Goal: Task Accomplishment & Management: Use online tool/utility

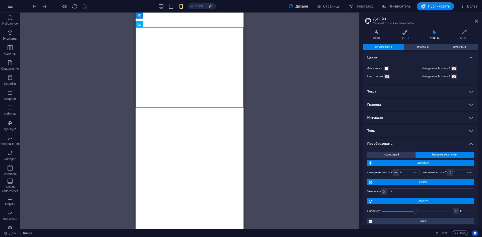
select select "px"
select select "ease-in-out"
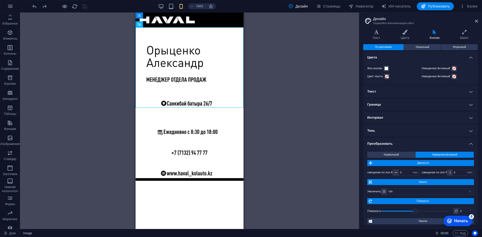
scroll to position [38, 0]
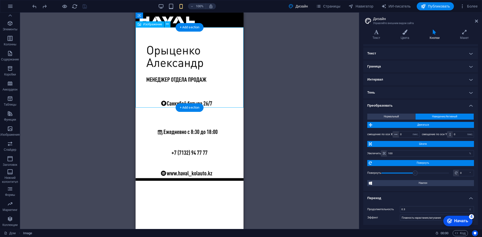
click at [176, 55] on figure at bounding box center [190, 67] width 108 height 80
click at [190, 60] on figure at bounding box center [190, 67] width 108 height 80
click at [166, 62] on figure at bounding box center [190, 67] width 108 height 80
click at [181, 76] on figure at bounding box center [190, 67] width 108 height 80
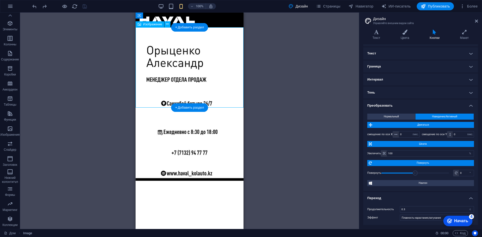
click at [190, 54] on figure at bounding box center [190, 67] width 108 height 80
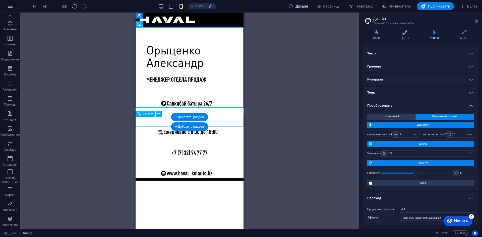
click at [212, 123] on div at bounding box center [190, 122] width 108 height 10
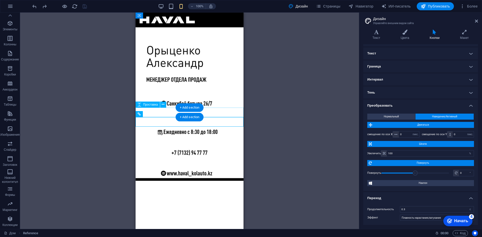
click at [210, 112] on div at bounding box center [190, 113] width 108 height 10
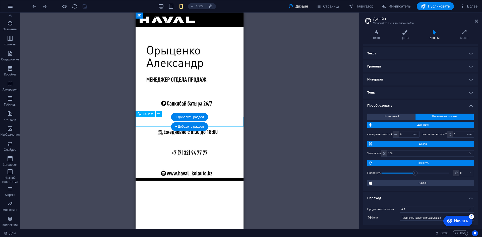
click at [212, 124] on div at bounding box center [190, 122] width 108 height 10
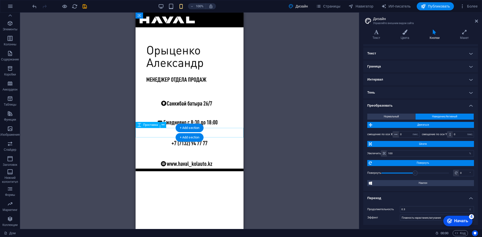
click at [210, 134] on div at bounding box center [190, 133] width 108 height 10
select select "px"
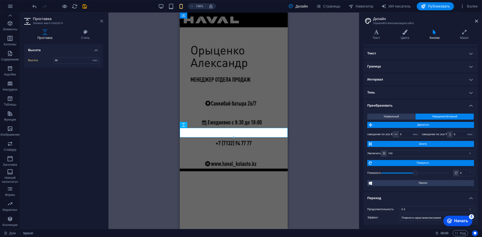
click at [101, 20] on icon at bounding box center [101, 21] width 3 height 4
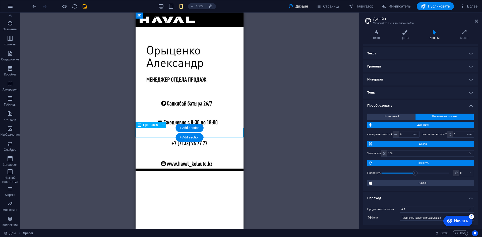
click at [159, 133] on div at bounding box center [190, 133] width 108 height 10
select select "px"
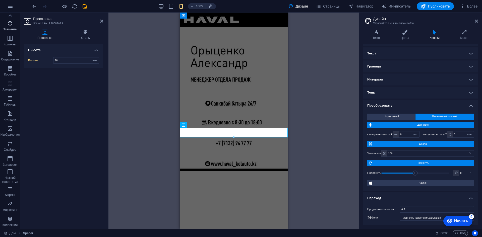
click at [11, 26] on icon "button" at bounding box center [10, 23] width 6 height 6
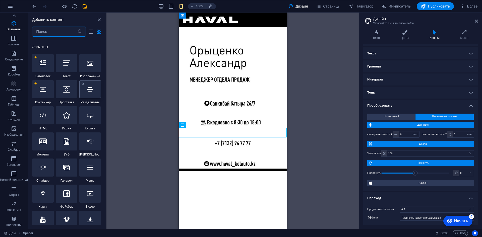
scroll to position [95, 0]
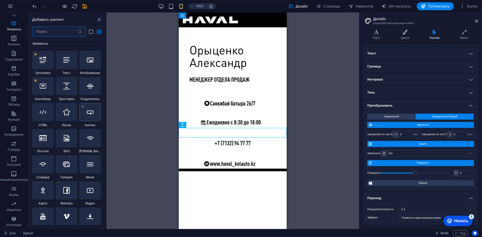
click at [94, 110] on div at bounding box center [90, 112] width 22 height 18
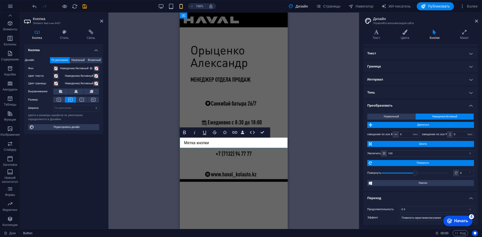
click at [433, 10] on div "100% Дизайн Страницы Навигатор ИИ-писатель Публиковать Более" at bounding box center [241, 6] width 482 height 12
click at [429, 3] on button "Публиковать" at bounding box center [435, 6] width 37 height 8
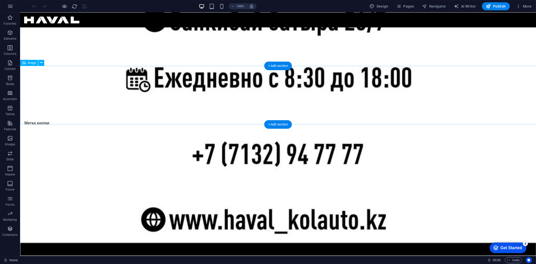
scroll to position [366, 0]
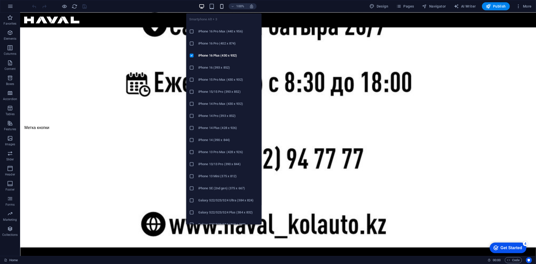
click at [220, 7] on icon "button" at bounding box center [222, 7] width 6 height 6
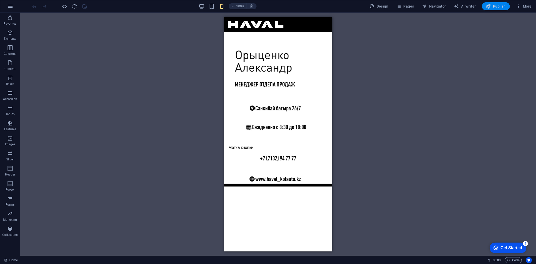
drag, startPoint x: 493, startPoint y: 9, endPoint x: 498, endPoint y: 5, distance: 6.1
click at [482, 5] on span "Publish" at bounding box center [496, 6] width 20 height 5
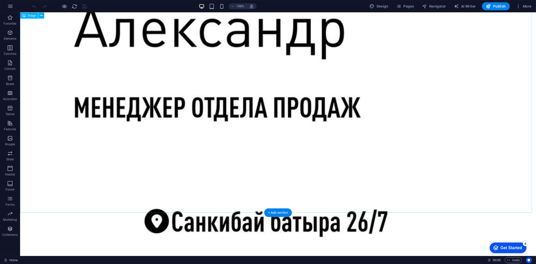
scroll to position [363, 0]
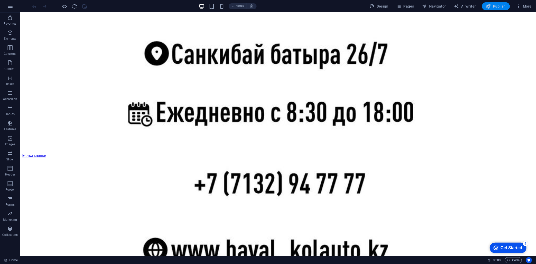
click at [492, 6] on span "Publish" at bounding box center [496, 6] width 20 height 5
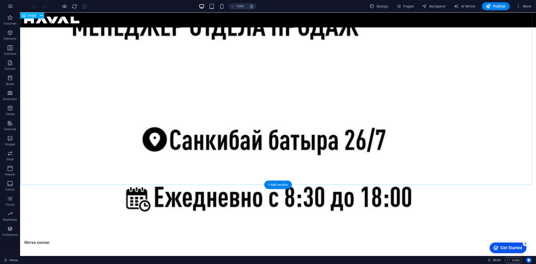
scroll to position [279, 0]
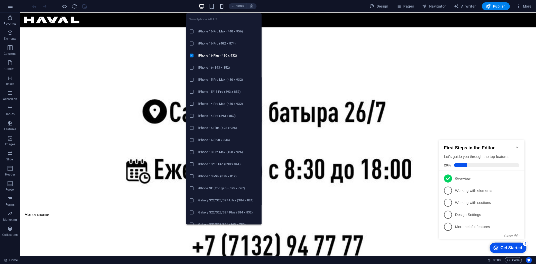
click at [222, 8] on icon "button" at bounding box center [222, 7] width 6 height 6
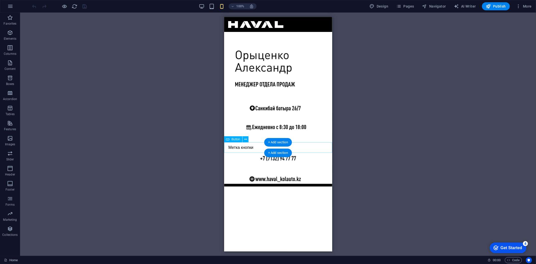
click at [248, 149] on div "Метка кнопки" at bounding box center [278, 147] width 108 height 11
click at [251, 134] on div at bounding box center [278, 137] width 108 height 10
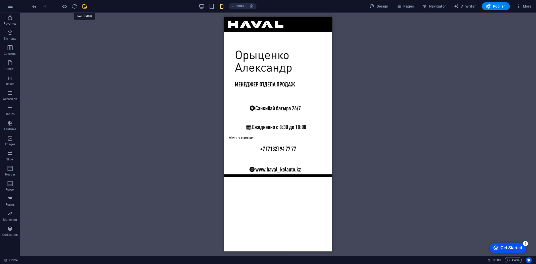
click at [86, 7] on icon "save" at bounding box center [85, 7] width 6 height 6
click at [250, 136] on div "Метка кнопки" at bounding box center [278, 137] width 108 height 11
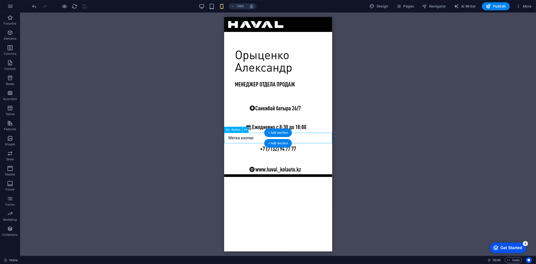
click at [250, 136] on div "Метка кнопки" at bounding box center [278, 137] width 108 height 11
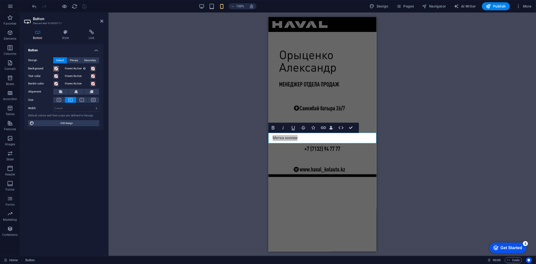
click at [55, 68] on span at bounding box center [56, 69] width 4 height 4
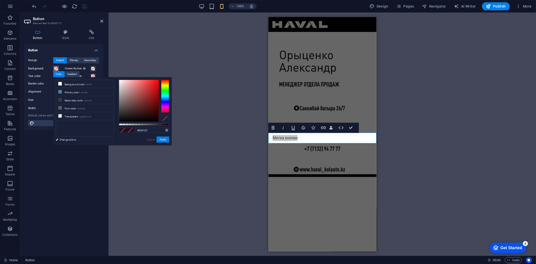
type input "#000000"
drag, startPoint x: 136, startPoint y: 105, endPoint x: 121, endPoint y: 137, distance: 35.6
click at [120, 137] on div "#000000 Supported formats #0852ed rgb(8, 82, 237) rgba(8, 82, 237, 90%) hsv(221…" at bounding box center [144, 147] width 56 height 141
click at [165, 140] on button "Apply" at bounding box center [163, 139] width 13 height 6
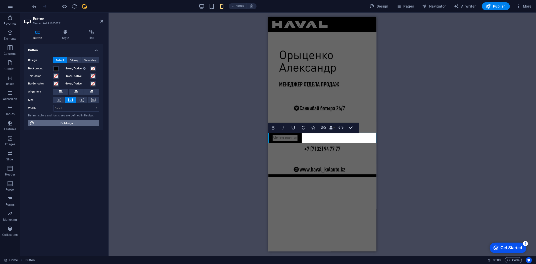
drag, startPoint x: 80, startPoint y: 123, endPoint x: 77, endPoint y: 92, distance: 31.2
click at [80, 123] on span "Edit design" at bounding box center [67, 123] width 62 height 6
select select "px"
select select "400"
select select "px"
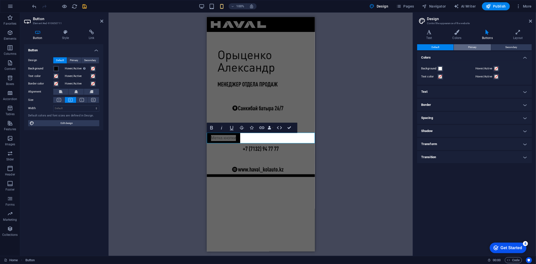
click at [457, 46] on button "Primary" at bounding box center [472, 47] width 37 height 6
click at [434, 46] on span "Default" at bounding box center [435, 47] width 8 height 6
click at [426, 40] on h4 "Text" at bounding box center [430, 35] width 26 height 11
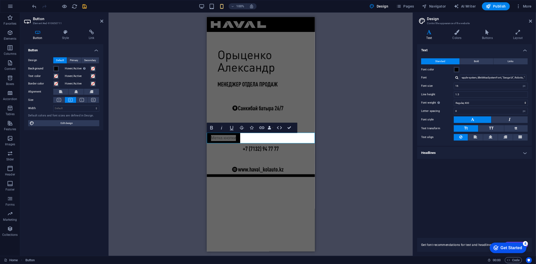
click at [453, 59] on button "Standard" at bounding box center [440, 61] width 38 height 6
click at [144, 95] on div "Image Spacer Image Menu Bar Spacer Button Image Bold Italic Underline Strikethr…" at bounding box center [261, 134] width 304 height 243
drag, startPoint x: 91, startPoint y: 109, endPoint x: 294, endPoint y: 124, distance: 203.8
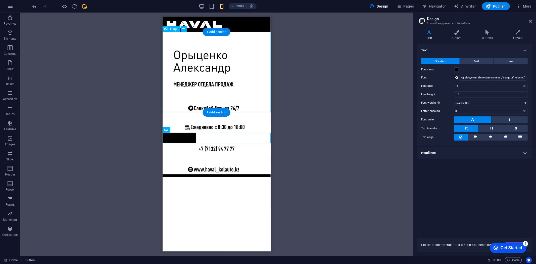
click at [213, 62] on figure at bounding box center [216, 72] width 108 height 80
click at [212, 66] on figure at bounding box center [216, 72] width 108 height 80
click at [199, 66] on figure at bounding box center [216, 72] width 108 height 80
click at [222, 65] on figure at bounding box center [216, 72] width 108 height 80
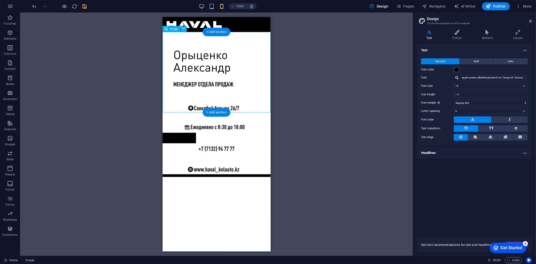
click at [222, 65] on figure at bounding box center [216, 72] width 108 height 80
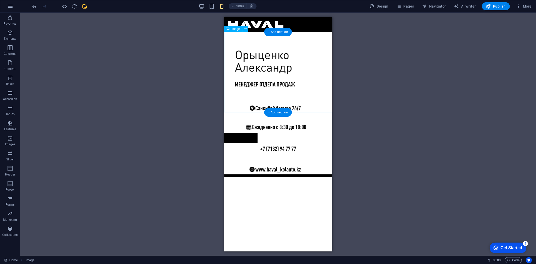
click at [247, 106] on figure at bounding box center [278, 72] width 108 height 80
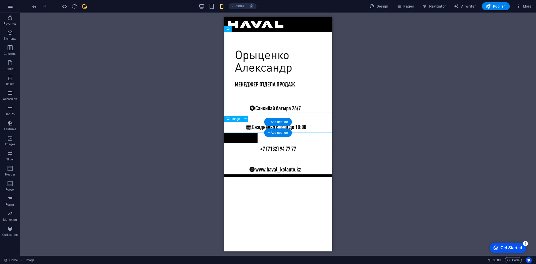
click at [259, 126] on figure at bounding box center [278, 127] width 108 height 11
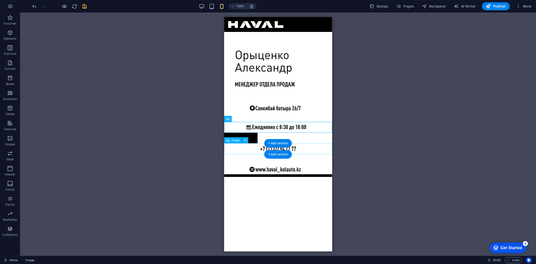
click at [261, 149] on figure at bounding box center [278, 148] width 108 height 11
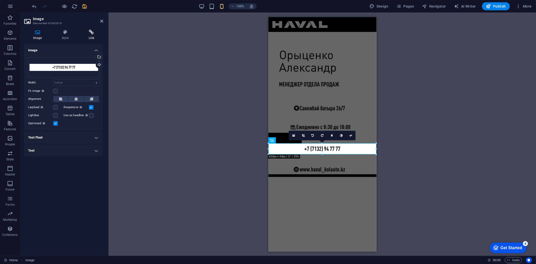
click at [96, 36] on h4 "Link" at bounding box center [92, 35] width 24 height 11
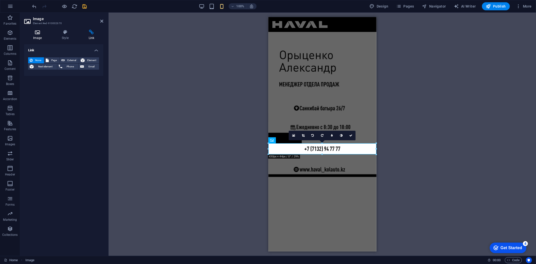
click at [42, 31] on icon at bounding box center [37, 32] width 27 height 5
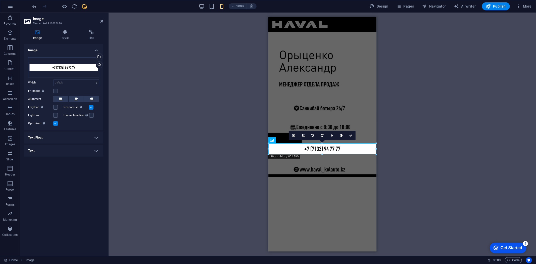
click at [100, 18] on h2 "Image" at bounding box center [68, 19] width 70 height 5
click at [101, 19] on icon at bounding box center [101, 21] width 3 height 4
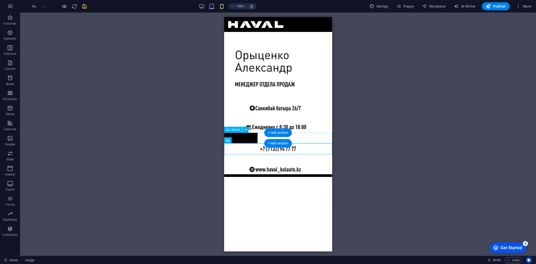
click at [262, 138] on div "Метка кнопки" at bounding box center [278, 137] width 108 height 11
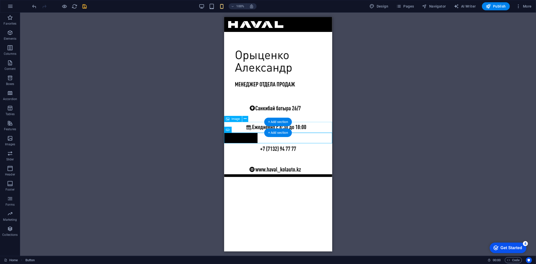
click at [257, 125] on figure at bounding box center [278, 127] width 108 height 11
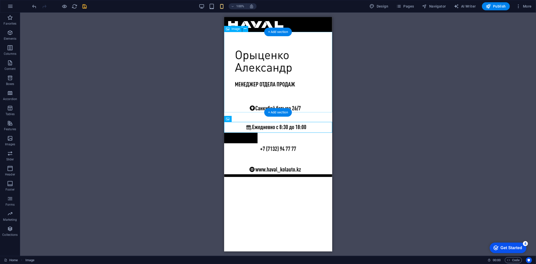
click at [261, 108] on figure at bounding box center [278, 72] width 108 height 80
click at [256, 101] on figure at bounding box center [278, 72] width 108 height 80
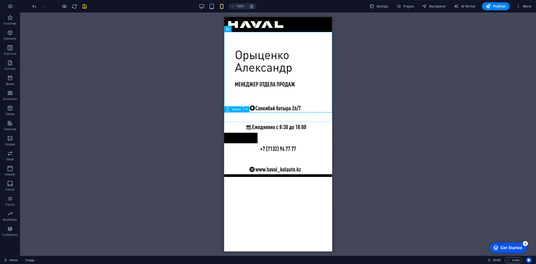
click at [245, 115] on div at bounding box center [278, 117] width 108 height 10
click at [253, 107] on figure at bounding box center [278, 72] width 108 height 80
click at [250, 102] on figure at bounding box center [278, 72] width 108 height 80
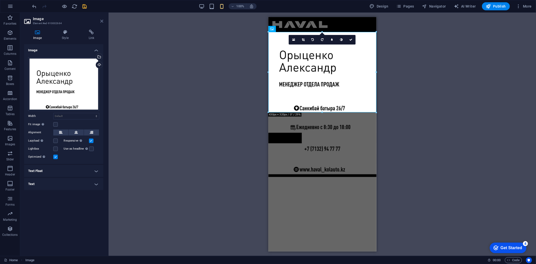
click at [101, 21] on icon at bounding box center [101, 21] width 3 height 4
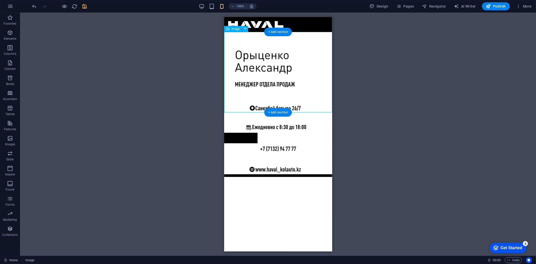
click at [252, 104] on figure at bounding box center [278, 72] width 108 height 80
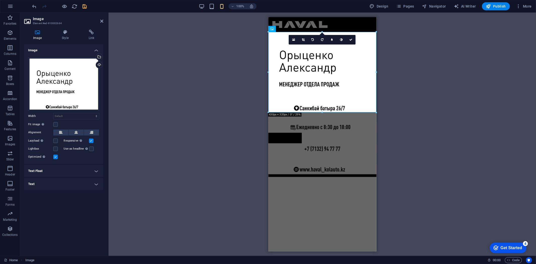
click at [94, 189] on h4 "Text" at bounding box center [63, 184] width 79 height 12
click at [95, 187] on div "Alternative text The alternative text is used by devices that cannot display im…" at bounding box center [63, 212] width 79 height 50
click at [98, 174] on h4 "Text Float" at bounding box center [63, 171] width 79 height 12
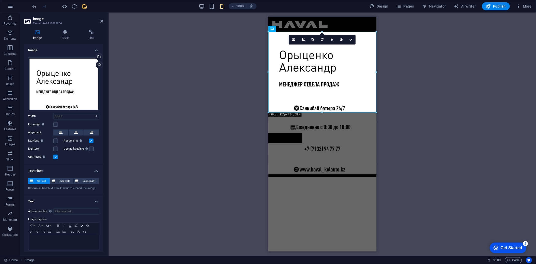
click at [93, 171] on h4 "Text Float" at bounding box center [63, 169] width 79 height 9
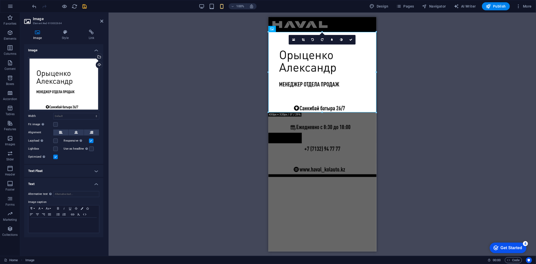
click at [98, 181] on h4 "Text" at bounding box center [63, 182] width 79 height 9
click at [211, 118] on div "Drag here to replace the existing content. Press “Ctrl” if you want to create a…" at bounding box center [322, 134] width 427 height 243
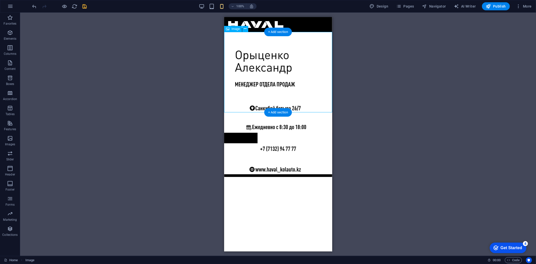
click at [281, 105] on figure at bounding box center [278, 72] width 108 height 80
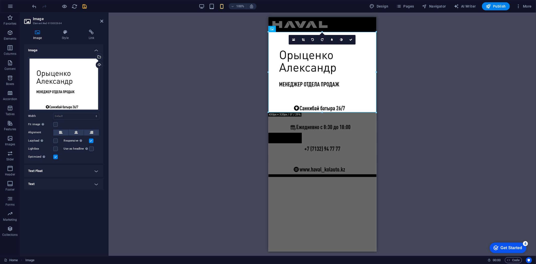
click at [182, 71] on div "Drag here to replace the existing content. Press “Ctrl” if you want to create a…" at bounding box center [322, 134] width 427 height 243
click at [409, 88] on div "Drag here to replace the existing content. Press “Ctrl” if you want to create a…" at bounding box center [322, 134] width 427 height 243
click at [351, 38] on icon at bounding box center [350, 39] width 3 height 3
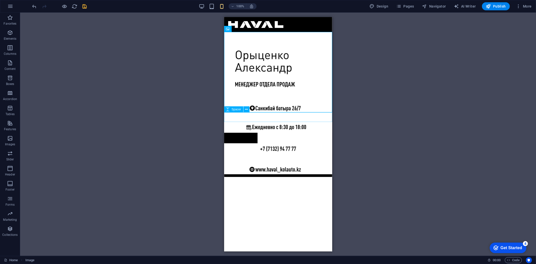
click at [315, 113] on div at bounding box center [278, 117] width 108 height 10
drag, startPoint x: 315, startPoint y: 113, endPoint x: 271, endPoint y: 113, distance: 44.5
click at [315, 113] on div at bounding box center [278, 117] width 108 height 10
select select "px"
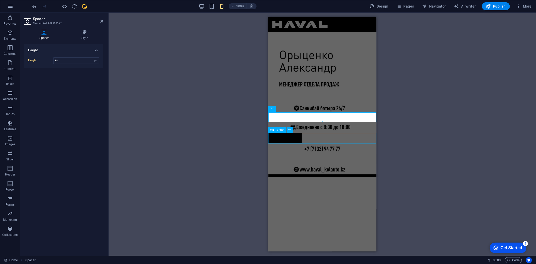
click at [286, 133] on div "Метка кнопки" at bounding box center [322, 137] width 108 height 11
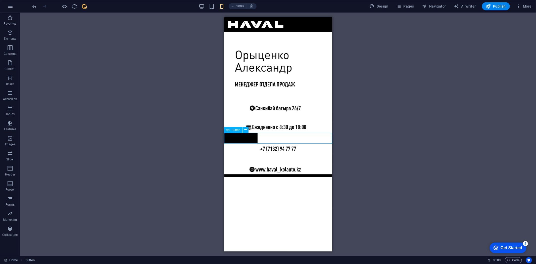
click at [267, 139] on div "Метка кнопки" at bounding box center [278, 137] width 108 height 11
click at [266, 139] on div "Метка кнопки" at bounding box center [278, 137] width 108 height 11
click at [258, 137] on div "Метка кнопки" at bounding box center [278, 137] width 108 height 11
drag, startPoint x: 258, startPoint y: 137, endPoint x: 482, endPoint y: 155, distance: 224.3
click at [258, 137] on div "Метка кнопки" at bounding box center [278, 137] width 108 height 11
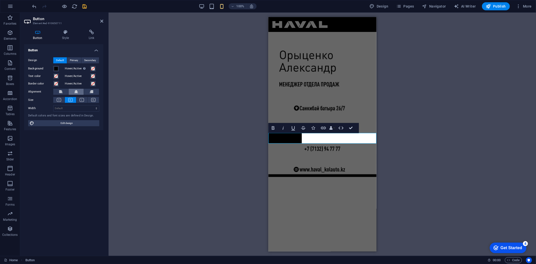
click at [76, 92] on icon at bounding box center [76, 92] width 4 height 6
click at [80, 102] on button at bounding box center [81, 100] width 11 height 6
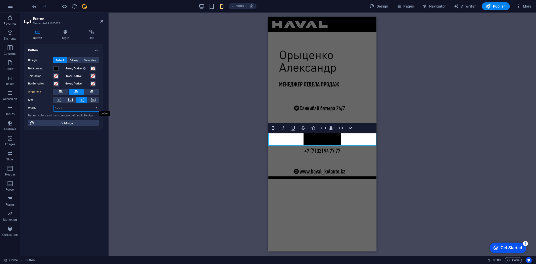
click at [84, 107] on select "Default px rem % em vh vw" at bounding box center [76, 108] width 45 height 6
select select "px"
click at [92, 105] on select "Default px rem % em vh vw" at bounding box center [76, 108] width 45 height 6
click at [71, 100] on icon at bounding box center [70, 100] width 4 height 4
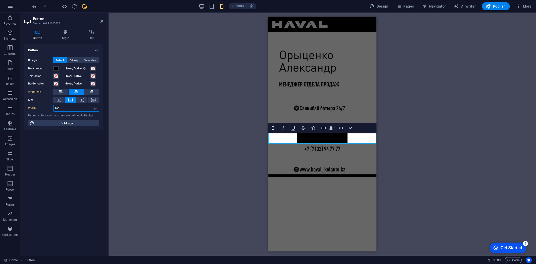
click at [70, 106] on input "200" at bounding box center [76, 108] width 45 height 6
click at [64, 33] on icon at bounding box center [65, 32] width 25 height 5
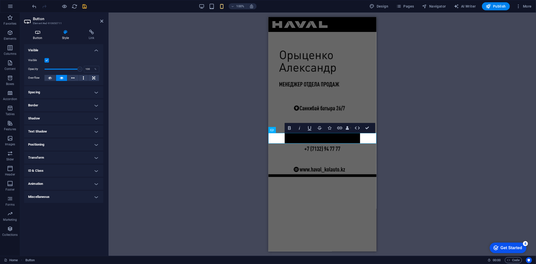
click at [39, 30] on icon at bounding box center [37, 32] width 27 height 5
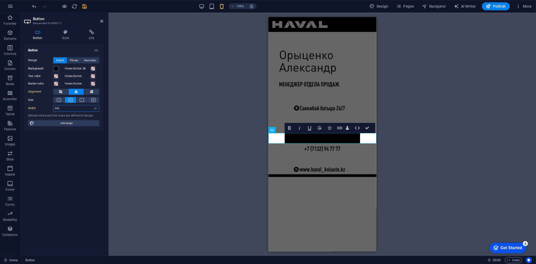
click at [76, 108] on input "300" at bounding box center [76, 108] width 45 height 6
type input "400"
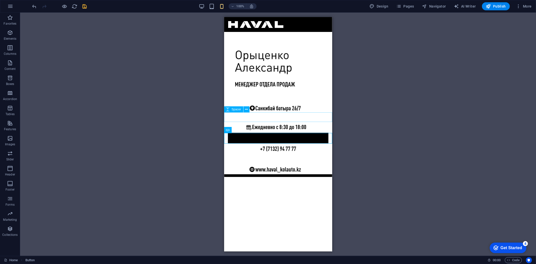
click at [266, 118] on div at bounding box center [278, 117] width 108 height 10
click at [266, 117] on div at bounding box center [278, 117] width 108 height 10
select select "px"
click at [255, 136] on div "Метка кнопки" at bounding box center [278, 137] width 108 height 11
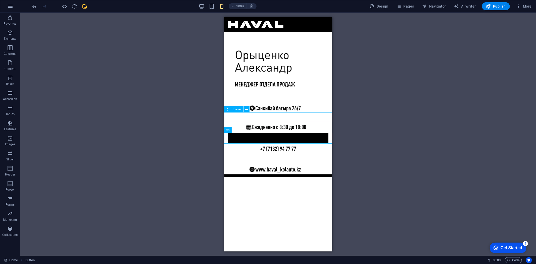
click at [261, 116] on div at bounding box center [278, 117] width 108 height 10
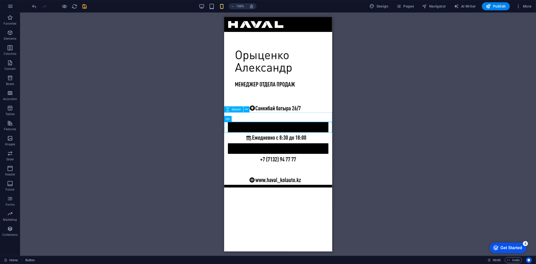
click at [258, 117] on div at bounding box center [278, 117] width 108 height 10
click at [245, 109] on icon at bounding box center [246, 109] width 3 height 5
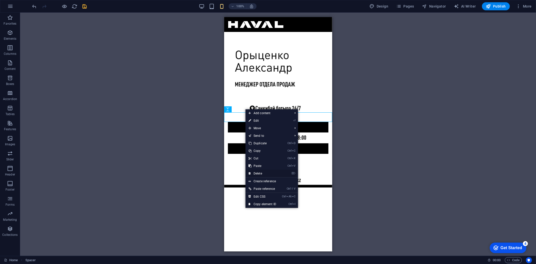
click at [270, 170] on link "⌦ Delete" at bounding box center [263, 174] width 34 height 8
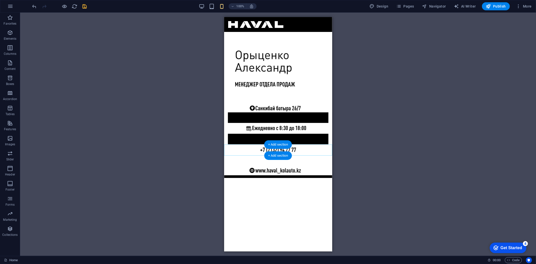
click at [259, 134] on div "Метка кнопки" at bounding box center [278, 138] width 108 height 11
drag, startPoint x: 259, startPoint y: 139, endPoint x: 261, endPoint y: 157, distance: 18.7
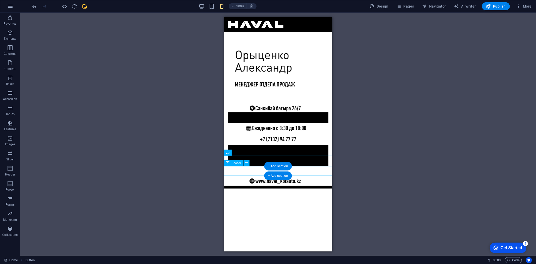
click at [240, 168] on div at bounding box center [278, 171] width 108 height 10
click at [249, 160] on div "Метка кнопки" at bounding box center [278, 160] width 108 height 11
drag, startPoint x: 252, startPoint y: 162, endPoint x: 254, endPoint y: 172, distance: 10.3
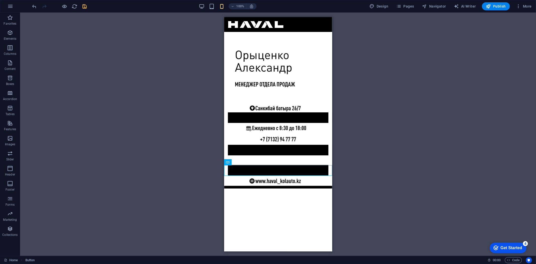
click at [365, 147] on div "Image Spacer Image Menu Bar Spacer Button Image Logo Spacer Image Button Button" at bounding box center [278, 134] width 516 height 243
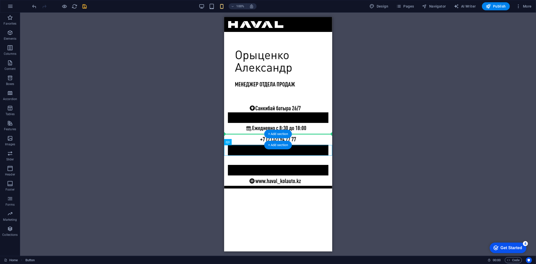
drag, startPoint x: 297, startPoint y: 147, endPoint x: 296, endPoint y: 138, distance: 8.6
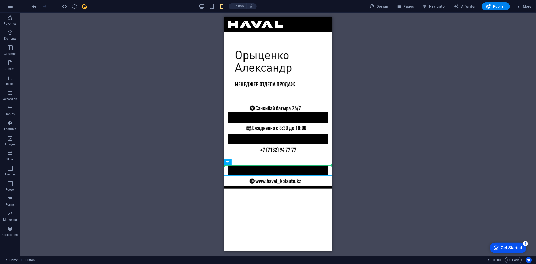
drag, startPoint x: 304, startPoint y: 169, endPoint x: 302, endPoint y: 159, distance: 10.8
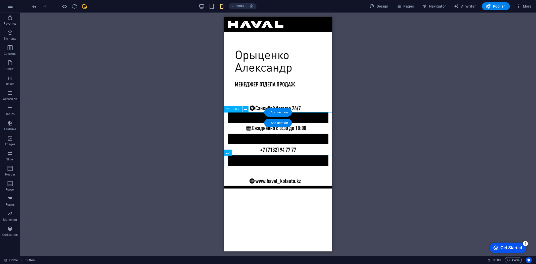
click at [307, 118] on div "Метка кнопки" at bounding box center [278, 117] width 108 height 11
select select "px"
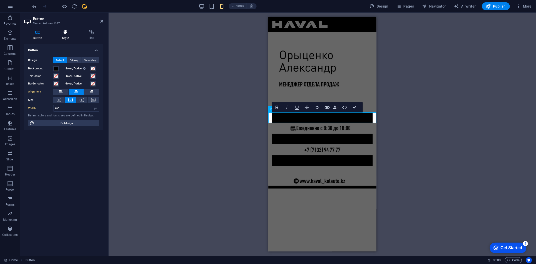
click at [59, 35] on h4 "Style" at bounding box center [66, 35] width 27 height 11
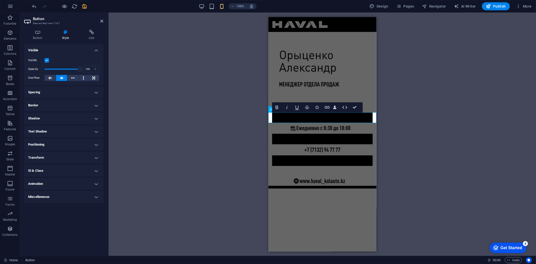
click at [89, 106] on h4 "Border" at bounding box center [63, 105] width 79 height 12
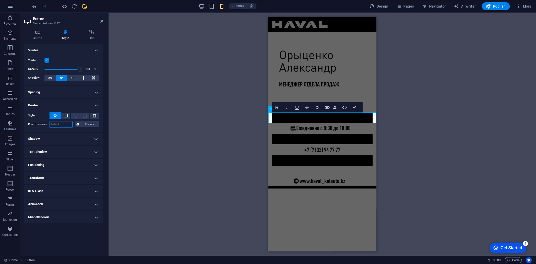
click at [63, 124] on select "Default px rem % vh vw Custom" at bounding box center [61, 124] width 23 height 6
select select "px"
click at [65, 121] on select "Default px rem % vh vw Custom" at bounding box center [61, 124] width 23 height 6
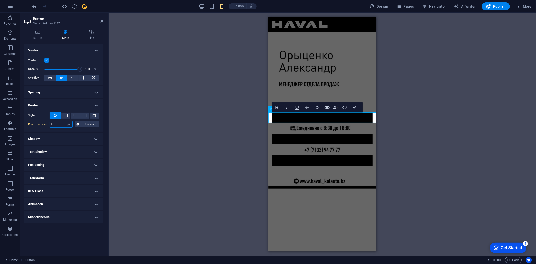
click at [58, 125] on input "0" at bounding box center [61, 124] width 23 height 6
click at [58, 124] on input "0" at bounding box center [61, 124] width 23 height 6
drag, startPoint x: 58, startPoint y: 124, endPoint x: 50, endPoint y: 124, distance: 7.6
click at [52, 125] on input "0" at bounding box center [61, 124] width 23 height 6
drag, startPoint x: 113, startPoint y: 141, endPoint x: 231, endPoint y: 203, distance: 133.4
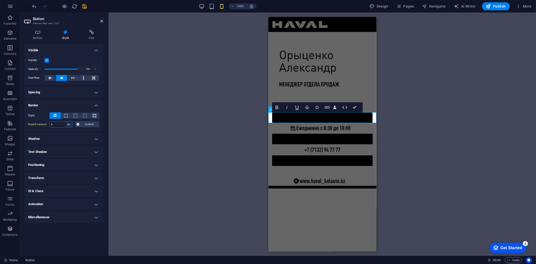
click at [67, 124] on select "Default px rem % vh vw Custom" at bounding box center [68, 124] width 7 height 6
click at [60, 123] on input "5" at bounding box center [61, 124] width 23 height 6
click at [62, 123] on input "10" at bounding box center [61, 124] width 23 height 6
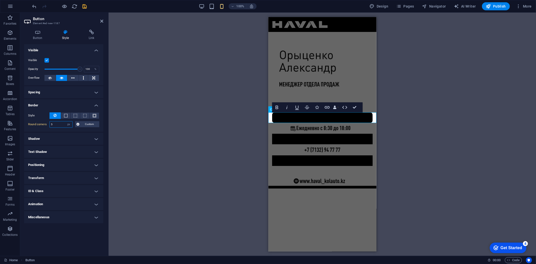
type input "5"
click at [286, 137] on div "Метка кнопки" at bounding box center [322, 138] width 108 height 11
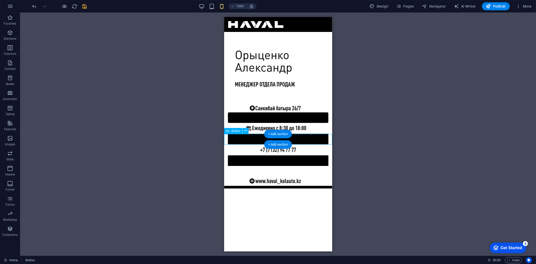
click at [244, 135] on div "Метка кнопки" at bounding box center [278, 138] width 108 height 11
select select "px"
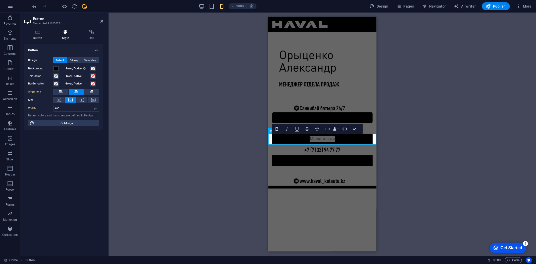
click at [72, 35] on h4 "Style" at bounding box center [66, 35] width 27 height 11
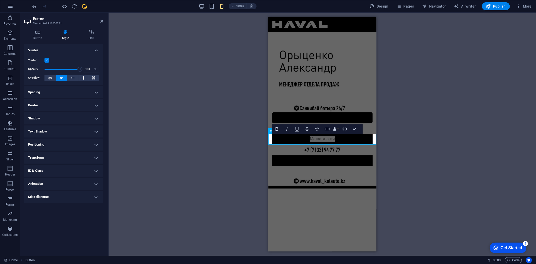
click at [94, 102] on h4 "Border" at bounding box center [63, 105] width 79 height 12
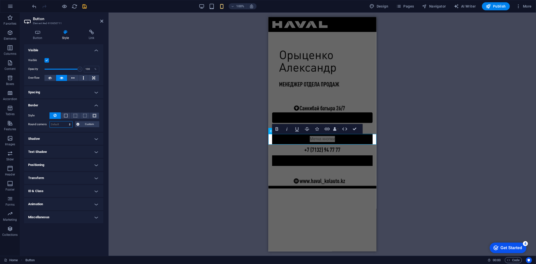
click at [50, 121] on select "Default px rem % vh vw Custom" at bounding box center [61, 124] width 23 height 6
select select "px"
click at [65, 121] on select "Default px rem % vh vw Custom" at bounding box center [61, 124] width 23 height 6
type input "5"
click at [290, 159] on div "Метка кнопки" at bounding box center [322, 160] width 108 height 11
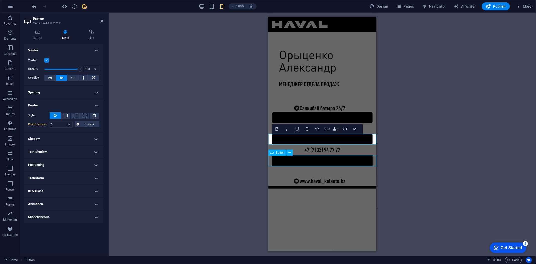
click at [334, 159] on div "Метка кнопки" at bounding box center [322, 160] width 108 height 11
select select "px"
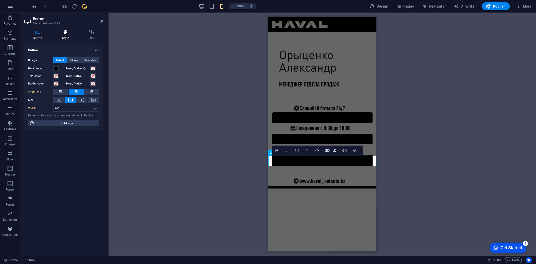
click at [67, 35] on h4 "Style" at bounding box center [66, 35] width 27 height 11
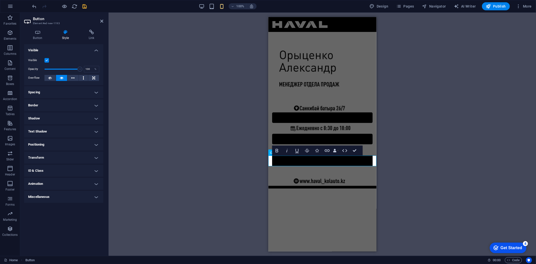
click at [84, 105] on h4 "Border" at bounding box center [63, 105] width 79 height 12
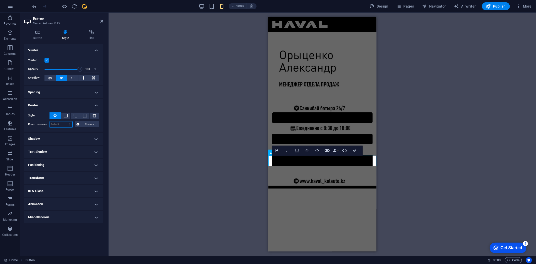
click at [66, 125] on select "Default px rem % vh vw Custom" at bounding box center [61, 124] width 23 height 6
click at [64, 126] on select "Default px rem % vh vw Custom" at bounding box center [61, 124] width 23 height 6
select select "px"
click at [65, 121] on select "Default px rem % vh vw Custom" at bounding box center [61, 124] width 23 height 6
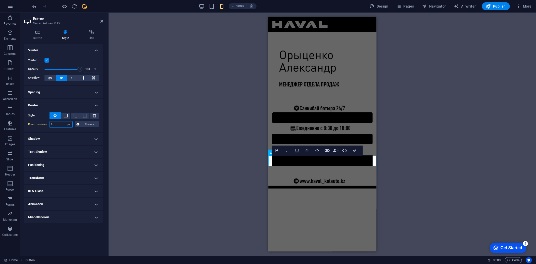
click at [57, 124] on input "0" at bounding box center [61, 124] width 23 height 6
click at [58, 124] on input "0" at bounding box center [61, 124] width 23 height 6
click at [71, 135] on ul "Layout How this element expands within the layout (Flexbox). Size Default auto …" at bounding box center [63, 133] width 79 height 179
type input "5"
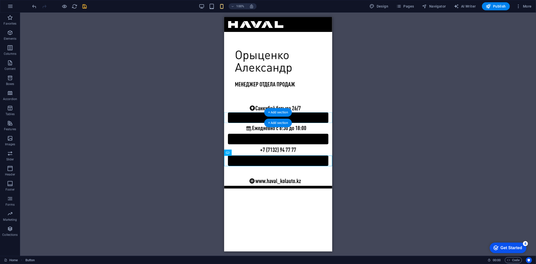
drag, startPoint x: 58, startPoint y: 100, endPoint x: 264, endPoint y: 115, distance: 206.9
click at [277, 115] on div "+ Add section" at bounding box center [278, 112] width 28 height 9
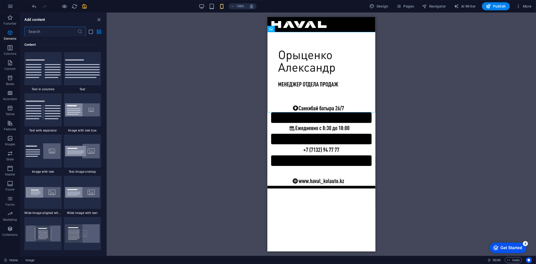
scroll to position [879, 0]
click at [295, 119] on div "Метка кнопки" at bounding box center [321, 117] width 108 height 11
select select "px"
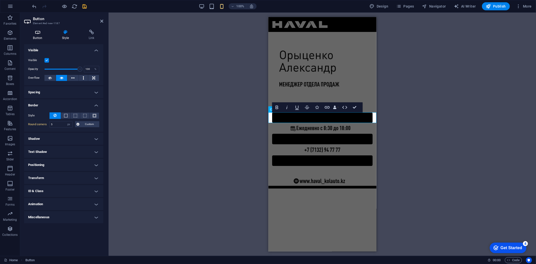
click at [41, 34] on icon at bounding box center [37, 32] width 27 height 5
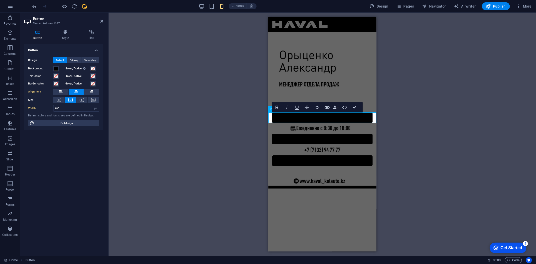
click at [322, 119] on link "Метка кнопки" at bounding box center [322, 117] width 101 height 11
click at [320, 119] on link "Метка feкнопки" at bounding box center [322, 117] width 101 height 11
click at [56, 75] on span at bounding box center [56, 76] width 4 height 4
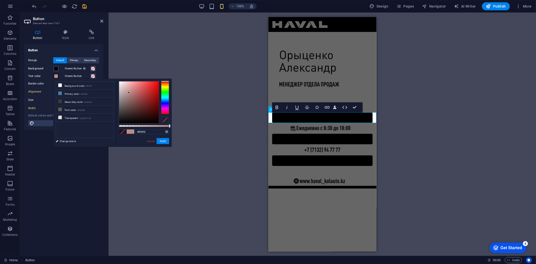
type input "#ffffff"
drag, startPoint x: 131, startPoint y: 94, endPoint x: 91, endPoint y: 64, distance: 49.9
click at [91, 64] on body "miras.haval-kolauto.kz Home Favorites Elements Columns Content Boxes Accordion …" at bounding box center [268, 132] width 536 height 264
click at [319, 117] on link "Метка ef" at bounding box center [322, 117] width 101 height 11
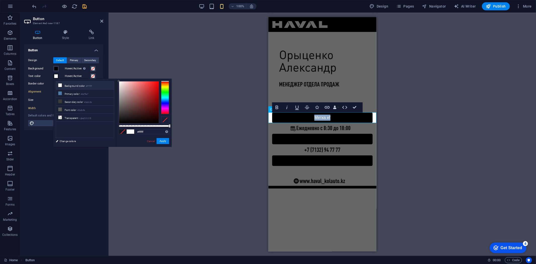
click at [319, 117] on link "Метка ef" at bounding box center [322, 117] width 101 height 11
click at [234, 168] on div "Image Spacer Image Menu Bar Spacer Button Image Logo Spacer Image Button Button…" at bounding box center [322, 134] width 427 height 243
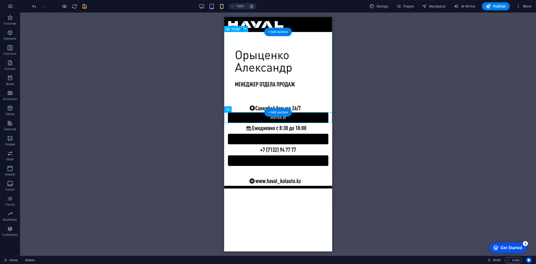
click at [254, 107] on figure at bounding box center [278, 72] width 108 height 80
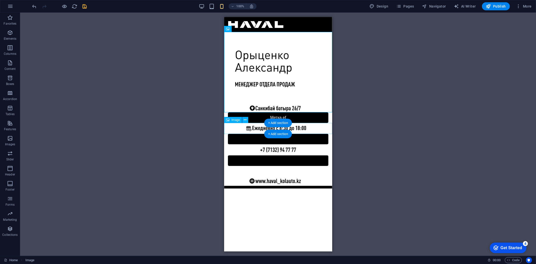
click at [254, 131] on figure at bounding box center [278, 128] width 108 height 11
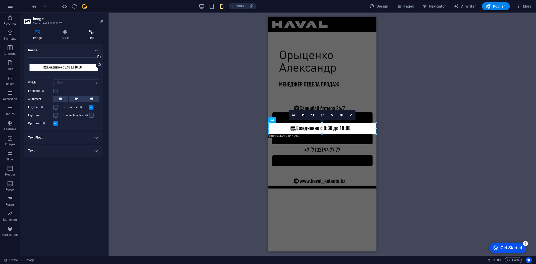
click at [95, 33] on icon at bounding box center [92, 32] width 24 height 5
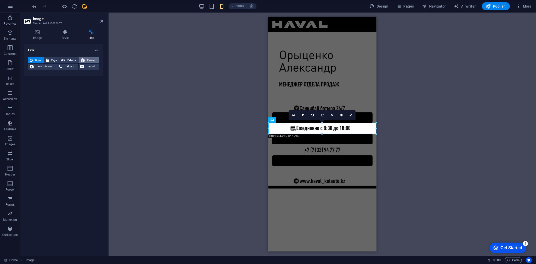
click at [89, 59] on span "Element" at bounding box center [91, 60] width 11 height 6
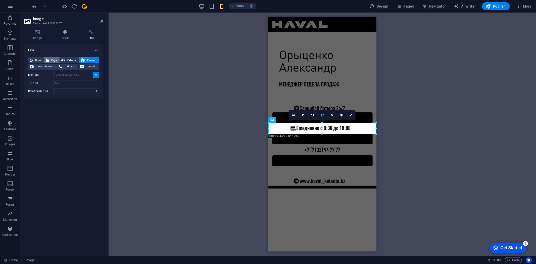
click at [50, 60] on button "Page" at bounding box center [51, 60] width 15 height 6
select select
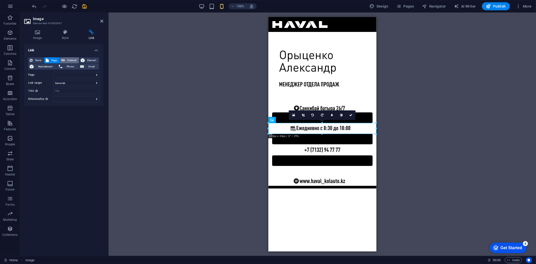
click at [69, 60] on span "External" at bounding box center [71, 60] width 11 height 6
select select "blank"
click at [70, 75] on input "URL" at bounding box center [76, 75] width 46 height 6
click at [367, 118] on div "Метка ef" at bounding box center [322, 117] width 108 height 11
click at [367, 117] on div "Метка ef" at bounding box center [322, 117] width 108 height 11
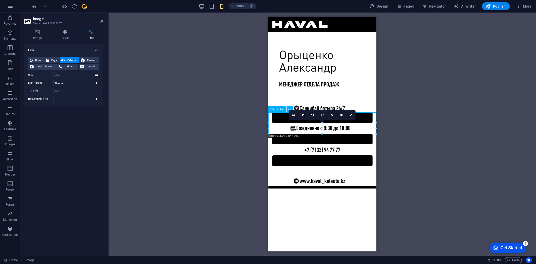
select select "px"
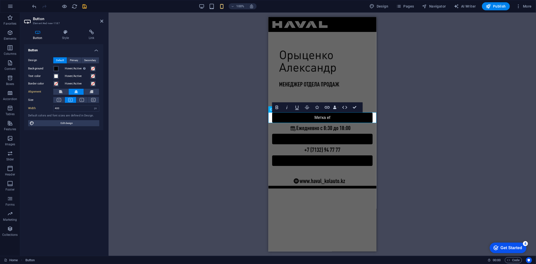
click at [231, 160] on div "Image Spacer Image Menu Bar Spacer Button Image Logo Spacer Image Button Button…" at bounding box center [322, 134] width 427 height 243
click at [312, 185] on figure at bounding box center [322, 181] width 108 height 13
click at [353, 187] on figure at bounding box center [322, 181] width 108 height 13
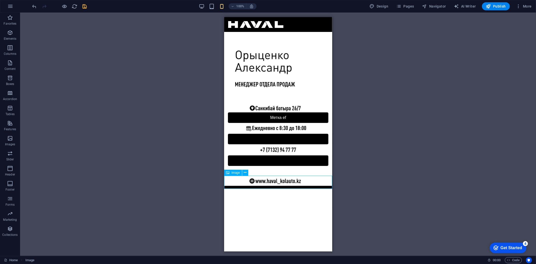
click at [307, 186] on figure at bounding box center [278, 181] width 108 height 13
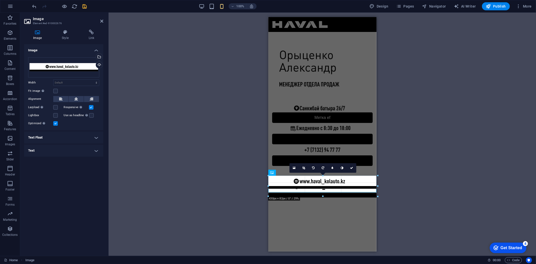
drag, startPoint x: 322, startPoint y: 189, endPoint x: 323, endPoint y: 199, distance: 9.6
type input "429"
select select "px"
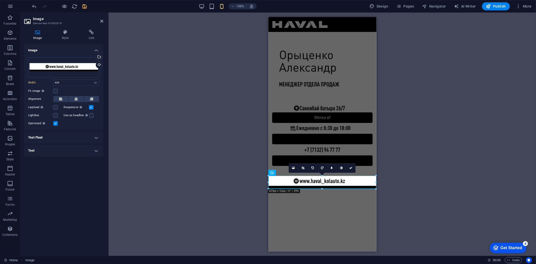
click at [312, 188] on html "Skip to main content Дом О Услуга Контакт Метка ef Метка кнопки Метка кнопки" at bounding box center [322, 102] width 108 height 171
drag, startPoint x: 312, startPoint y: 199, endPoint x: 314, endPoint y: 199, distance: 2.5
click at [313, 188] on html "Skip to main content Дом О Услуга Контакт Метка ef Метка кнопки Метка кнопки" at bounding box center [322, 102] width 108 height 171
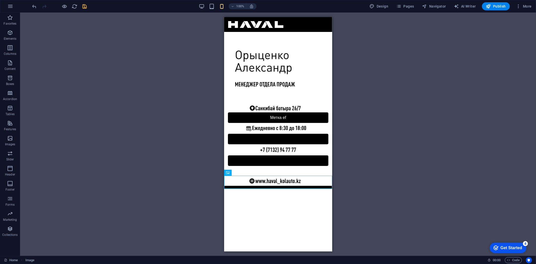
click at [263, 188] on html "Skip to main content Дом О Услуга Контакт Метка ef Метка кнопки Метка кнопки" at bounding box center [278, 102] width 108 height 171
click at [11, 37] on p "Elements" at bounding box center [10, 39] width 13 height 4
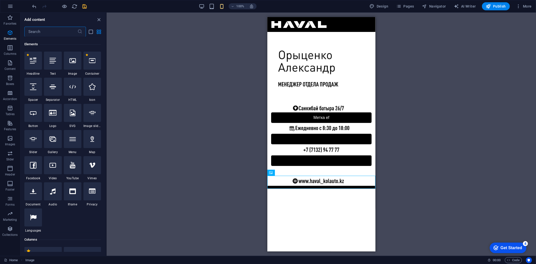
scroll to position [54, 0]
click at [306, 188] on html "Skip to main content Дом О Услуга Контакт Метка ef Метка кнопки Метка кнопки" at bounding box center [321, 102] width 108 height 171
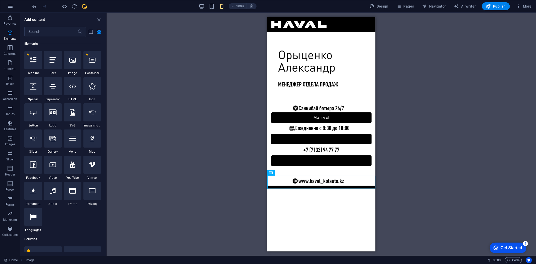
click at [306, 188] on html "Skip to main content Дом О Услуга Контакт Метка ef Метка кнопки Метка кнопки" at bounding box center [321, 102] width 108 height 171
click at [8, 180] on button "Footer" at bounding box center [10, 185] width 20 height 15
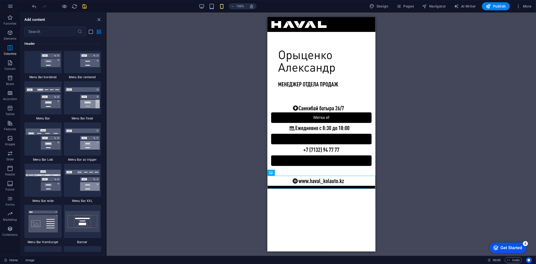
scroll to position [3326, 0]
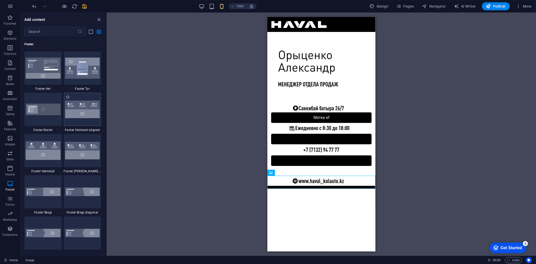
click at [73, 113] on img at bounding box center [82, 110] width 35 height 18
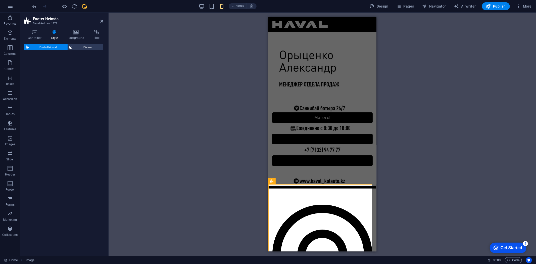
select select "rem"
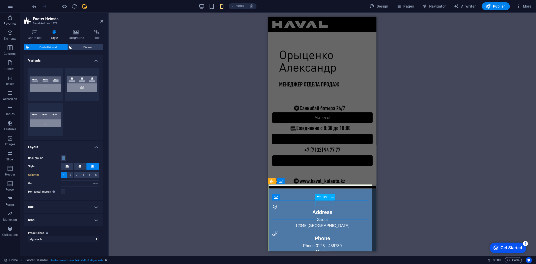
click at [326, 209] on div "Address" at bounding box center [322, 211] width 100 height 5
click at [319, 204] on figure at bounding box center [320, 206] width 96 height 5
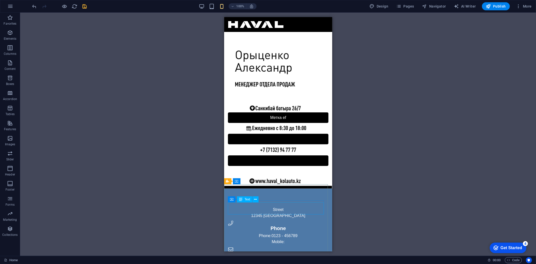
click at [296, 207] on div "Street 12345 Berlin" at bounding box center [278, 212] width 100 height 12
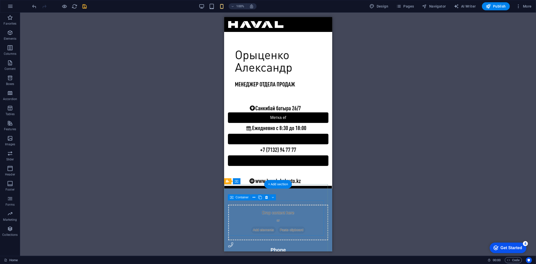
click at [279, 213] on div "Drop content here or Add elements Paste clipboard" at bounding box center [278, 222] width 100 height 36
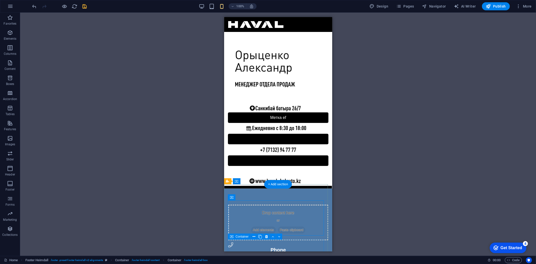
click at [272, 244] on div "Phone Phone: 0123 - 456789 Mobile:" at bounding box center [278, 254] width 100 height 24
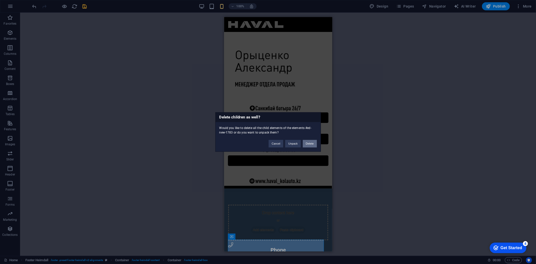
click at [309, 145] on button "Delete" at bounding box center [310, 144] width 14 height 8
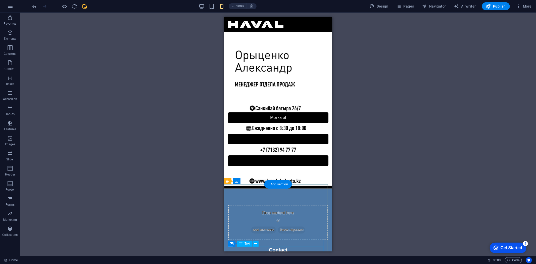
click at [285, 255] on link "b2dc8bd9f3df2cbbd51eac5ee658c7@plesk.local" at bounding box center [278, 257] width 36 height 4
click at [286, 247] on div "Contact" at bounding box center [278, 249] width 100 height 5
click at [285, 242] on div at bounding box center [278, 244] width 100 height 5
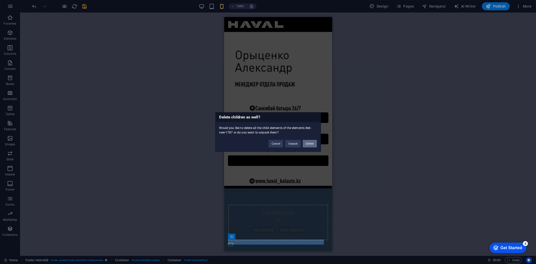
click at [313, 144] on button "Delete" at bounding box center [310, 144] width 14 height 8
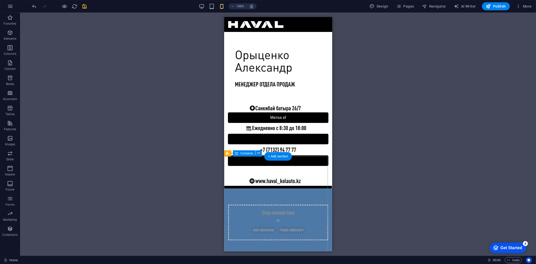
scroll to position [91, 0]
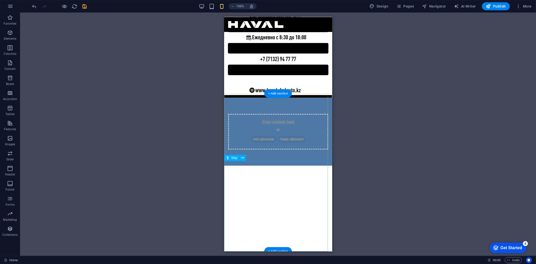
click at [271, 169] on div at bounding box center [278, 210] width 108 height 90
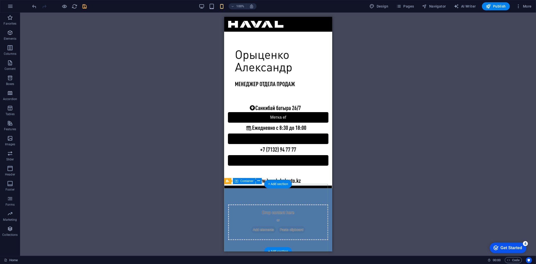
click at [313, 188] on div "Drop content here or Add elements Paste clipboard" at bounding box center [278, 222] width 108 height 68
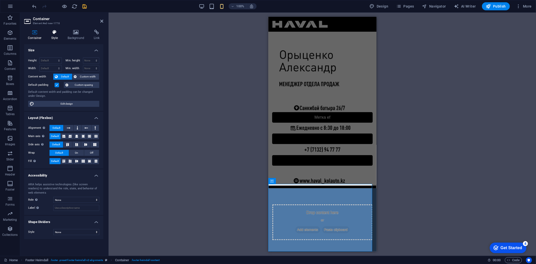
click at [51, 34] on icon at bounding box center [54, 32] width 14 height 5
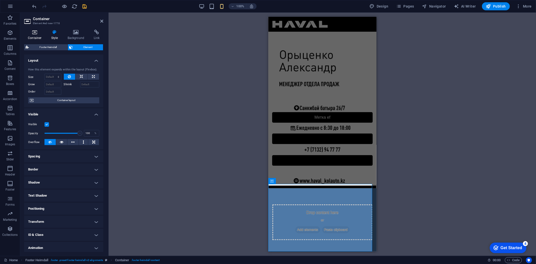
drag, startPoint x: 51, startPoint y: 34, endPoint x: 43, endPoint y: 38, distance: 8.8
click at [43, 38] on h4 "Container" at bounding box center [35, 35] width 23 height 11
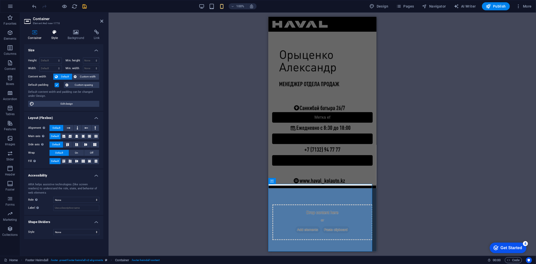
click at [54, 38] on h4 "Style" at bounding box center [55, 35] width 16 height 11
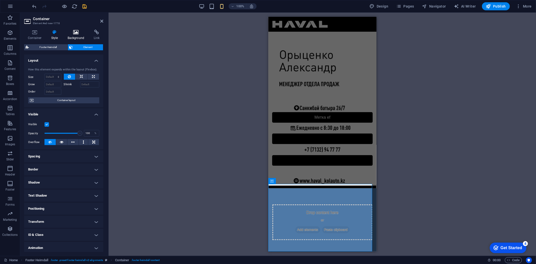
click at [74, 37] on h4 "Background" at bounding box center [77, 35] width 26 height 11
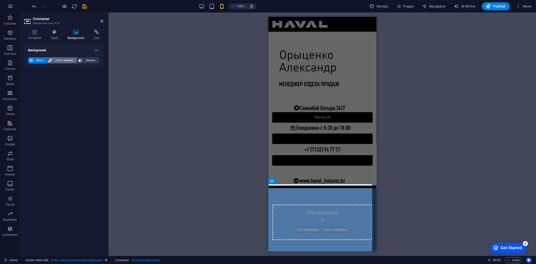
click at [56, 61] on span "Color / Gradient" at bounding box center [64, 60] width 22 height 6
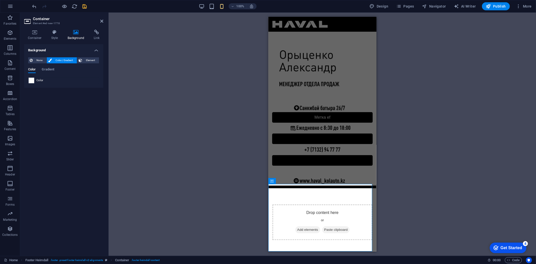
click at [33, 81] on span at bounding box center [32, 81] width 6 height 6
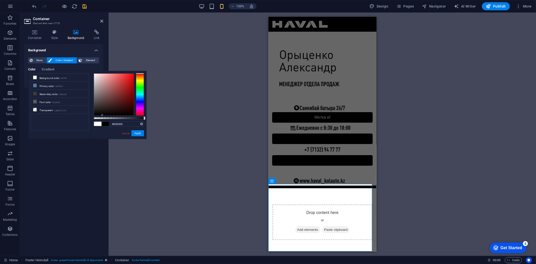
type input "#000000"
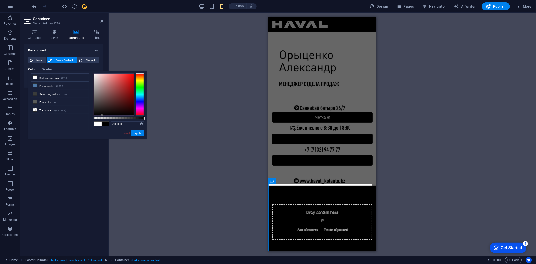
drag, startPoint x: 107, startPoint y: 106, endPoint x: 87, endPoint y: 144, distance: 42.7
click at [90, 143] on body "miras.haval-kolauto.kz Home Favorites Elements Columns Content Boxes Accordion …" at bounding box center [268, 132] width 536 height 264
click at [136, 134] on button "Apply" at bounding box center [137, 133] width 13 height 6
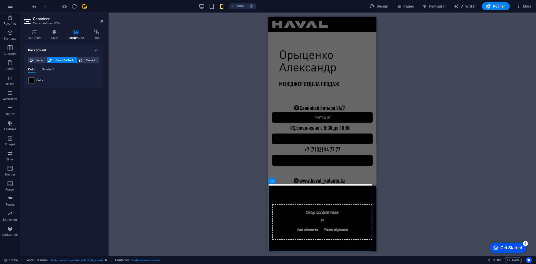
click at [209, 153] on div "Drag here to replace the existing content. Press “Ctrl” if you want to create a…" at bounding box center [322, 134] width 427 height 243
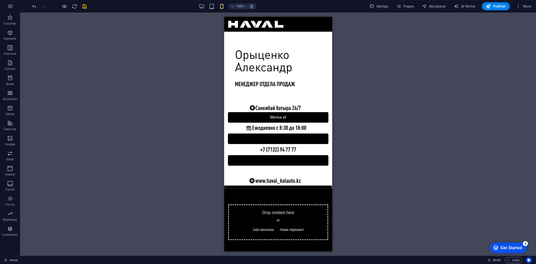
scroll to position [0, 0]
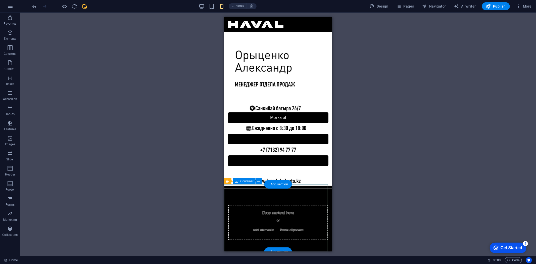
click at [303, 245] on div "Drop content here or Add elements Paste clipboard" at bounding box center [278, 222] width 108 height 68
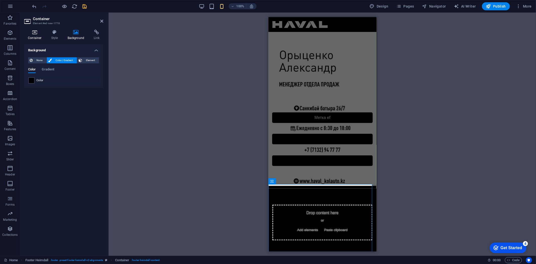
click at [39, 34] on icon at bounding box center [34, 32] width 21 height 5
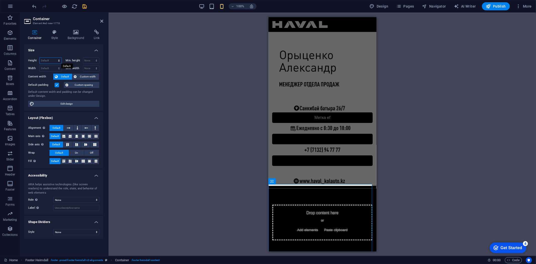
click at [59, 60] on select "Default px rem % vh vw" at bounding box center [51, 61] width 22 height 6
select select "px"
click at [54, 58] on select "Default px rem % vh vw" at bounding box center [51, 61] width 22 height 6
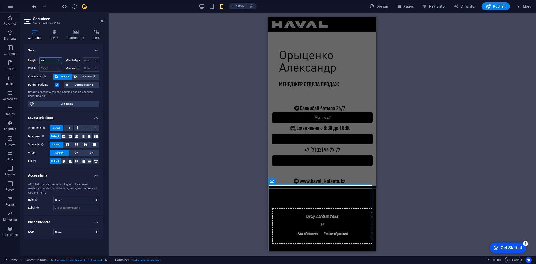
click at [51, 62] on input "300" at bounding box center [51, 61] width 22 height 6
type input "150"
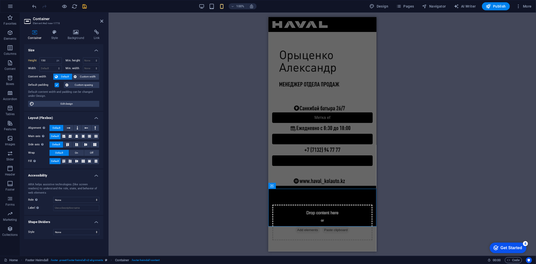
click at [151, 103] on div "Drag here to replace the existing content. Press “Ctrl” if you want to create a…" at bounding box center [322, 134] width 427 height 243
click at [103, 22] on aside "Container Element #ed-new-1778 Container Style Background Link Size Height 150 …" at bounding box center [64, 134] width 88 height 243
click at [101, 23] on icon at bounding box center [101, 21] width 3 height 4
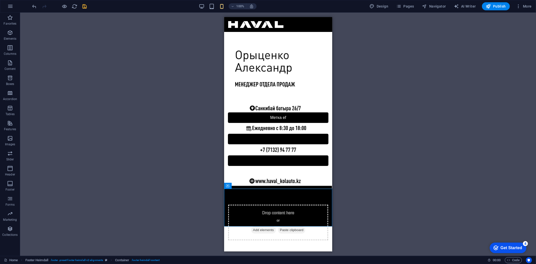
click at [172, 96] on div "Drag here to replace the existing content. Press “Ctrl” if you want to create a…" at bounding box center [278, 134] width 516 height 243
click at [494, 4] on span "Publish" at bounding box center [496, 6] width 20 height 5
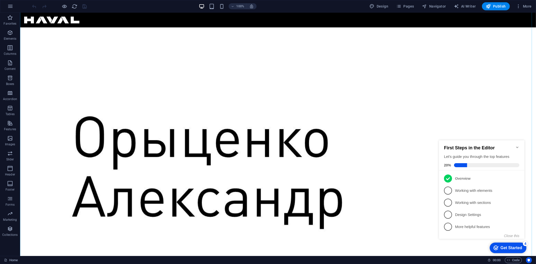
scroll to position [28, 0]
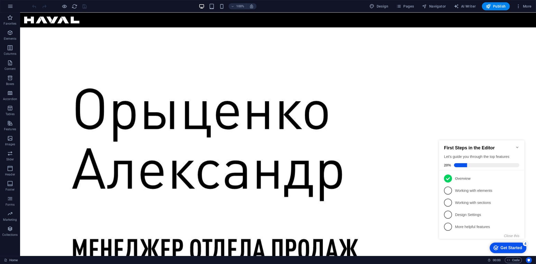
click at [516, 145] on icon "Minimize checklist" at bounding box center [517, 147] width 4 height 4
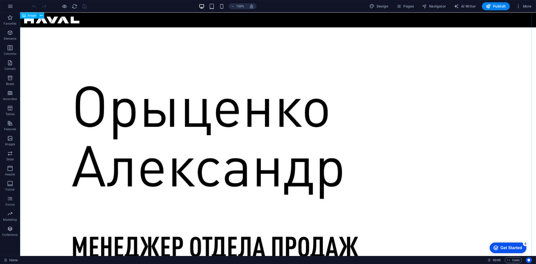
scroll to position [32, 0]
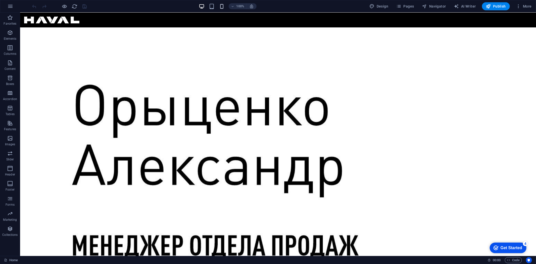
click at [223, 8] on icon "button" at bounding box center [222, 7] width 6 height 6
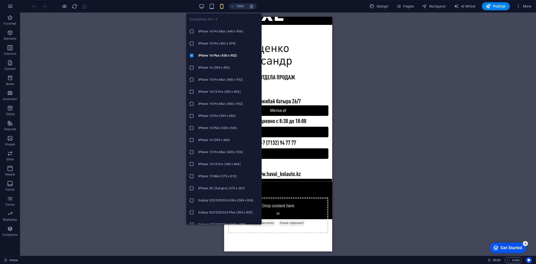
scroll to position [0, 0]
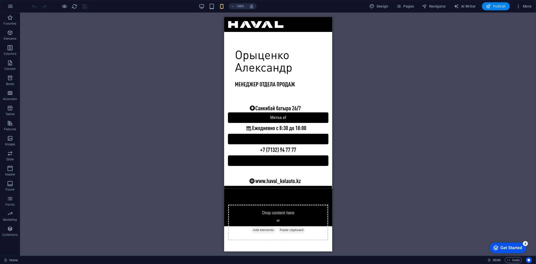
click at [498, 7] on span "Publish" at bounding box center [496, 6] width 20 height 5
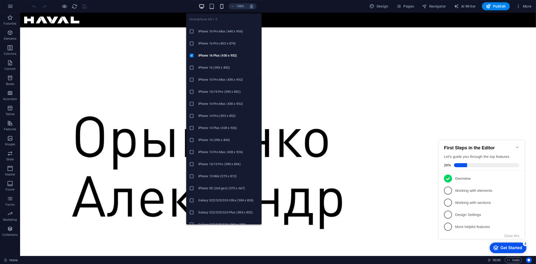
click at [220, 6] on icon "button" at bounding box center [222, 7] width 6 height 6
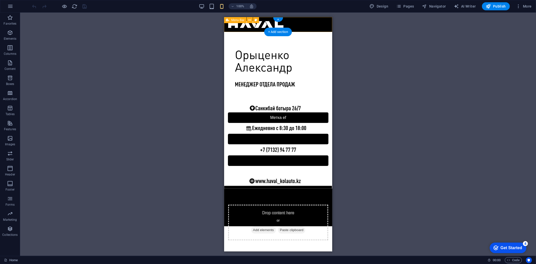
click at [299, 24] on div "Дом О Услуга Контакт" at bounding box center [278, 24] width 108 height 15
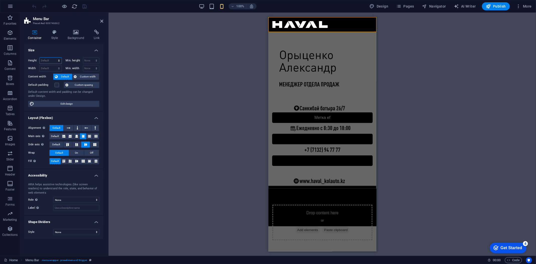
click at [53, 61] on select "Default px rem % vh vw" at bounding box center [51, 61] width 22 height 6
click at [49, 30] on icon at bounding box center [54, 32] width 14 height 5
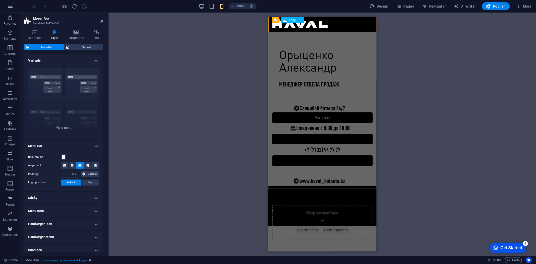
click at [311, 24] on div at bounding box center [322, 24] width 100 height 7
select select "px"
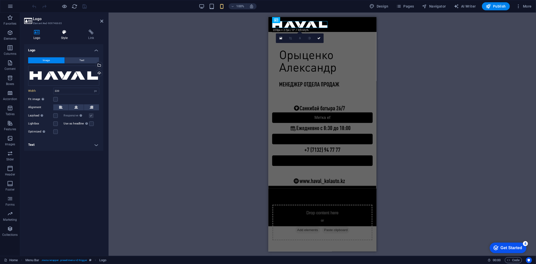
click at [66, 31] on icon at bounding box center [64, 32] width 25 height 5
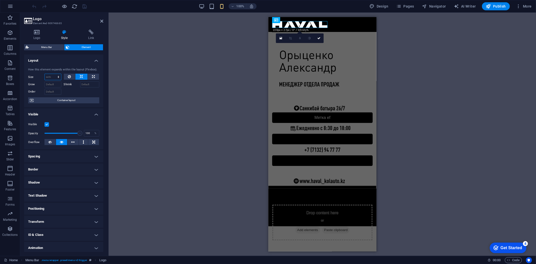
click at [58, 76] on select "Default auto px % 1/1 1/2 1/3 1/4 1/5 1/6 1/7 1/8 1/9 1/10" at bounding box center [53, 77] width 16 height 6
select select "px"
click at [53, 74] on select "Default auto px % 1/1 1/2 1/3 1/4 1/5 1/6 1/7 1/8 1/9 1/10" at bounding box center [53, 77] width 16 height 6
type input "0"
click at [83, 77] on button at bounding box center [81, 77] width 12 height 6
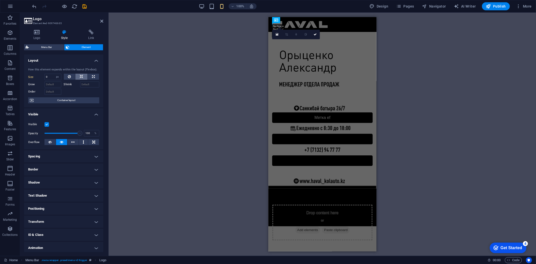
select select "DISABLED_OPTION_VALUE"
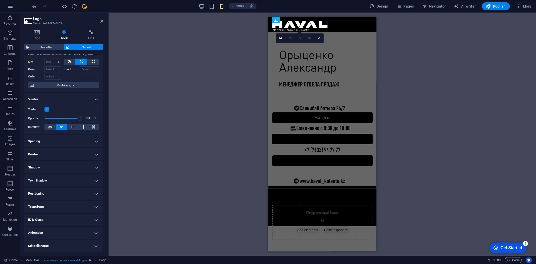
click at [66, 141] on h4 "Spacing" at bounding box center [63, 141] width 79 height 12
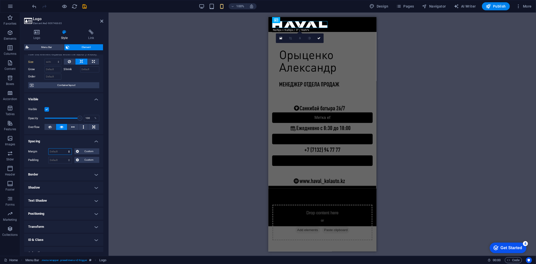
click at [60, 152] on select "Default auto px % rem vw vh Custom" at bounding box center [59, 152] width 23 height 6
select select "px"
click at [64, 149] on select "Default auto px % rem vw vh Custom" at bounding box center [59, 152] width 23 height 6
type input "0"
click at [78, 150] on icon at bounding box center [77, 151] width 3 height 6
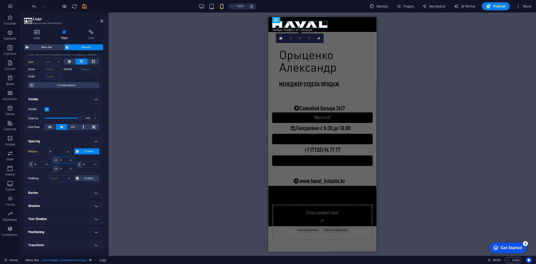
click at [62, 161] on input "0" at bounding box center [66, 160] width 15 height 6
type input "20"
select select "DISABLED_OPTION_VALUE"
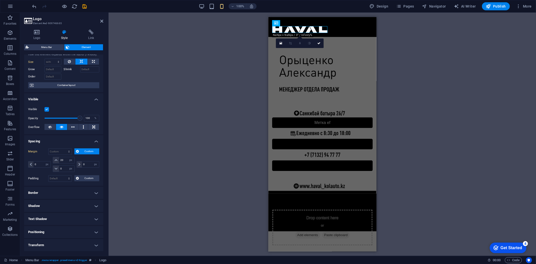
type input "0"
select select "px"
type input "0"
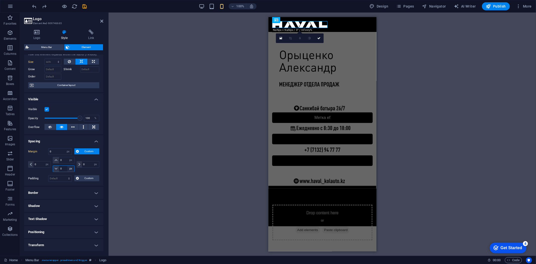
click at [68, 168] on select "auto px % rem vw vh" at bounding box center [70, 169] width 7 height 6
click at [36, 179] on label "Padding" at bounding box center [38, 178] width 20 height 6
click at [66, 192] on h4 "Border" at bounding box center [63, 193] width 79 height 12
click at [62, 210] on select "Default px rem % vh vw Custom" at bounding box center [61, 212] width 23 height 6
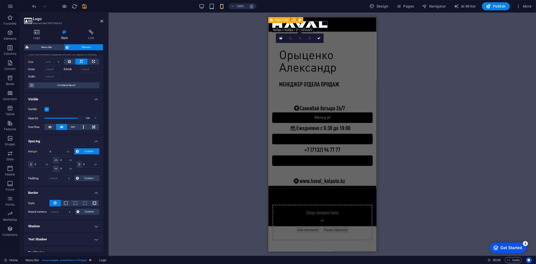
click at [367, 21] on div "Дом О Услуга Контакт" at bounding box center [322, 24] width 108 height 15
click at [376, 21] on html "Skip to main content Дом О Услуга Контакт Метка ef Метка кнопки Метка кнопки Dr…" at bounding box center [322, 121] width 108 height 209
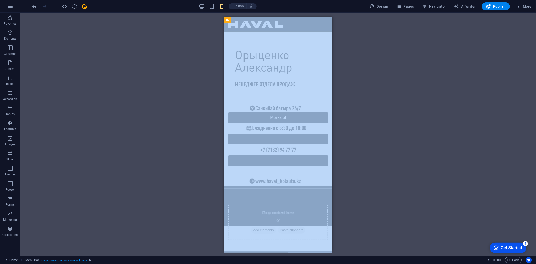
click at [368, 22] on div "Image Image Menu Bar Logo" at bounding box center [278, 134] width 516 height 243
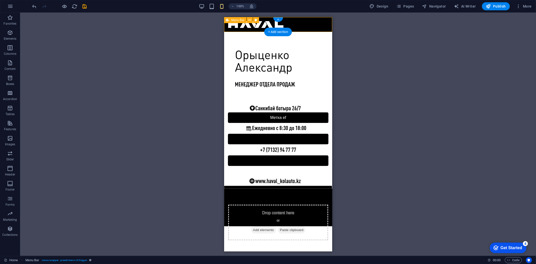
click at [317, 26] on div "Дом О Услуга Контакт" at bounding box center [278, 24] width 108 height 15
select select "rem"
select select "preset-menu-v2-trigger"
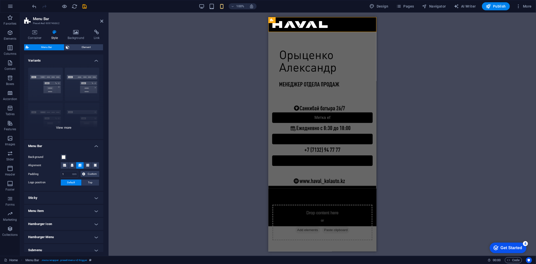
scroll to position [24, 0]
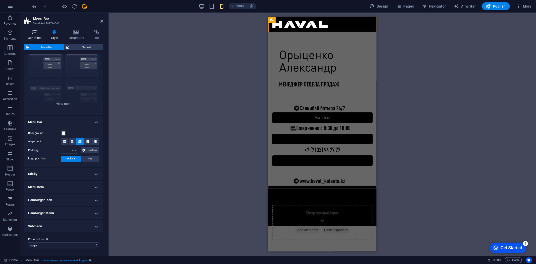
click at [32, 31] on icon at bounding box center [34, 32] width 21 height 5
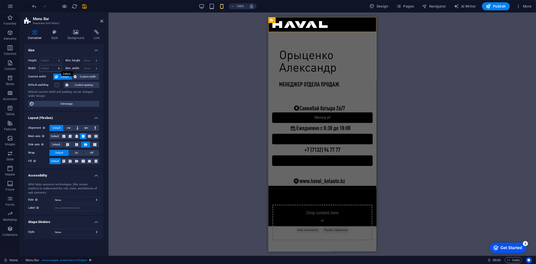
click at [53, 66] on select "Default px rem % em vh vw" at bounding box center [51, 68] width 22 height 6
select select "px"
click at [54, 65] on select "Default px rem % em vh vw" at bounding box center [51, 68] width 22 height 6
type input "430"
click at [52, 60] on select "Default px rem % vh vw" at bounding box center [51, 61] width 22 height 6
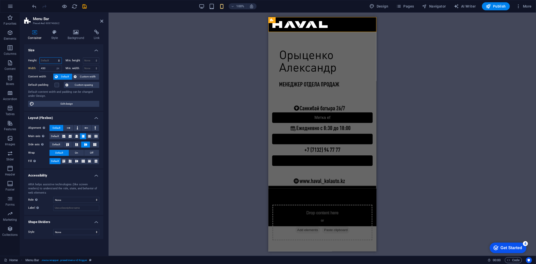
select select "px"
click at [54, 58] on select "Default px rem % vh vw" at bounding box center [51, 61] width 22 height 6
click at [51, 59] on input "59" at bounding box center [51, 61] width 22 height 6
click at [51, 59] on input "60" at bounding box center [51, 61] width 22 height 6
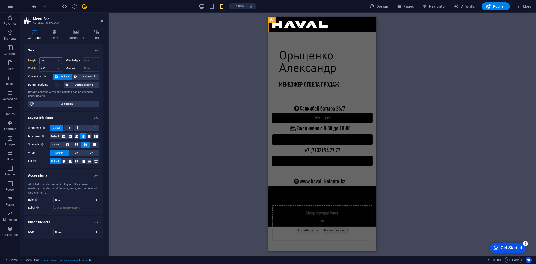
click at [51, 59] on input "60" at bounding box center [51, 61] width 22 height 6
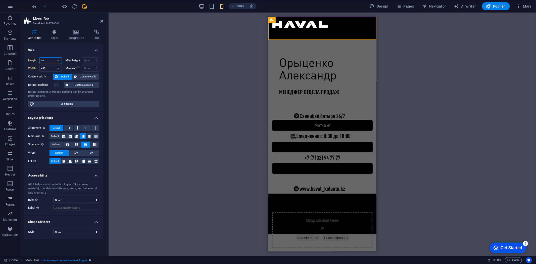
click at [52, 62] on input "90" at bounding box center [51, 61] width 22 height 6
type input "80"
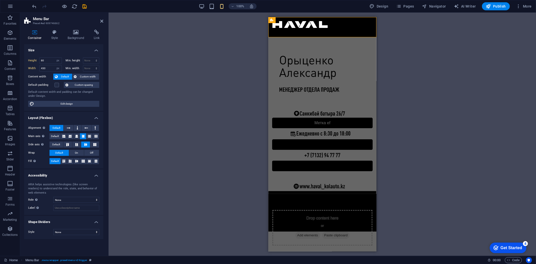
click at [218, 52] on div "Image Image Menu Bar Logo" at bounding box center [322, 134] width 427 height 243
click at [286, 27] on div at bounding box center [322, 24] width 100 height 7
select select "px"
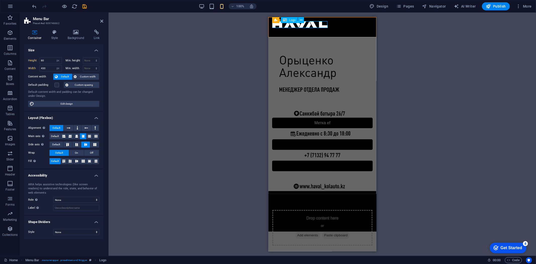
select select "px"
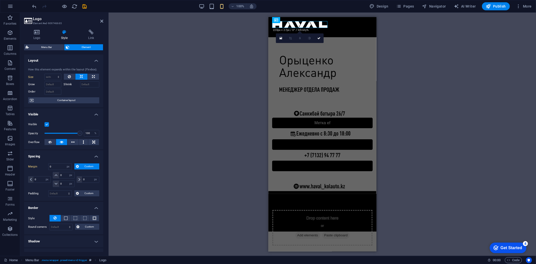
scroll to position [28, 0]
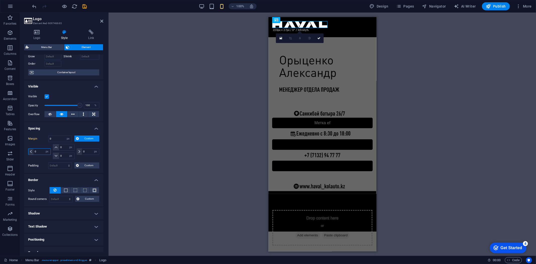
click at [40, 151] on input "0" at bounding box center [41, 152] width 17 height 6
type input "15"
select select "DISABLED_OPTION_VALUE"
click at [36, 149] on input "15" at bounding box center [41, 152] width 17 height 6
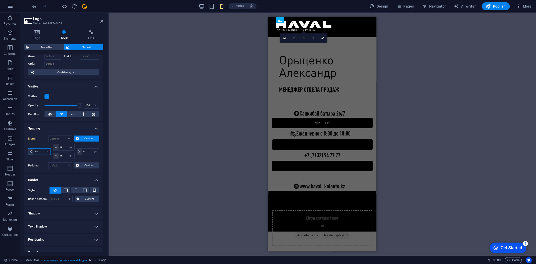
click at [36, 149] on input "15" at bounding box center [41, 152] width 17 height 6
type input "10"
click at [62, 148] on input "0" at bounding box center [66, 147] width 15 height 6
type input "3"
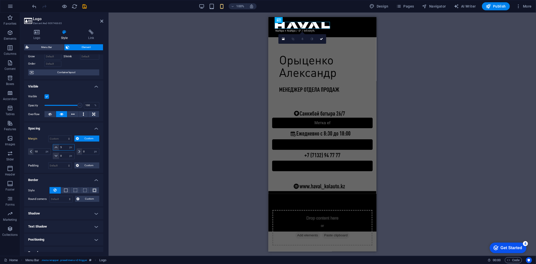
type input "5"
click at [497, 4] on span "Publish" at bounding box center [496, 6] width 20 height 5
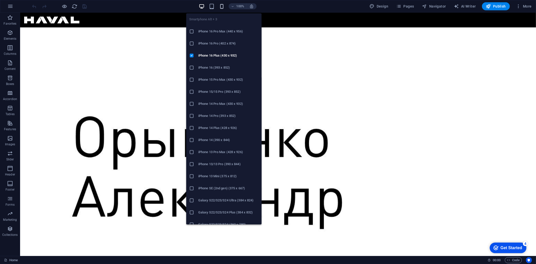
click at [223, 8] on icon "button" at bounding box center [222, 7] width 6 height 6
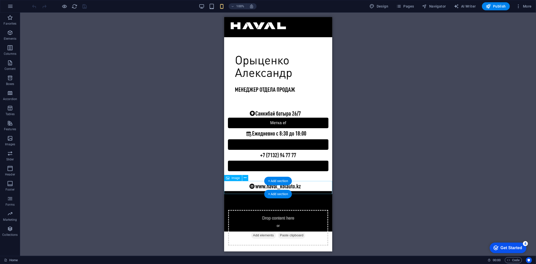
click at [323, 191] on figure at bounding box center [278, 186] width 108 height 13
select select "px"
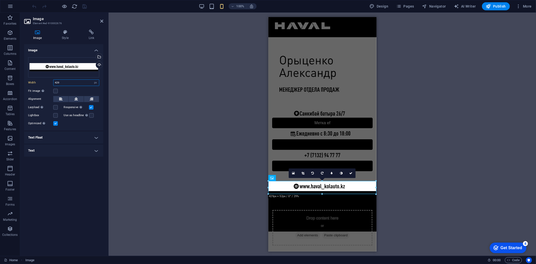
click at [75, 81] on input "429" at bounding box center [76, 83] width 45 height 6
click at [78, 99] on button at bounding box center [76, 99] width 15 height 6
click at [61, 99] on icon at bounding box center [61, 99] width 4 height 6
click at [74, 98] on button at bounding box center [76, 99] width 15 height 6
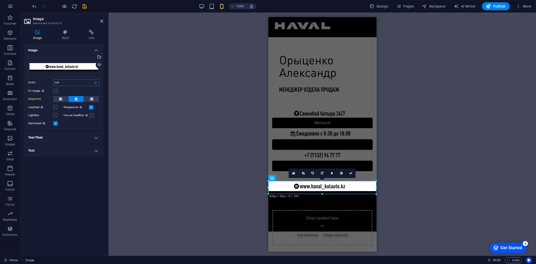
click at [76, 83] on input "429" at bounding box center [76, 83] width 45 height 6
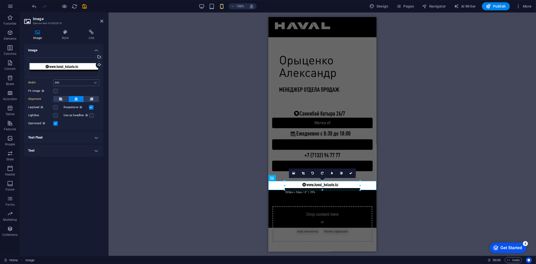
type input "429"
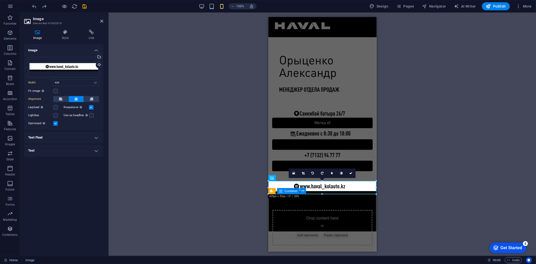
click at [373, 202] on div "Drop content here or Add elements Paste clipboard" at bounding box center [322, 212] width 108 height 38
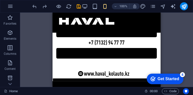
scroll to position [138, 0]
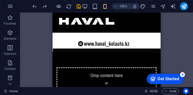
drag, startPoint x: 160, startPoint y: 50, endPoint x: 71, endPoint y: 22, distance: 92.7
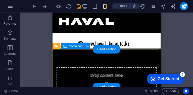
click at [156, 51] on div "Drop content here or Add elements Paste clipboard" at bounding box center [107, 70] width 108 height 38
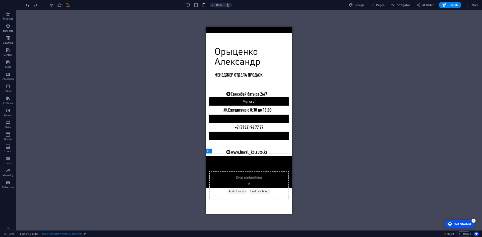
scroll to position [0, 0]
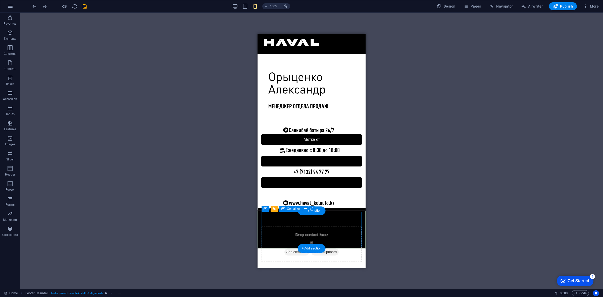
click at [360, 226] on div "Drop content here or Add elements Paste clipboard" at bounding box center [312, 244] width 100 height 36
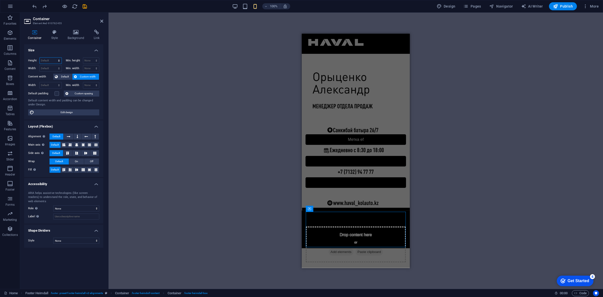
click at [45, 58] on select "Default px rem % vh vw" at bounding box center [51, 61] width 22 height 6
click at [50, 61] on select "Default px rem % vh vw" at bounding box center [51, 61] width 22 height 6
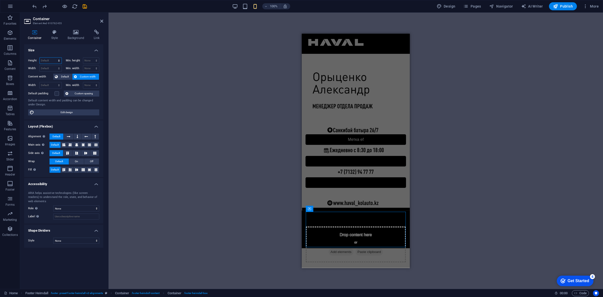
select select "px"
click at [54, 58] on select "Default px rem % vh vw" at bounding box center [51, 61] width 22 height 6
type input "150"
click at [102, 20] on icon at bounding box center [101, 21] width 3 height 4
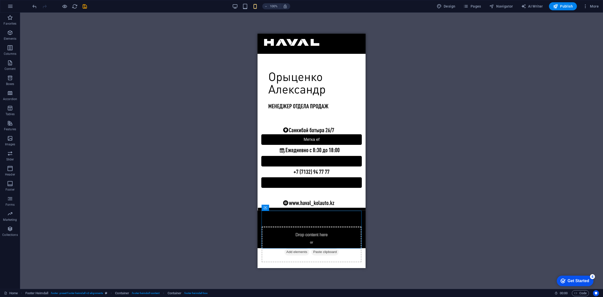
click at [218, 126] on div "Drag here to replace the existing content. Press “Ctrl” if you want to create a…" at bounding box center [311, 151] width 583 height 276
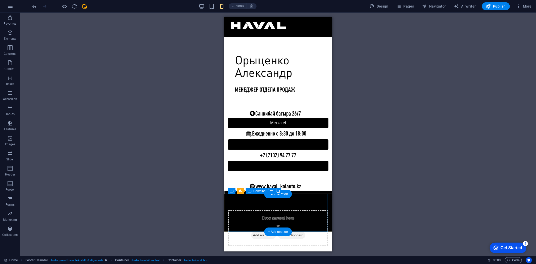
click at [315, 210] on div "Drop content here or Add elements Paste clipboard" at bounding box center [278, 228] width 100 height 36
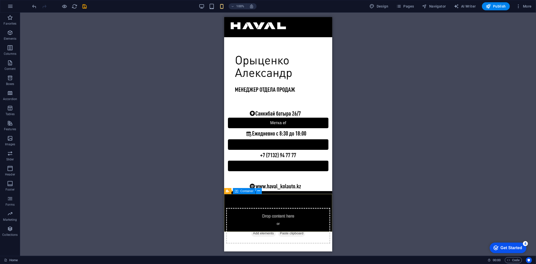
click at [259, 190] on icon at bounding box center [258, 190] width 3 height 5
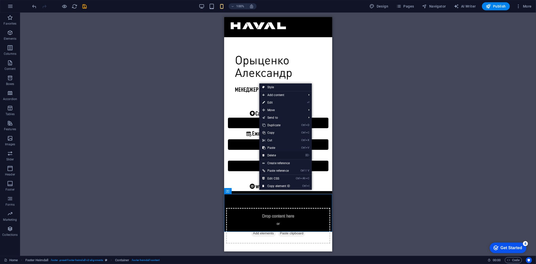
click at [276, 153] on link "⌦ Delete" at bounding box center [276, 156] width 34 height 8
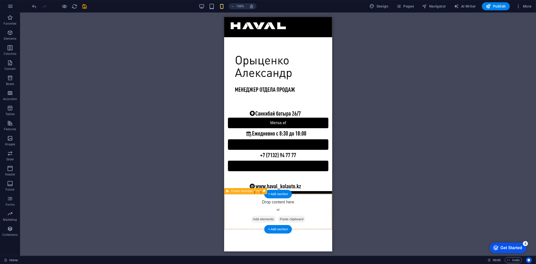
click at [315, 210] on div "Drop content here or Add elements Paste clipboard" at bounding box center [278, 211] width 108 height 36
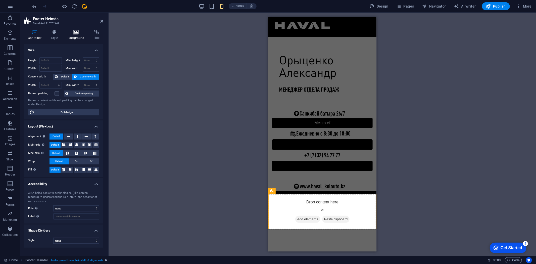
click at [77, 39] on h4 "Background" at bounding box center [77, 35] width 26 height 11
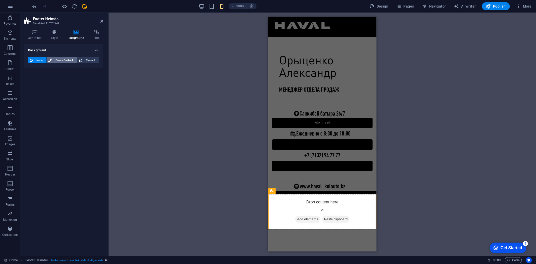
click at [64, 58] on span "Color / Gradient" at bounding box center [64, 60] width 22 height 6
click at [32, 78] on span at bounding box center [32, 81] width 6 height 6
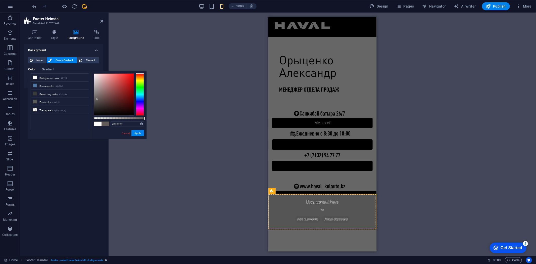
type input "#000000"
drag, startPoint x: 97, startPoint y: 99, endPoint x: 56, endPoint y: 137, distance: 56.5
click at [56, 137] on div "less Background color #ffffff Primary color #4e79a7 Secondary color #3a3c3b Fon…" at bounding box center [87, 105] width 118 height 68
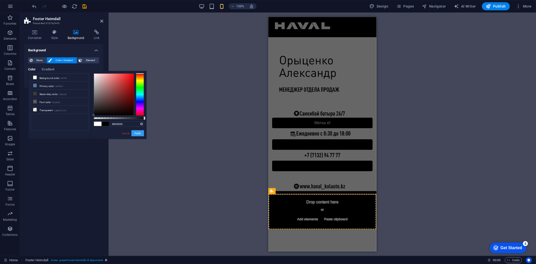
click at [136, 134] on button "Apply" at bounding box center [137, 133] width 13 height 6
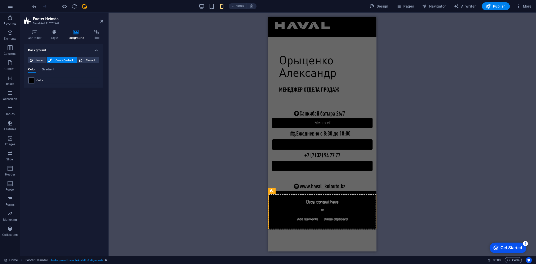
drag, startPoint x: 207, startPoint y: 163, endPoint x: 204, endPoint y: 161, distance: 3.7
click at [207, 163] on div "Drag here to replace the existing content. Press “Ctrl” if you want to create a…" at bounding box center [322, 134] width 427 height 243
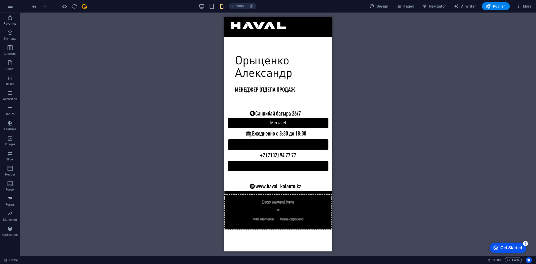
drag, startPoint x: 359, startPoint y: 204, endPoint x: 333, endPoint y: 189, distance: 29.6
click at [358, 204] on div "Drag here to replace the existing content. Press “Ctrl” if you want to create a…" at bounding box center [278, 134] width 516 height 243
click at [316, 179] on div at bounding box center [278, 176] width 108 height 10
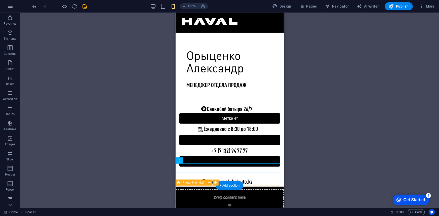
click at [253, 189] on div "Drop content here or Add elements Paste clipboard" at bounding box center [229, 207] width 108 height 36
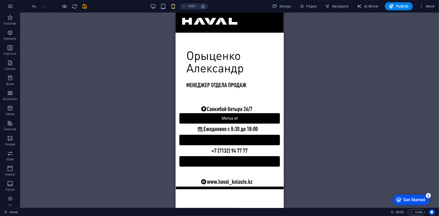
click at [249, 189] on html "Skip to main content Дом О Услуга Контакт Метка ef Метка кнопки Метка кнопки" at bounding box center [229, 100] width 108 height 177
click at [286, 8] on span "Design" at bounding box center [281, 6] width 19 height 5
select select "px"
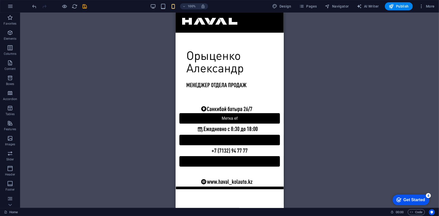
select select "400"
select select "px"
select select "rem"
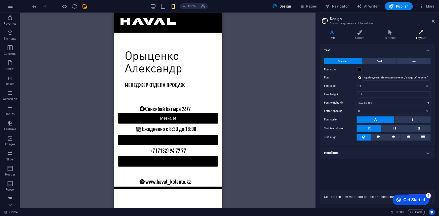
click at [427, 33] on icon at bounding box center [421, 32] width 28 height 5
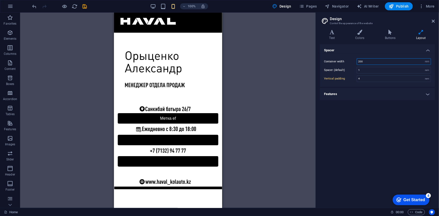
click at [370, 61] on input "200" at bounding box center [394, 62] width 74 height 6
click at [377, 62] on input "300" at bounding box center [394, 62] width 74 height 6
click at [352, 132] on div "Spacer Container width 300 rem px Spacer (default) 1 rem Vertical padding 4 rem…" at bounding box center [377, 124] width 115 height 160
click at [372, 60] on input "300" at bounding box center [394, 62] width 74 height 6
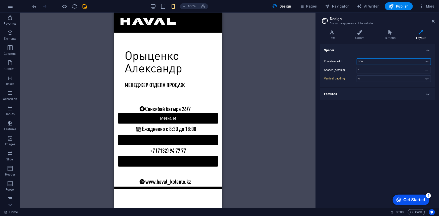
click at [372, 60] on input "300" at bounding box center [394, 62] width 74 height 6
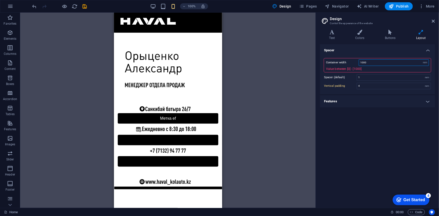
click at [372, 60] on input "1000" at bounding box center [394, 63] width 70 height 6
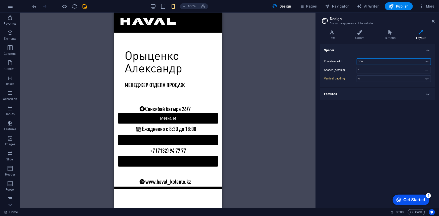
type input "200"
click at [381, 121] on div "Spacer Container width 200 rem px Spacer (default) 1 rem Vertical padding 4 rem…" at bounding box center [377, 124] width 115 height 160
click at [394, 38] on h4 "Buttons" at bounding box center [390, 35] width 31 height 11
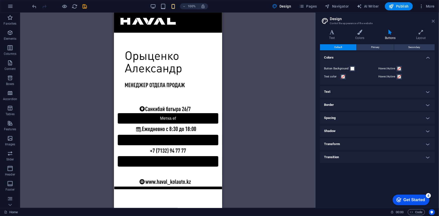
click at [432, 22] on icon at bounding box center [432, 21] width 3 height 4
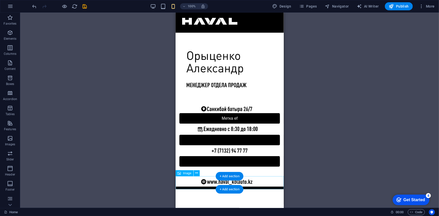
click at [274, 188] on figure at bounding box center [229, 182] width 108 height 13
drag, startPoint x: 271, startPoint y: 183, endPoint x: 270, endPoint y: 194, distance: 10.8
click at [270, 189] on html "Skip to main content Дом О Услуга Контакт Метка ef Метка кнопки Метка кнопки" at bounding box center [229, 100] width 108 height 177
click at [268, 183] on figure at bounding box center [229, 182] width 108 height 13
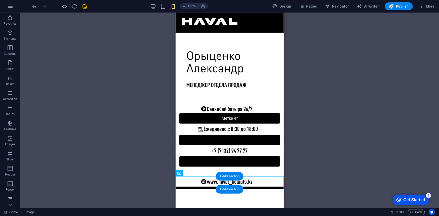
select select "px"
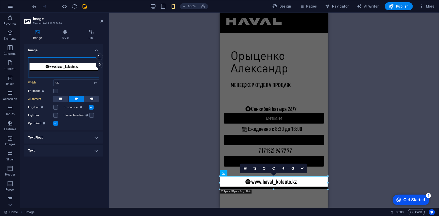
click at [62, 64] on div "Drag files here, click to choose files or select files from Files or our free s…" at bounding box center [63, 67] width 71 height 20
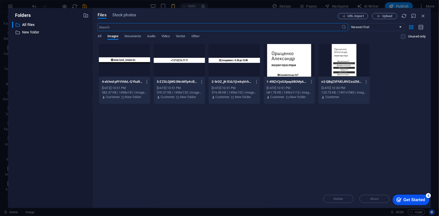
click at [62, 64] on div "​ All files All files ​ New folder New folder" at bounding box center [50, 113] width 76 height 182
click at [425, 15] on icon "button" at bounding box center [423, 16] width 6 height 6
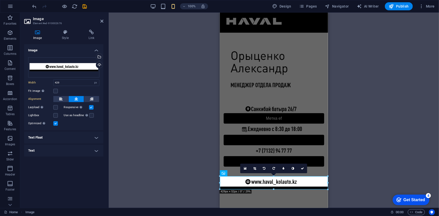
click at [367, 145] on div "Button Image Menu Bar Footer Heimdall Container Footer Heimdall Placeholder Con…" at bounding box center [274, 110] width 330 height 195
click at [55, 134] on h4 "Text Float" at bounding box center [63, 137] width 79 height 12
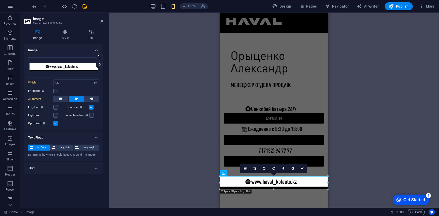
click at [55, 134] on h4 "Text Float" at bounding box center [63, 135] width 79 height 9
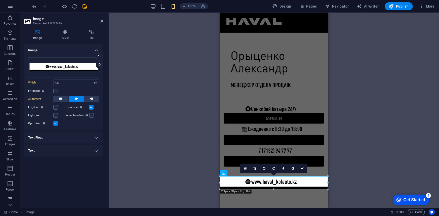
click at [368, 86] on div "Button Image Menu Bar Footer Heimdall Container Footer Heimdall Placeholder Con…" at bounding box center [274, 110] width 330 height 195
click at [249, 120] on div "Метка ef" at bounding box center [273, 118] width 108 height 11
select select "px"
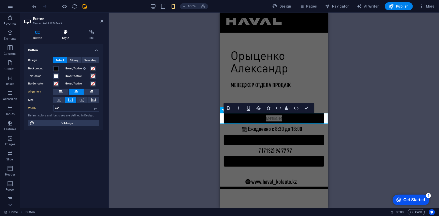
click at [62, 33] on icon at bounding box center [65, 32] width 25 height 5
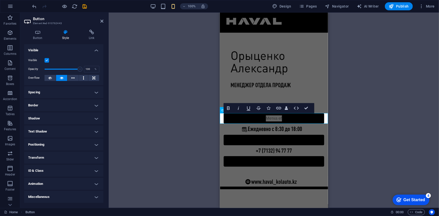
click at [90, 179] on h4 "Animation" at bounding box center [63, 184] width 79 height 12
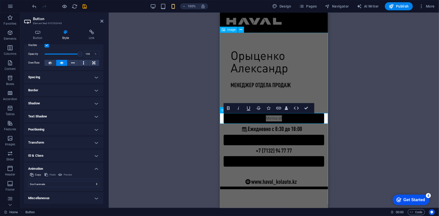
click at [245, 87] on figure at bounding box center [273, 72] width 108 height 80
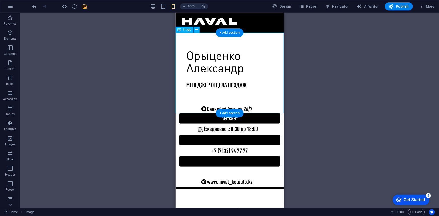
click at [222, 83] on figure at bounding box center [229, 72] width 108 height 80
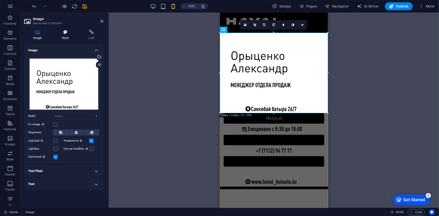
click at [64, 35] on h4 "Style" at bounding box center [66, 35] width 27 height 11
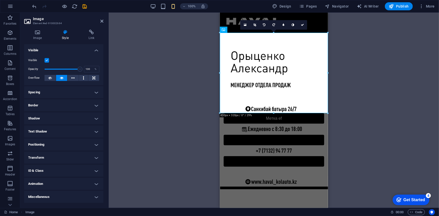
click at [84, 182] on h4 "Animation" at bounding box center [63, 184] width 79 height 12
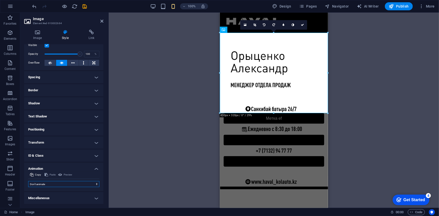
click at [47, 182] on select "Don't animate Show / Hide Slide up/down Zoom in/out Slide left to right Slide r…" at bounding box center [63, 184] width 71 height 6
select select "slide"
click at [28, 181] on select "Don't animate Show / Hide Slide up/down Zoom in/out Slide left to right Slide r…" at bounding box center [63, 184] width 71 height 6
select select "scroll"
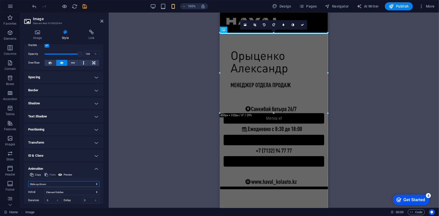
click at [62, 184] on select "Don't animate Show / Hide Slide up/down Zoom in/out Slide left to right Slide r…" at bounding box center [63, 184] width 71 height 6
click at [28, 181] on select "Don't animate Show / Hide Slide up/down Zoom in/out Slide left to right Slide r…" at bounding box center [63, 184] width 71 height 6
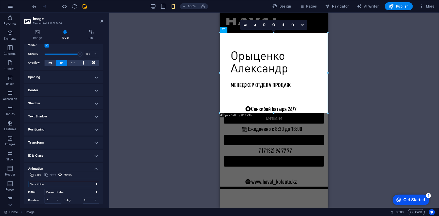
click at [55, 183] on select "Don't animate Show / Hide Slide up/down Zoom in/out Slide left to right Slide r…" at bounding box center [63, 184] width 71 height 6
click at [28, 181] on select "Don't animate Show / Hide Slide up/down Zoom in/out Slide left to right Slide r…" at bounding box center [63, 184] width 71 height 6
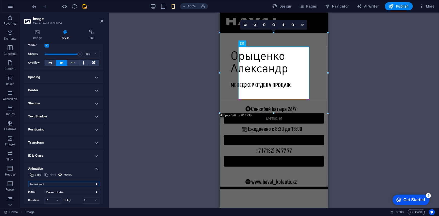
click at [50, 181] on select "Don't animate Show / Hide Slide up/down Zoom in/out Slide left to right Slide r…" at bounding box center [63, 184] width 71 height 6
click at [28, 181] on select "Don't animate Show / Hide Slide up/down Zoom in/out Slide left to right Slide r…" at bounding box center [63, 184] width 71 height 6
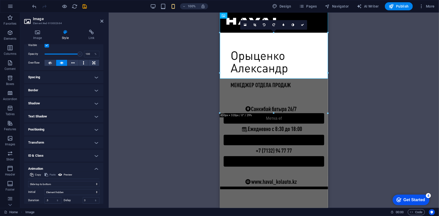
click at [60, 187] on div "Initial Element hidden Element shown Duration .5 s ms Delay 0 s ms Width auto p…" at bounding box center [63, 204] width 71 height 35
click at [60, 184] on select "Don't animate Show / Hide Slide up/down Zoom in/out Slide left to right Slide r…" at bounding box center [63, 184] width 71 height 6
click at [28, 181] on select "Don't animate Show / Hide Slide up/down Zoom in/out Slide left to right Slide r…" at bounding box center [63, 184] width 71 height 6
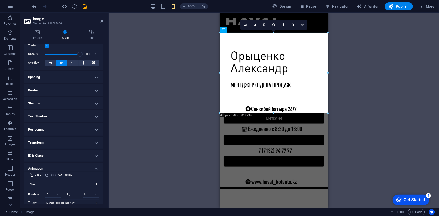
click at [60, 184] on select "Don't animate Show / Hide Slide up/down Zoom in/out Slide left to right Slide r…" at bounding box center [63, 184] width 71 height 6
click at [28, 181] on select "Don't animate Show / Hide Slide up/down Zoom in/out Slide left to right Slide r…" at bounding box center [63, 184] width 71 height 6
click at [63, 185] on select "Don't animate Show / Hide Slide up/down Zoom in/out Slide left to right Slide r…" at bounding box center [63, 184] width 71 height 6
click at [28, 181] on select "Don't animate Show / Hide Slide up/down Zoom in/out Slide left to right Slide r…" at bounding box center [63, 184] width 71 height 6
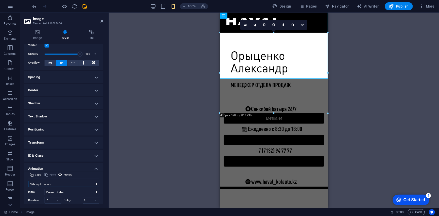
drag, startPoint x: 67, startPoint y: 183, endPoint x: 67, endPoint y: 181, distance: 2.8
click at [67, 183] on select "Don't animate Show / Hide Slide up/down Zoom in/out Slide left to right Slide r…" at bounding box center [63, 184] width 71 height 6
click at [28, 181] on select "Don't animate Show / Hide Slide up/down Zoom in/out Slide left to right Slide r…" at bounding box center [63, 184] width 71 height 6
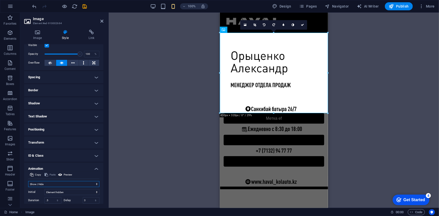
click at [57, 184] on select "Don't animate Show / Hide Slide up/down Zoom in/out Slide left to right Slide r…" at bounding box center [63, 184] width 71 height 6
select select "none"
click at [28, 181] on select "Don't animate Show / Hide Slide up/down Zoom in/out Slide left to right Slide r…" at bounding box center [63, 184] width 71 height 6
click at [53, 174] on div "Paste" at bounding box center [50, 175] width 13 height 6
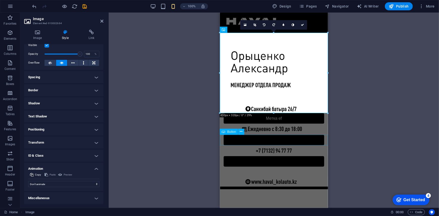
click at [257, 135] on div "Метка кнопки" at bounding box center [273, 139] width 108 height 11
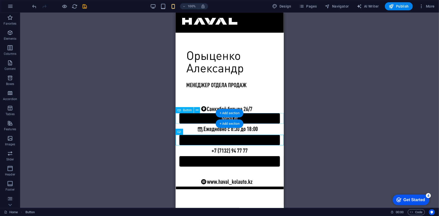
click at [259, 116] on div "Метка ef" at bounding box center [229, 118] width 108 height 11
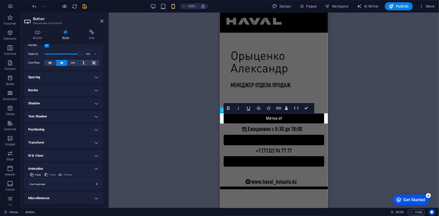
click at [84, 198] on h4 "Miscellaneous" at bounding box center [63, 198] width 79 height 12
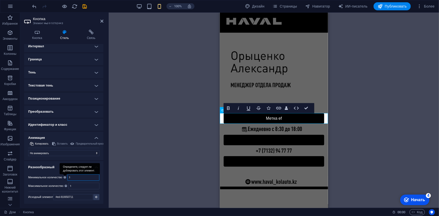
drag, startPoint x: 75, startPoint y: 177, endPoint x: 67, endPoint y: 177, distance: 7.5
click at [67, 177] on div "Минимальное количество Определите, следует ли дублировать этот элемент. 1" at bounding box center [63, 177] width 71 height 7
drag, startPoint x: 75, startPoint y: 177, endPoint x: 69, endPoint y: 176, distance: 5.8
click at [70, 177] on input "1" at bounding box center [83, 177] width 31 height 6
type input "0"
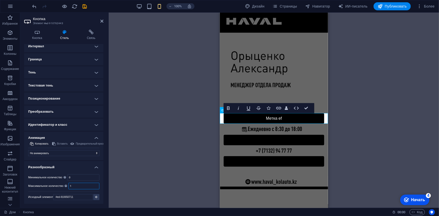
drag, startPoint x: 77, startPoint y: 185, endPoint x: 71, endPoint y: 187, distance: 6.7
click at [71, 187] on input "1" at bounding box center [84, 186] width 30 height 6
click at [82, 186] on input "1" at bounding box center [84, 187] width 26 height 6
click at [81, 186] on input "1" at bounding box center [84, 187] width 26 height 6
type input "5"
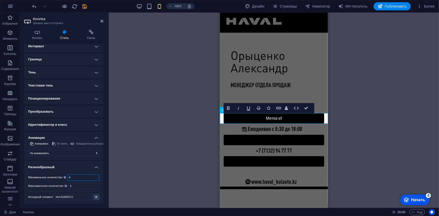
click at [86, 178] on input "0" at bounding box center [83, 177] width 31 height 6
type input "5"
click at [167, 167] on div "Кнопка Изображение Панель меню Нижний колонтитул Хеймдалля Контейнер Нижний кол…" at bounding box center [274, 110] width 330 height 195
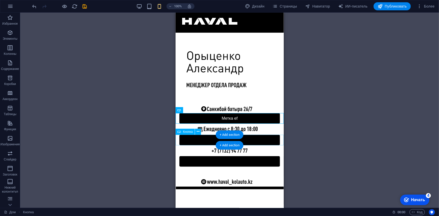
click at [256, 138] on div "Метка кнопки" at bounding box center [229, 139] width 108 height 11
select select "px"
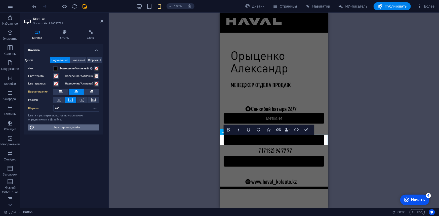
click at [65, 128] on font "Редактировать дизайн" at bounding box center [67, 127] width 26 height 3
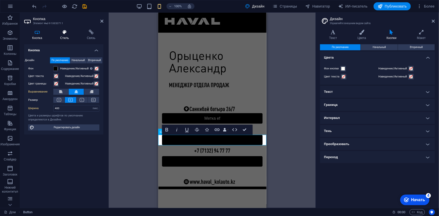
click at [69, 34] on icon at bounding box center [64, 32] width 25 height 5
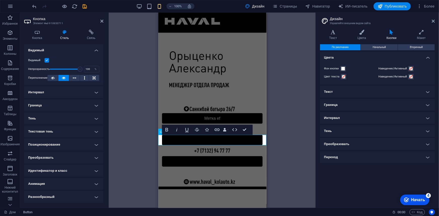
click at [77, 146] on h4 "Позиционирование" at bounding box center [63, 144] width 79 height 12
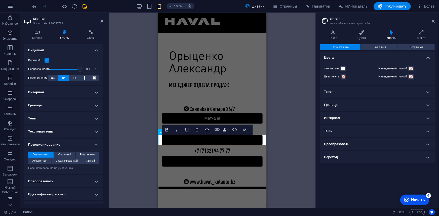
scroll to position [23, 0]
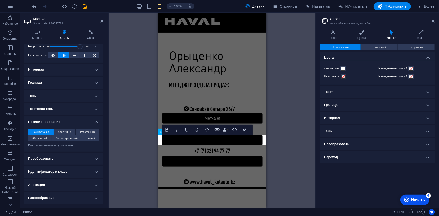
click at [77, 156] on h4 "Преобразовать" at bounding box center [63, 159] width 79 height 12
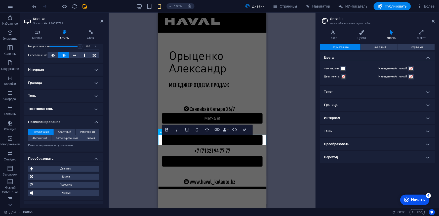
click at [78, 157] on h4 "Преобразовать" at bounding box center [63, 157] width 79 height 9
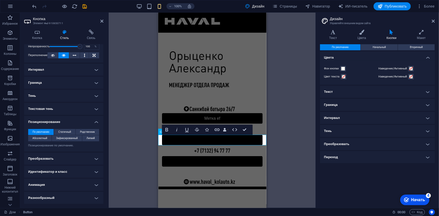
click at [78, 157] on h4 "Преобразовать" at bounding box center [63, 159] width 79 height 12
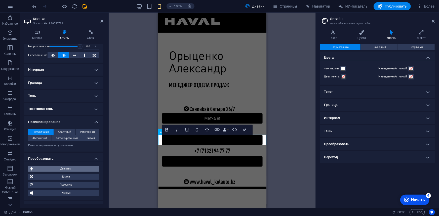
click at [70, 166] on span "Двигаться" at bounding box center [66, 169] width 63 height 6
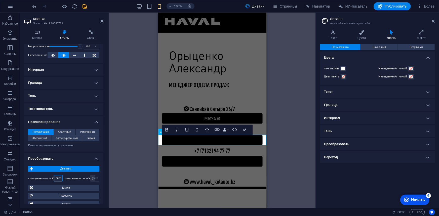
click at [59, 177] on select "пикс. рем % Эм вх фольксваген" at bounding box center [58, 178] width 7 height 6
click at [54, 179] on span at bounding box center [57, 178] width 6 height 6
click at [68, 167] on font "Двигаться" at bounding box center [66, 168] width 12 height 3
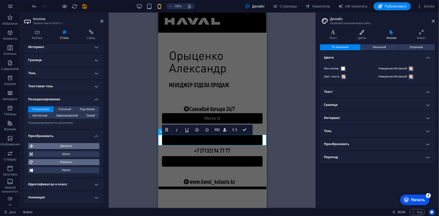
scroll to position [58, 0]
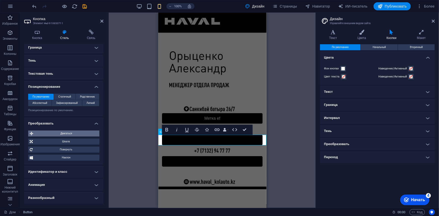
click at [91, 172] on h4 "Идентификатор и класс" at bounding box center [63, 172] width 79 height 12
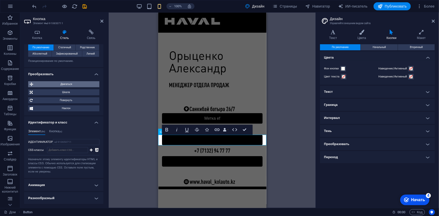
click at [83, 122] on h4 "Идентификатор и класс" at bounding box center [63, 120] width 79 height 9
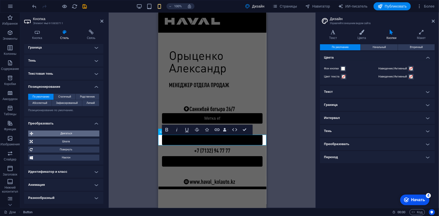
scroll to position [0, 0]
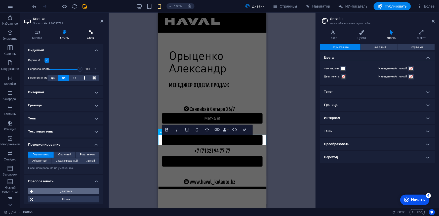
click at [91, 30] on icon at bounding box center [91, 32] width 24 height 5
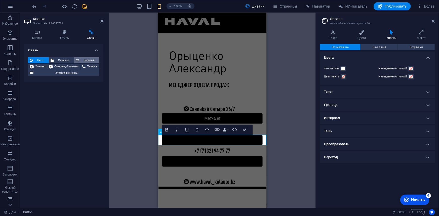
click at [83, 61] on span "Внешний" at bounding box center [89, 60] width 17 height 6
select select "blank"
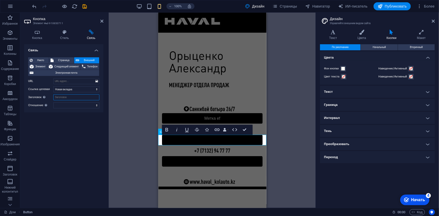
click at [68, 94] on input "Заголовок Дополнительное описание ссылки не должно совпадать с текстом ссылки. …" at bounding box center [76, 97] width 46 height 6
type input "asa"
click at [70, 135] on div "Связь Никто Страница Внешний Элемент Следующий элемент Телефон Электронная почт…" at bounding box center [63, 124] width 79 height 160
click at [97, 82] on icon at bounding box center [96, 81] width 3 height 6
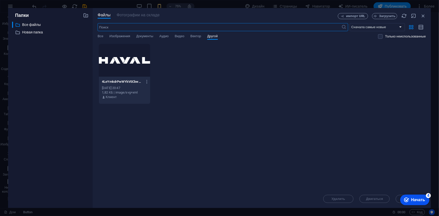
click at [129, 64] on div at bounding box center [124, 60] width 51 height 33
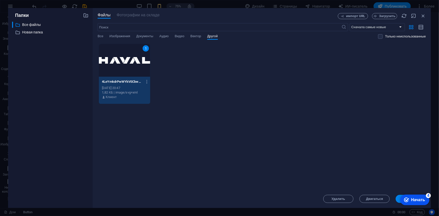
click at [129, 64] on div "1" at bounding box center [124, 60] width 51 height 33
type input "https://cdn1.site-media.eu/images/0/18976906/4LeYmkdrPwWYkV0CbwVr3Q.svg"
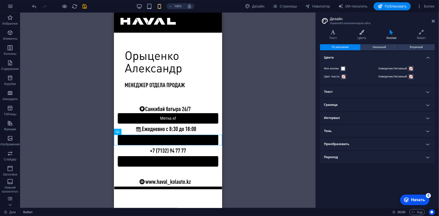
drag, startPoint x: 251, startPoint y: 148, endPoint x: 222, endPoint y: 144, distance: 29.1
click at [250, 148] on div "Кнопка Изображение Панель меню Нижний колонтитул Хеймдалля Контейнер Нижний кол…" at bounding box center [167, 110] width 295 height 195
click at [168, 137] on div "+ Добавить раздел" at bounding box center [167, 134] width 37 height 9
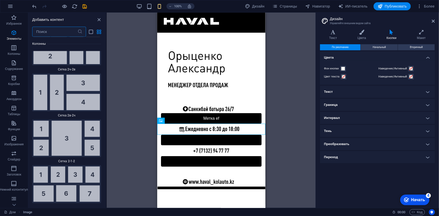
scroll to position [1591, 0]
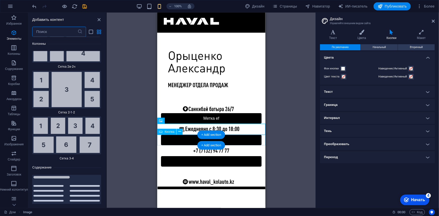
click at [241, 138] on div "Метка кнопки" at bounding box center [211, 139] width 108 height 11
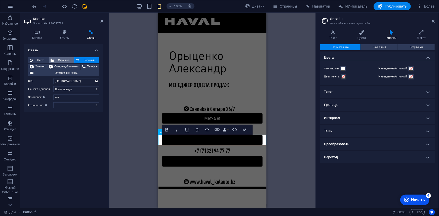
click at [63, 59] on font "Страница" at bounding box center [63, 60] width 11 height 3
select select
click at [63, 67] on font "Следующий элемент" at bounding box center [66, 66] width 24 height 3
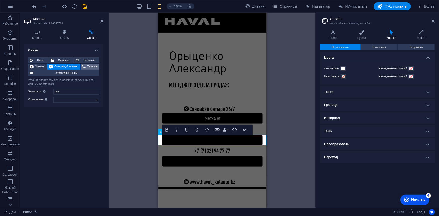
click at [86, 68] on button "Телефон" at bounding box center [89, 67] width 19 height 6
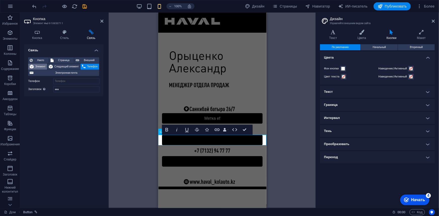
click at [39, 67] on font "Элемент" at bounding box center [40, 66] width 10 height 3
click at [41, 73] on span "Электронная почта" at bounding box center [66, 73] width 63 height 6
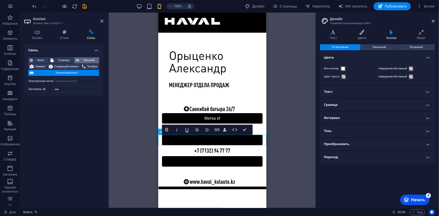
click at [87, 59] on font "Внешний" at bounding box center [89, 60] width 11 height 3
select select "blank"
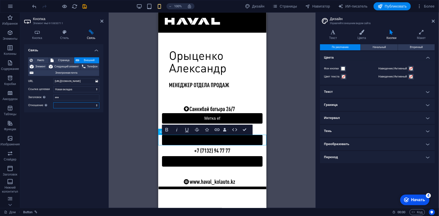
scroll to position [0, 0]
click at [74, 107] on select "альтернативный автор закладка внешний помощь лицензия следующий nofollow norefe…" at bounding box center [76, 105] width 46 height 6
select select "author"
click at [53, 102] on select "альтернативный автор закладка внешний помощь лицензия следующий nofollow norefe…" at bounding box center [76, 105] width 46 height 6
click at [81, 97] on input "asa" at bounding box center [76, 97] width 46 height 6
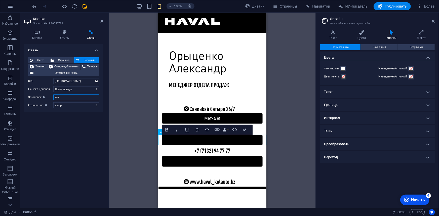
click at [81, 97] on input "asa" at bounding box center [76, 97] width 46 height 6
click at [345, 78] on span at bounding box center [343, 77] width 4 height 4
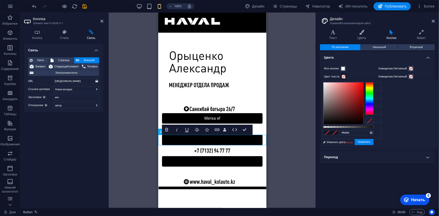
type input "#ffffff"
drag, startPoint x: 407, startPoint y: 101, endPoint x: 345, endPoint y: 73, distance: 67.3
click at [345, 73] on body "miras.haval-kolauto.kz Дом Избранное Элементы Колонны Содержание Коробки Аккорд…" at bounding box center [219, 108] width 439 height 216
click at [430, 58] on h4 "Цвета" at bounding box center [377, 56] width 115 height 9
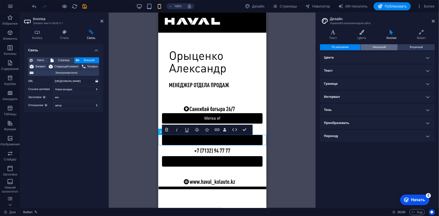
click at [373, 49] on span "Начальный" at bounding box center [378, 47] width 13 height 6
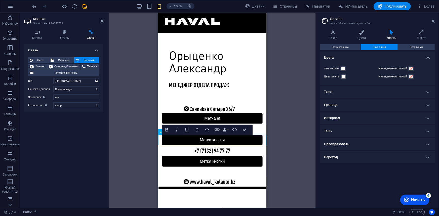
click at [260, 141] on link "Метка кнопки" at bounding box center [212, 139] width 101 height 11
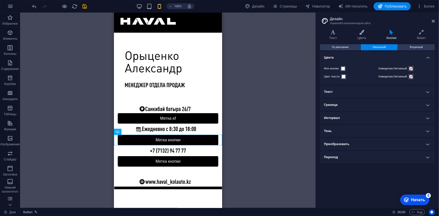
click at [263, 135] on div "Кнопка Изображение Панель меню Нижний колонтитул Хеймдалля Контейнер Нижний кол…" at bounding box center [167, 110] width 295 height 195
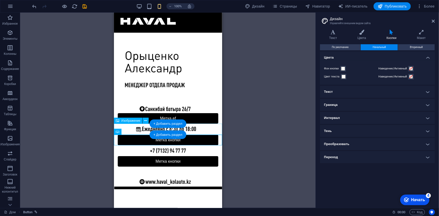
click at [210, 126] on figure at bounding box center [168, 128] width 108 height 11
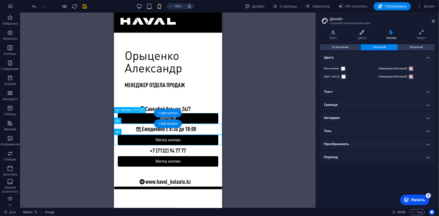
click at [206, 118] on div "Метка ef" at bounding box center [168, 118] width 108 height 11
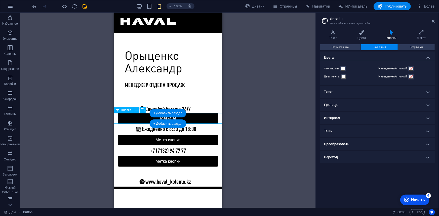
click at [206, 118] on div "Метка ef" at bounding box center [168, 118] width 108 height 11
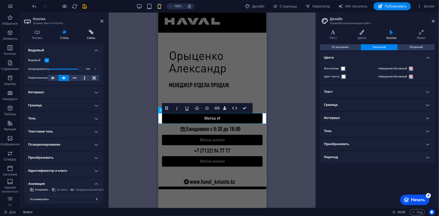
click at [89, 33] on icon at bounding box center [91, 32] width 24 height 5
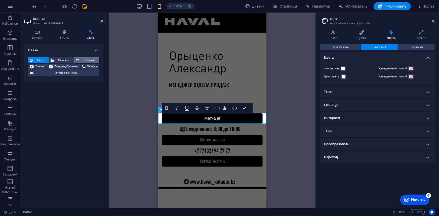
click at [91, 60] on font "Внешний" at bounding box center [89, 60] width 11 height 3
select select "blank"
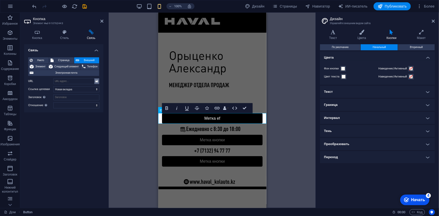
click at [96, 83] on icon at bounding box center [96, 81] width 3 height 6
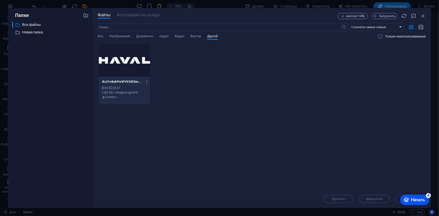
click at [129, 64] on div at bounding box center [124, 60] width 51 height 33
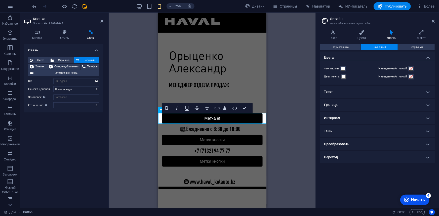
type input "https://cdn1.site-media.eu/images/0/18976906/4LeYmkdrPwWYkV0CbwVr3Q.svg"
click at [87, 88] on select "Новая вкладка Та же вкладка Наложение" at bounding box center [76, 89] width 46 height 6
select select "overlay"
click at [53, 86] on select "Новая вкладка Та же вкладка Наложение" at bounding box center [76, 89] width 46 height 6
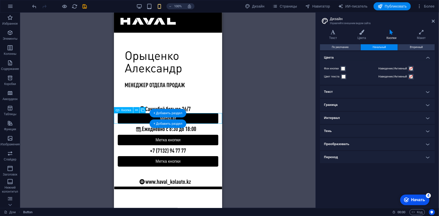
click at [188, 118] on div "Метка ef" at bounding box center [168, 118] width 108 height 11
select select "overlay"
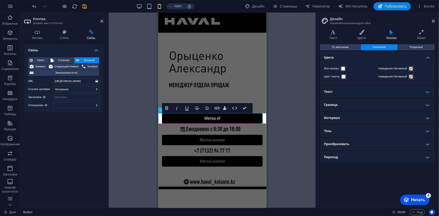
click at [250, 108] on div "Смелый Курсив Подчеркнуть Зачеркивание Иконки Связь Привязки данных Компания Им…" at bounding box center [207, 108] width 90 height 10
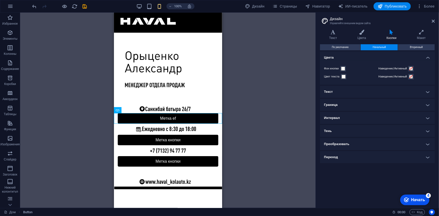
click at [52, 104] on div "Кнопка Изображение Панель меню Нижний колонтитул Хеймдалля Контейнер Нижний кол…" at bounding box center [167, 110] width 295 height 195
click at [34, 6] on icon "отменить" at bounding box center [35, 7] width 6 height 6
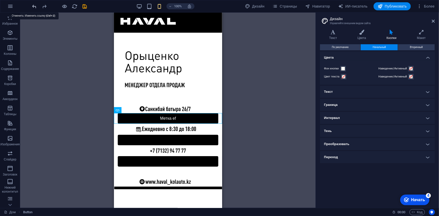
click at [34, 6] on icon "отменить" at bounding box center [35, 7] width 6 height 6
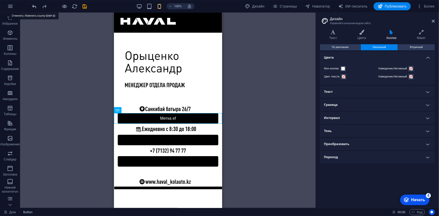
click at [34, 6] on icon "отменить" at bounding box center [35, 7] width 6 height 6
click at [36, 7] on icon "отменить" at bounding box center [35, 7] width 6 height 6
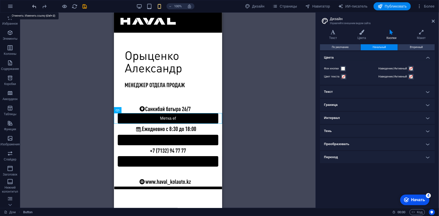
click at [36, 7] on icon "отменить" at bounding box center [35, 7] width 6 height 6
click at [35, 7] on icon "отменить" at bounding box center [35, 7] width 6 height 6
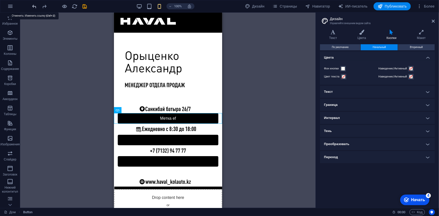
click at [35, 7] on icon "отменить" at bounding box center [35, 7] width 6 height 6
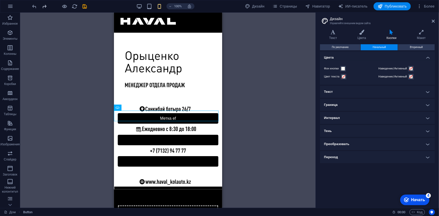
click at [46, 7] on icon "переделать" at bounding box center [45, 7] width 6 height 6
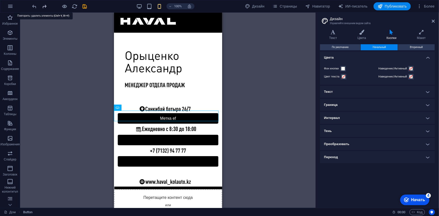
click at [46, 7] on icon "переделать" at bounding box center [45, 7] width 6 height 6
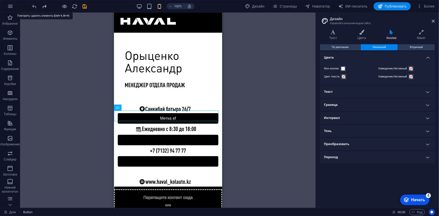
click at [46, 7] on icon "переделать" at bounding box center [45, 7] width 6 height 6
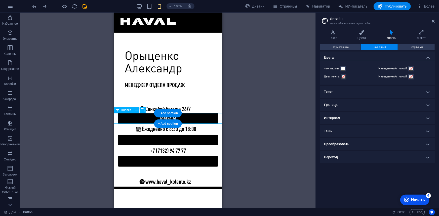
click at [200, 117] on div "Метка ef" at bounding box center [168, 118] width 108 height 11
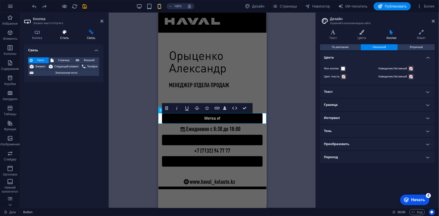
click at [62, 31] on icon at bounding box center [64, 32] width 25 height 5
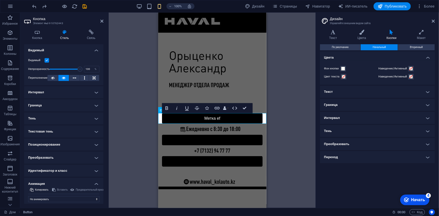
click at [45, 59] on label at bounding box center [46, 60] width 5 height 5
click at [0, 0] on input "Видимый" at bounding box center [0, 0] width 0 height 0
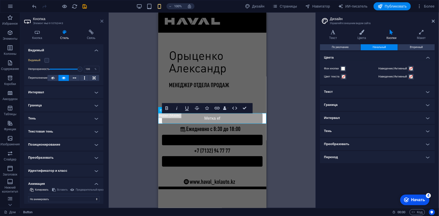
click at [101, 20] on icon at bounding box center [101, 21] width 3 height 4
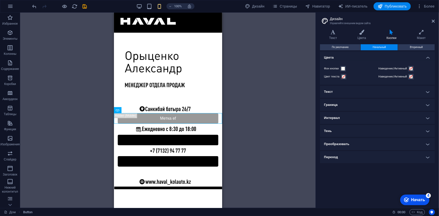
click at [259, 143] on div "Кнопка Изображение Панель меню Нижний колонтитул Хеймдалля Контейнер Нижний кол…" at bounding box center [167, 110] width 295 height 195
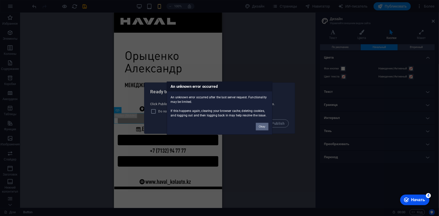
click at [259, 124] on button "Okay" at bounding box center [262, 127] width 13 height 8
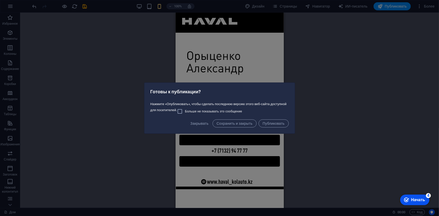
click at [230, 112] on font "Больше не показывать это сообщение" at bounding box center [213, 112] width 57 height 4
click at [185, 112] on input "Больше не показывать это сообщение" at bounding box center [181, 111] width 8 height 6
checkbox input "true"
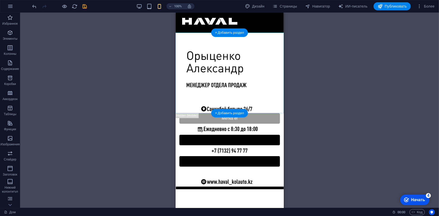
drag, startPoint x: 322, startPoint y: 43, endPoint x: 259, endPoint y: 89, distance: 77.9
click at [303, 54] on div "Кнопка Изображение Панель меню Нижний колонтитул Хеймдалля Контейнер Нижний кол…" at bounding box center [229, 110] width 418 height 195
click at [11, 4] on icon "button" at bounding box center [10, 6] width 6 height 6
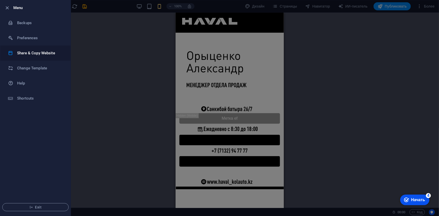
click at [35, 56] on li "Share & Copy Website" at bounding box center [35, 52] width 70 height 15
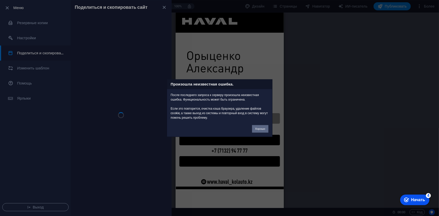
click at [260, 128] on font "Хорошо" at bounding box center [260, 128] width 10 height 3
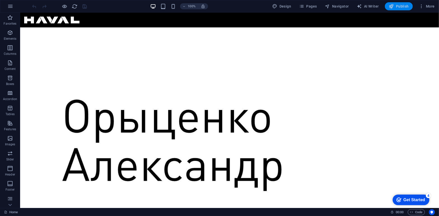
click at [385, 6] on button "Publish" at bounding box center [398, 6] width 28 height 8
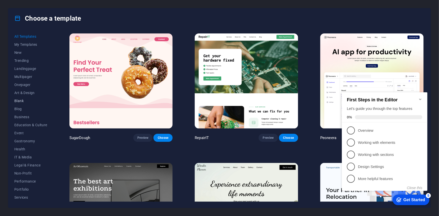
click at [28, 103] on button "Blank" at bounding box center [30, 101] width 33 height 8
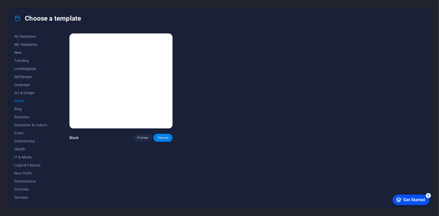
click at [166, 139] on span "Choose" at bounding box center [162, 138] width 11 height 4
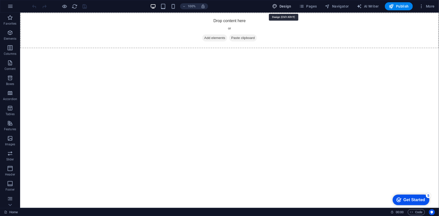
drag, startPoint x: 278, startPoint y: 9, endPoint x: 262, endPoint y: 5, distance: 16.3
click at [278, 9] on button "Design" at bounding box center [281, 6] width 23 height 8
select select "px"
select select "400"
select select "px"
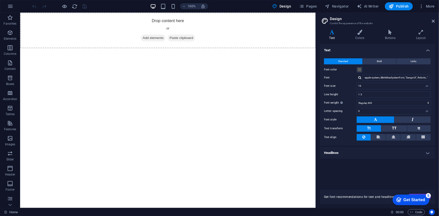
click at [434, 19] on h2 "Design" at bounding box center [381, 19] width 105 height 5
click at [429, 21] on header "Design Control the appearance of the website" at bounding box center [378, 19] width 114 height 13
click at [311, 5] on span "Pages" at bounding box center [308, 6] width 18 height 5
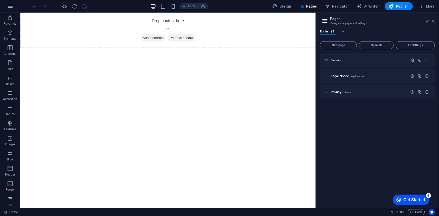
click at [434, 21] on icon at bounding box center [432, 21] width 3 height 4
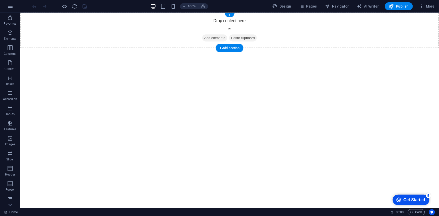
click at [221, 22] on div "Drop content here or Add elements Paste clipboard" at bounding box center [229, 30] width 418 height 36
click at [200, 26] on div "Drop content here or Add elements Paste clipboard" at bounding box center [229, 30] width 418 height 36
click at [200, 25] on div "Drop content here or Add elements Paste clipboard" at bounding box center [229, 30] width 418 height 36
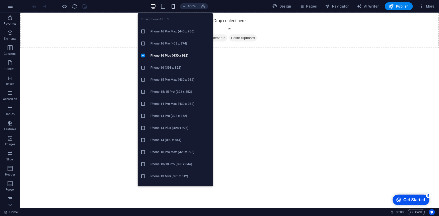
click at [174, 6] on icon "button" at bounding box center [173, 7] width 6 height 6
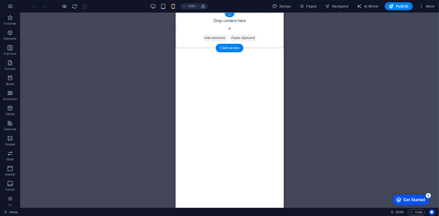
click at [238, 23] on div "Drop content here or Add elements Paste clipboard" at bounding box center [229, 30] width 108 height 36
click at [231, 33] on div "Drop content here or Add elements Paste clipboard" at bounding box center [229, 30] width 108 height 36
click at [227, 31] on div "Drop content here or Add elements Paste clipboard" at bounding box center [229, 30] width 108 height 36
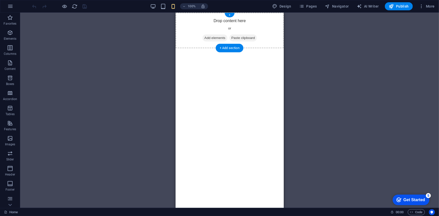
click at [227, 31] on div "Drop content here or Add elements Paste clipboard" at bounding box center [229, 30] width 108 height 36
click at [228, 27] on div "Drop content here or Add elements Paste clipboard" at bounding box center [229, 30] width 108 height 36
click at [229, 23] on div "Drop content here or Add elements Paste clipboard" at bounding box center [229, 30] width 108 height 36
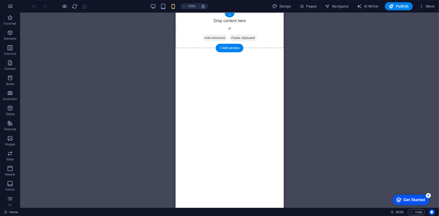
click at [219, 24] on div "Drop content here or Add elements Paste clipboard" at bounding box center [229, 30] width 108 height 36
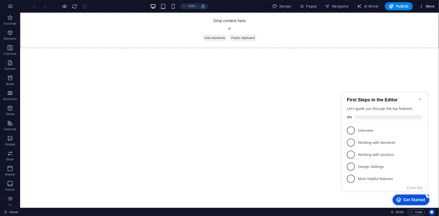
click at [427, 9] on button "More" at bounding box center [426, 6] width 20 height 8
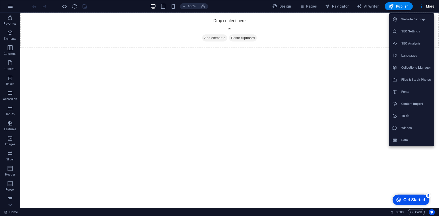
click at [7, 6] on div at bounding box center [219, 108] width 439 height 216
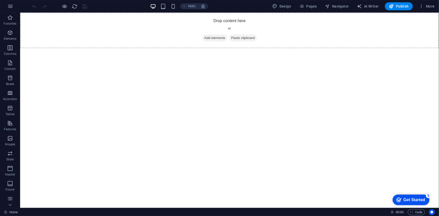
click at [7, 5] on icon "button" at bounding box center [10, 6] width 6 height 6
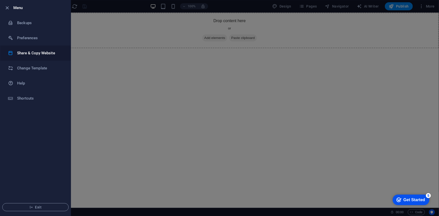
click at [46, 54] on h6 "Share & Copy Website" at bounding box center [40, 53] width 46 height 6
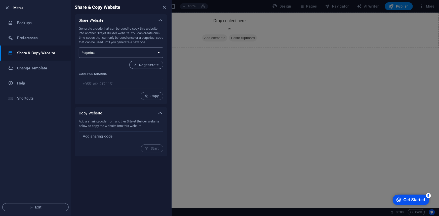
click at [88, 52] on select "One-time Perpetual" at bounding box center [121, 52] width 84 height 10
click at [437, 0] on div at bounding box center [219, 108] width 439 height 216
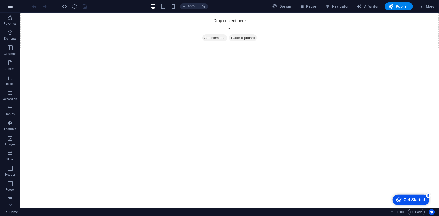
click at [13, 7] on icon "button" at bounding box center [10, 6] width 6 height 6
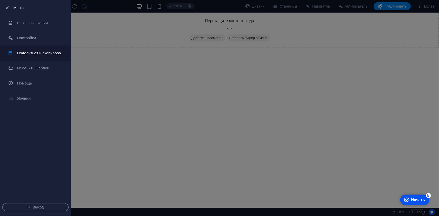
click at [54, 48] on li "Поделиться и скопировать сайт" at bounding box center [35, 52] width 70 height 15
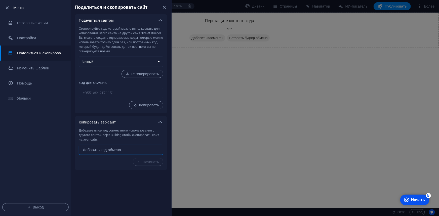
click at [102, 148] on input "text" at bounding box center [121, 150] width 84 height 10
paste input "62bc188f-2169397"
click at [141, 160] on span "Начинать" at bounding box center [148, 162] width 22 height 4
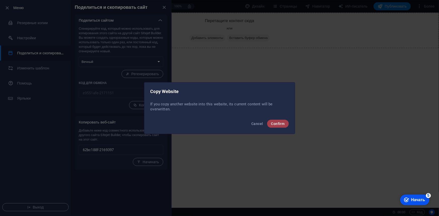
click at [270, 124] on button "Confirm" at bounding box center [278, 124] width 22 height 8
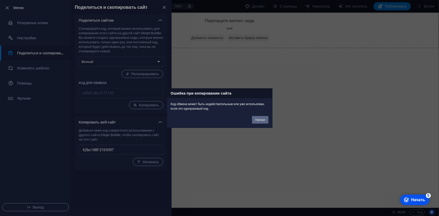
click at [261, 119] on font "Хорошо" at bounding box center [260, 119] width 10 height 3
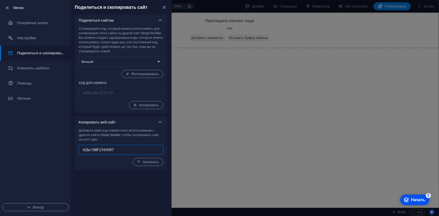
click at [135, 152] on input "62bc188f-2169397" at bounding box center [121, 150] width 84 height 10
click at [134, 151] on input "62bc188f-2169397" at bounding box center [121, 150] width 84 height 10
paste input "7ca30950"
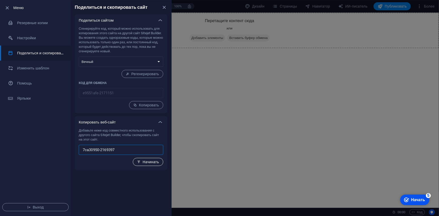
type input "7ca30950-2169397"
click at [142, 161] on font "Начинать" at bounding box center [150, 162] width 16 height 4
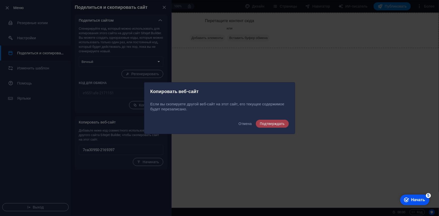
click at [264, 122] on font "Подтверждать" at bounding box center [272, 124] width 25 height 4
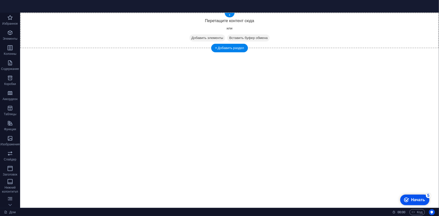
click at [164, 47] on div "Перетащите контент сюда или Добавить элементы Вставить буфер обмена" at bounding box center [229, 30] width 418 height 36
click at [13, 17] on icon "button" at bounding box center [10, 18] width 6 height 6
click at [11, 40] on font "Элементы" at bounding box center [10, 39] width 15 height 4
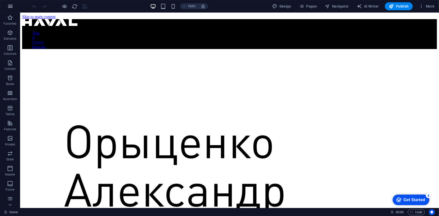
click at [9, 7] on icon "button" at bounding box center [10, 6] width 6 height 6
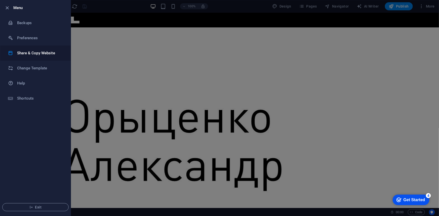
click at [47, 53] on h6 "Share & Copy Website" at bounding box center [40, 53] width 46 height 6
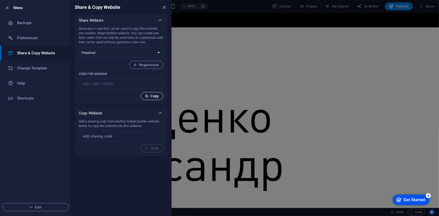
click at [151, 96] on span "Copy" at bounding box center [152, 96] width 14 height 4
click at [141, 52] on select "One-time Perpetual" at bounding box center [121, 52] width 84 height 10
click at [151, 64] on span "Regenerate" at bounding box center [145, 65] width 25 height 4
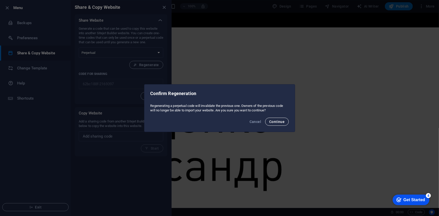
click at [274, 122] on span "Continue" at bounding box center [276, 122] width 15 height 4
type input "7ca30950-2169397"
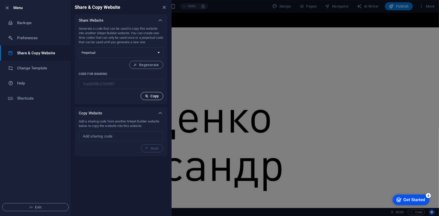
click at [149, 94] on span "Copy" at bounding box center [152, 96] width 14 height 4
drag, startPoint x: 128, startPoint y: 121, endPoint x: 148, endPoint y: 120, distance: 19.4
click at [148, 120] on p "Add a sharing code from another Sitejet Builder website below to copy the websi…" at bounding box center [121, 123] width 84 height 9
click at [149, 121] on p "Add a sharing code from another Sitejet Builder website below to copy the websi…" at bounding box center [121, 123] width 84 height 9
drag, startPoint x: 148, startPoint y: 121, endPoint x: 134, endPoint y: 121, distance: 13.8
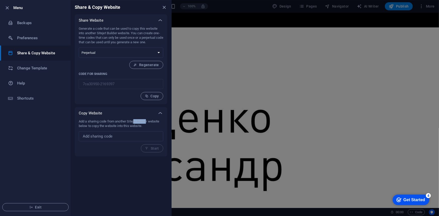
click at [134, 121] on p "Add a sharing code from another Sitejet Builder website below to copy the websi…" at bounding box center [121, 123] width 84 height 9
drag, startPoint x: 128, startPoint y: 120, endPoint x: 148, endPoint y: 121, distance: 19.9
click at [148, 121] on p "Add a sharing code from another Sitejet Builder website below to copy the websi…" at bounding box center [121, 123] width 84 height 9
copy p "Sitejet Builder"
click at [152, 97] on span "Copy" at bounding box center [152, 96] width 14 height 4
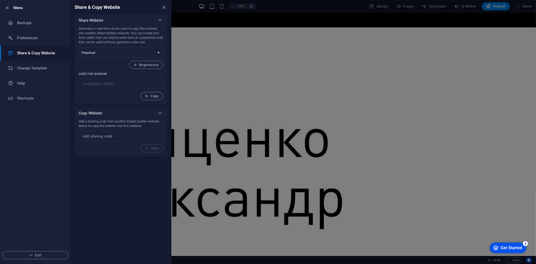
drag, startPoint x: 237, startPoint y: 95, endPoint x: 229, endPoint y: 50, distance: 46.1
click at [237, 94] on div at bounding box center [268, 132] width 536 height 264
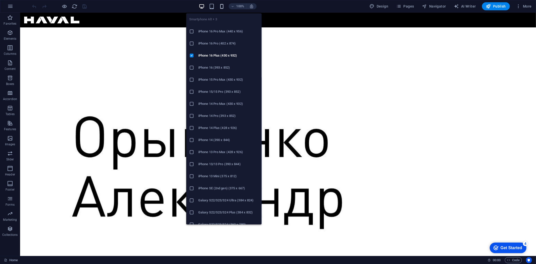
click at [222, 5] on icon "button" at bounding box center [222, 7] width 6 height 6
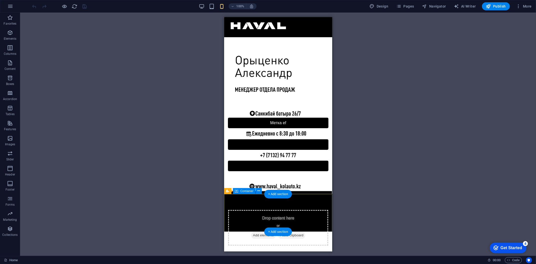
click at [295, 215] on div "Drop content here or Add elements Paste clipboard" at bounding box center [278, 228] width 100 height 36
click at [294, 216] on div "Drop content here or Add elements Paste clipboard" at bounding box center [278, 226] width 104 height 36
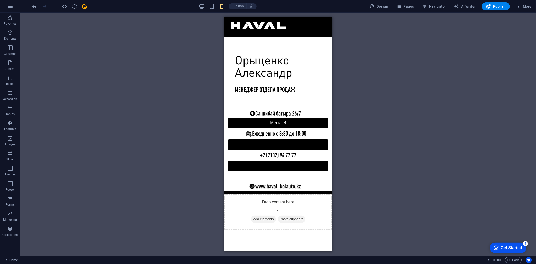
click at [286, 216] on html "Skip to main content Дом О Услуга Контакт Метка ef Метка кнопки Метка кнопки Dr…" at bounding box center [278, 123] width 108 height 212
click at [284, 210] on div "Drop content here or Add elements Paste clipboard" at bounding box center [278, 211] width 108 height 36
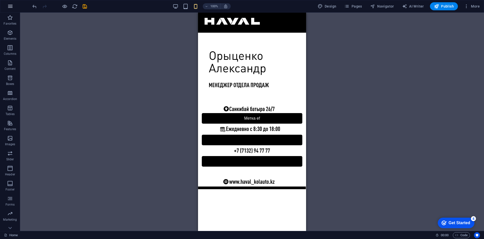
click at [11, 5] on icon "button" at bounding box center [10, 6] width 6 height 6
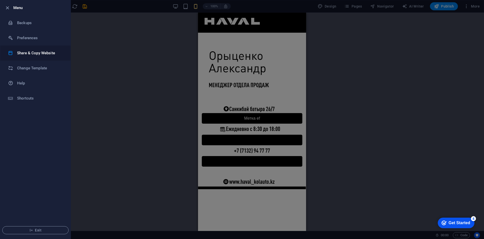
click at [41, 49] on li "Share & Copy Website" at bounding box center [35, 52] width 70 height 15
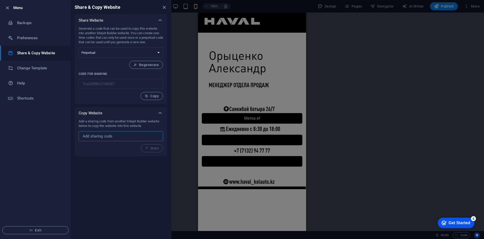
click at [110, 135] on input "text" at bounding box center [121, 136] width 84 height 10
paste input "03ca08d4-2171151"
type input "03ca08d4-2171151"
click at [150, 149] on span "Start" at bounding box center [152, 148] width 14 height 4
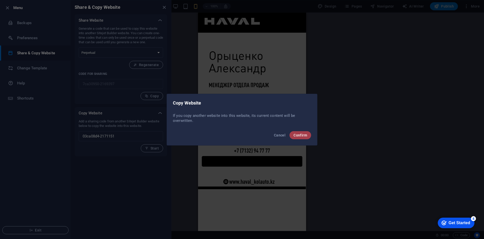
click at [294, 136] on span "Confirm" at bounding box center [301, 135] width 14 height 4
click at [298, 136] on span "Confirm" at bounding box center [301, 135] width 14 height 4
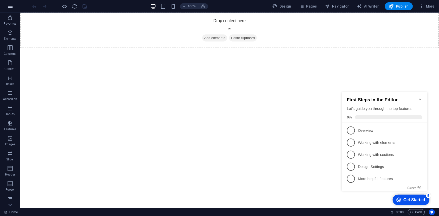
click at [7, 5] on icon "button" at bounding box center [10, 6] width 6 height 6
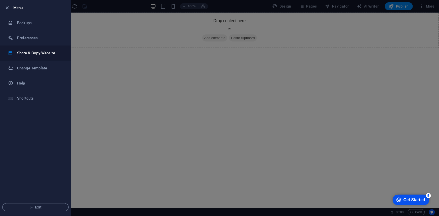
click at [45, 55] on h6 "Share & Copy Website" at bounding box center [40, 53] width 46 height 6
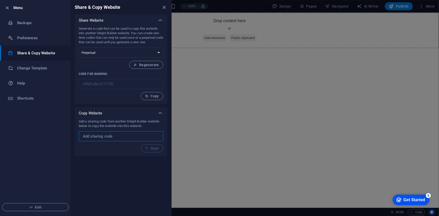
click at [111, 133] on input "text" at bounding box center [121, 136] width 84 height 10
paste input "Sitejet Builder"
type input "Sitejet Builder"
drag, startPoint x: 142, startPoint y: 135, endPoint x: 48, endPoint y: 132, distance: 94.8
click at [47, 133] on div "Menu Backups Preferences Share & Copy Website Change Template Help Shortcuts Ex…" at bounding box center [85, 108] width 171 height 216
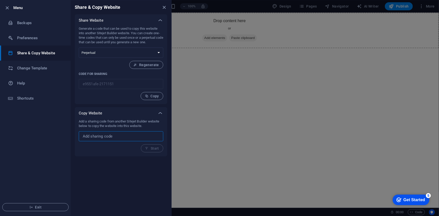
paste input "7ca30950-2169397"
type input "7ca30950-2169397"
click at [144, 149] on button "Start" at bounding box center [152, 148] width 22 height 8
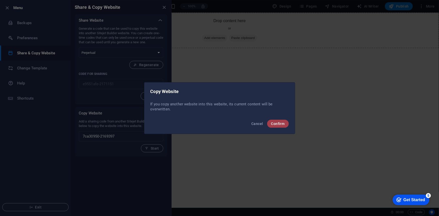
click at [277, 122] on span "Confirm" at bounding box center [278, 124] width 14 height 4
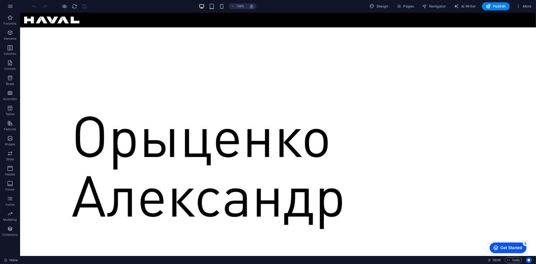
click at [219, 6] on div "100%" at bounding box center [228, 6] width 58 height 8
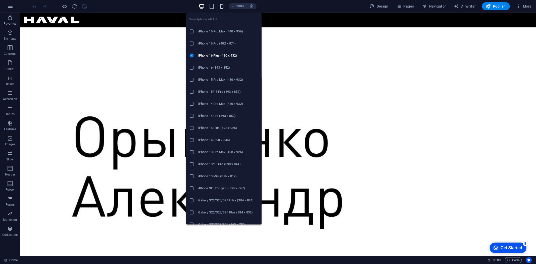
drag, startPoint x: 224, startPoint y: 5, endPoint x: 14, endPoint y: 18, distance: 209.7
click at [224, 5] on icon "button" at bounding box center [222, 7] width 6 height 6
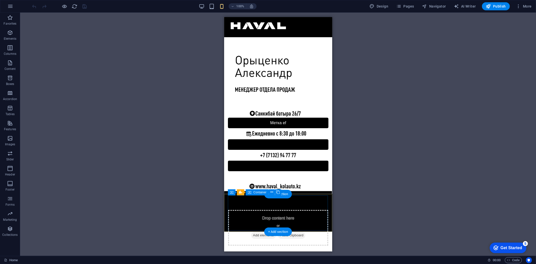
click at [308, 216] on div "Drop content here or Add elements Paste clipboard" at bounding box center [278, 228] width 100 height 36
click at [303, 215] on div "Drop content here or Add elements Paste clipboard" at bounding box center [278, 226] width 104 height 36
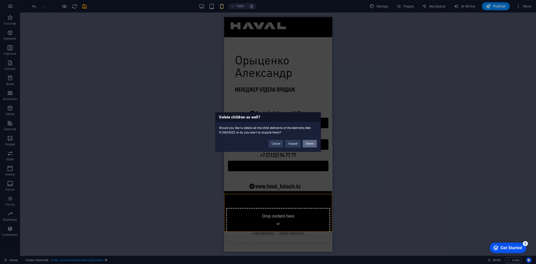
click at [308, 144] on button "Delete" at bounding box center [310, 144] width 14 height 8
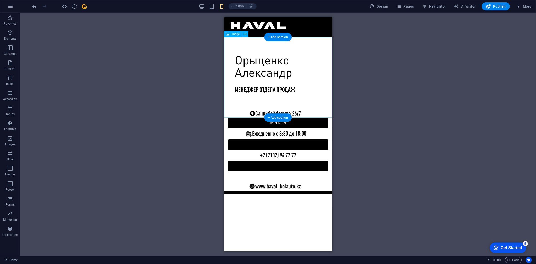
click at [318, 80] on figure at bounding box center [278, 77] width 108 height 80
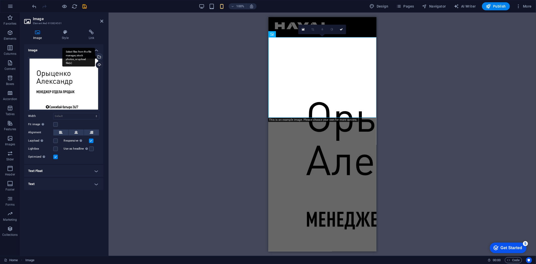
click at [99, 58] on div "Select files from the file manager, stock photos, or upload file(s)" at bounding box center [99, 58] width 8 height 8
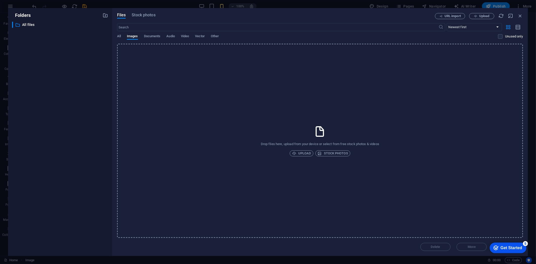
click at [120, 33] on div "​ Newest first Oldest first Name (A-Z) Name (Z-A) Size (0-9) Size (9-0) Resolut…" at bounding box center [320, 33] width 406 height 21
click at [153, 39] on button "Documents" at bounding box center [152, 37] width 17 height 6
click at [124, 34] on div "All Images Documents Audio Video Vector Other" at bounding box center [307, 39] width 381 height 10
click at [122, 36] on div "All Images Documents Audio Video Vector Other" at bounding box center [307, 39] width 381 height 10
click at [132, 36] on span "Images" at bounding box center [132, 36] width 11 height 7
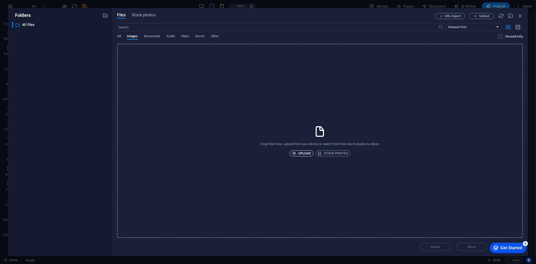
click at [304, 152] on span "Upload" at bounding box center [301, 153] width 19 height 6
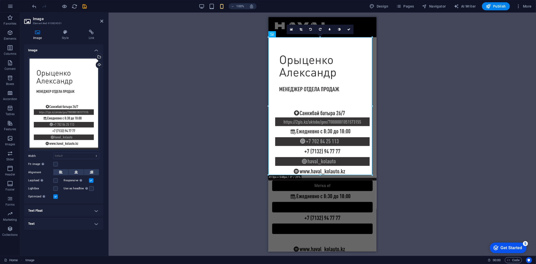
click at [255, 190] on div "Drag here to replace the existing content. Press “Ctrl” if you want to create a…" at bounding box center [322, 134] width 427 height 243
click at [349, 31] on link at bounding box center [349, 30] width 10 height 10
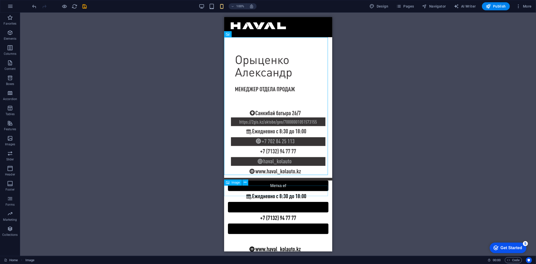
click at [235, 182] on span "Image" at bounding box center [236, 182] width 8 height 3
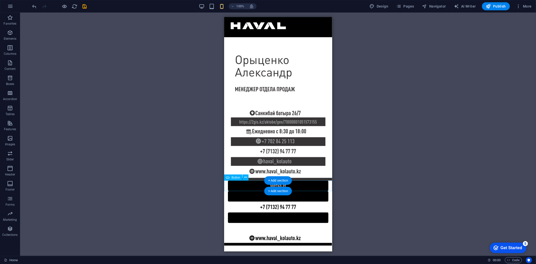
click at [250, 189] on div "Метка ef" at bounding box center [278, 185] width 108 height 11
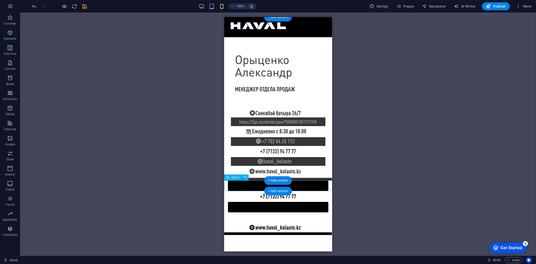
drag, startPoint x: 250, startPoint y: 189, endPoint x: 473, endPoint y: 206, distance: 224.5
click at [250, 189] on div "Метка кнопки" at bounding box center [278, 185] width 108 height 11
select select "px"
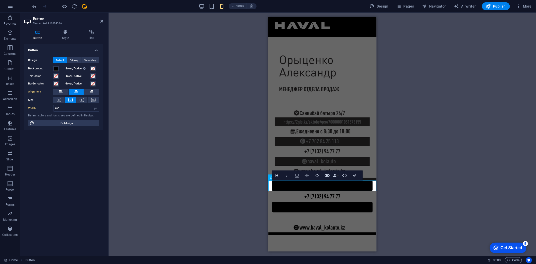
click at [276, 186] on link "​" at bounding box center [322, 185] width 101 height 11
click at [269, 191] on figure at bounding box center [322, 196] width 108 height 11
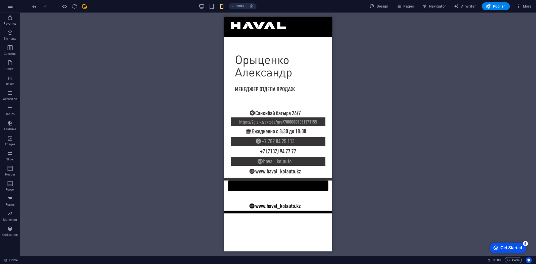
drag, startPoint x: 333, startPoint y: 191, endPoint x: 105, endPoint y: 175, distance: 228.8
click at [333, 191] on div "Footer Heimdall Container Footer Heimdall Image Menu Bar Logo Button Image Butt…" at bounding box center [278, 134] width 516 height 243
click at [327, 192] on div at bounding box center [278, 196] width 108 height 10
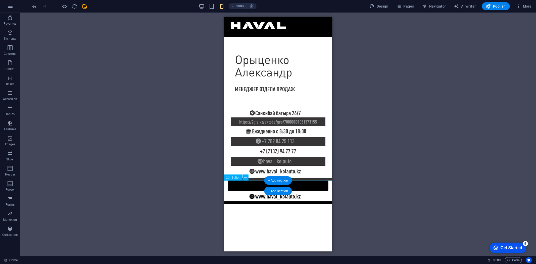
click at [331, 187] on div "Метка кнопки" at bounding box center [278, 185] width 108 height 11
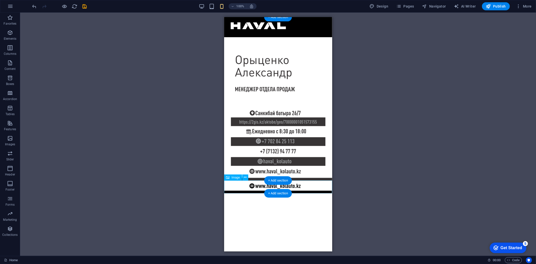
click at [328, 189] on figure at bounding box center [278, 186] width 108 height 13
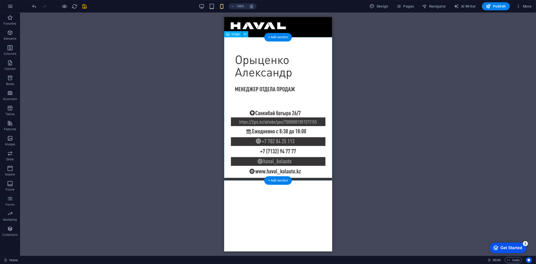
click at [266, 115] on figure at bounding box center [278, 108] width 108 height 143
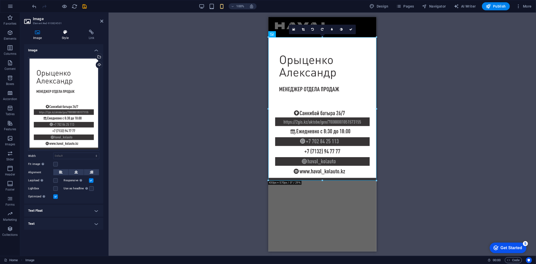
click at [60, 38] on h4 "Style" at bounding box center [66, 35] width 27 height 11
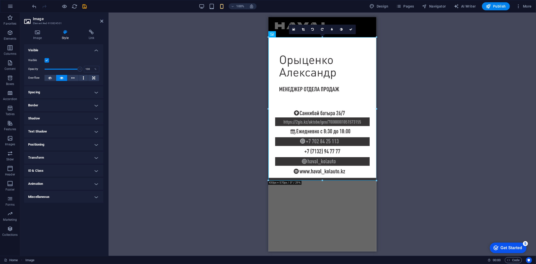
click at [87, 134] on h4 "Text Shadow" at bounding box center [63, 131] width 79 height 12
click at [57, 141] on button "None" at bounding box center [63, 141] width 22 height 6
click at [31, 140] on button "Default" at bounding box center [40, 141] width 24 height 6
click at [8, 15] on icon "button" at bounding box center [10, 18] width 6 height 6
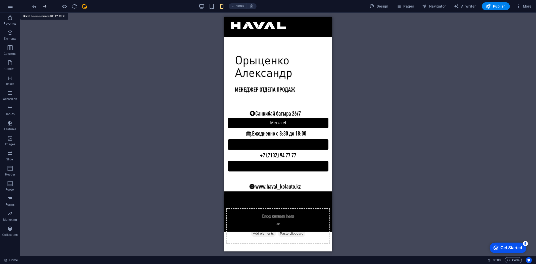
click at [44, 6] on icon "redo" at bounding box center [45, 7] width 6 height 6
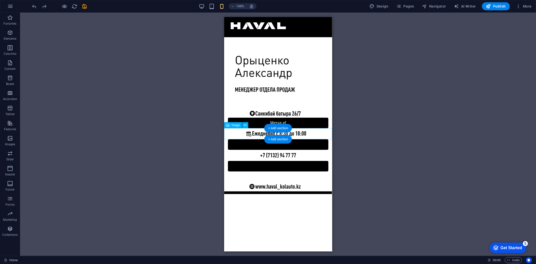
click at [252, 134] on figure at bounding box center [278, 133] width 108 height 11
click at [249, 134] on figure at bounding box center [278, 133] width 108 height 11
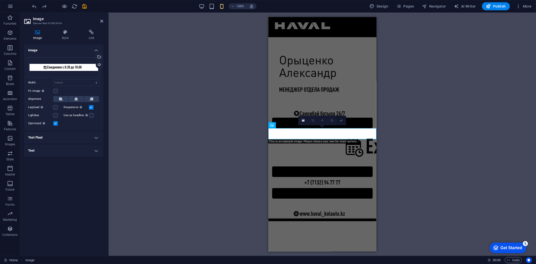
click at [344, 120] on link at bounding box center [341, 121] width 10 height 10
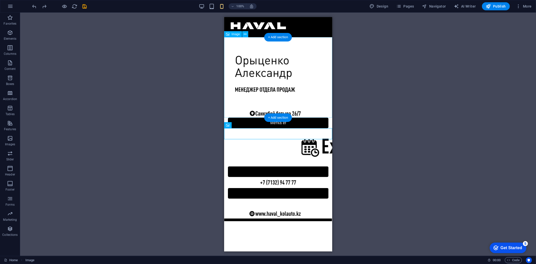
click at [252, 113] on figure at bounding box center [278, 77] width 108 height 80
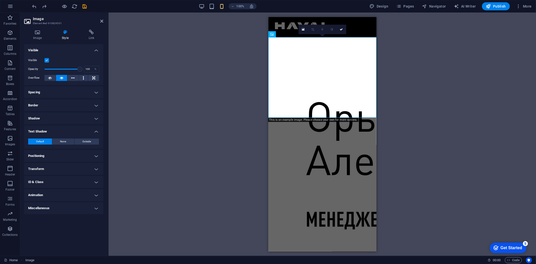
click at [252, 113] on div "Drag here to replace the existing content. Press “Ctrl” if you want to create a…" at bounding box center [322, 134] width 427 height 243
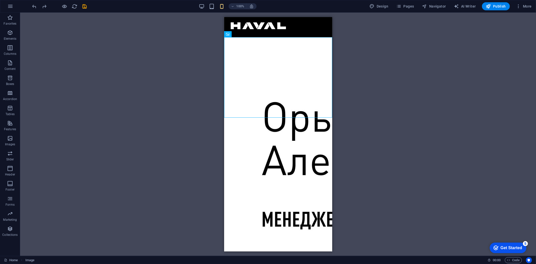
click at [183, 173] on div "Drag here to replace the existing content. Press “Ctrl” if you want to create a…" at bounding box center [278, 134] width 516 height 243
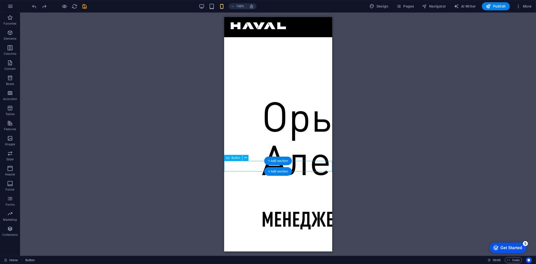
select select "px"
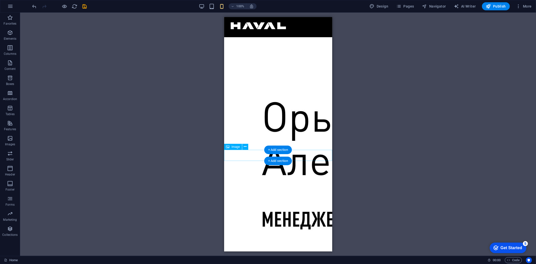
drag, startPoint x: 317, startPoint y: 168, endPoint x: 541, endPoint y: 185, distance: 224.5
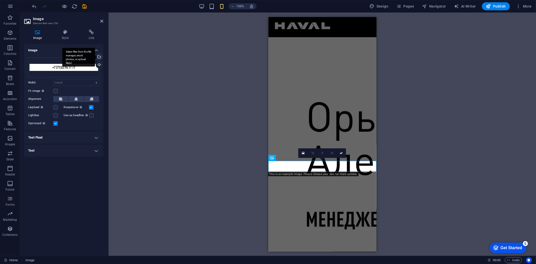
click at [95, 57] on div "Select files from the file manager, stock photos, or upload file(s)" at bounding box center [78, 57] width 33 height 19
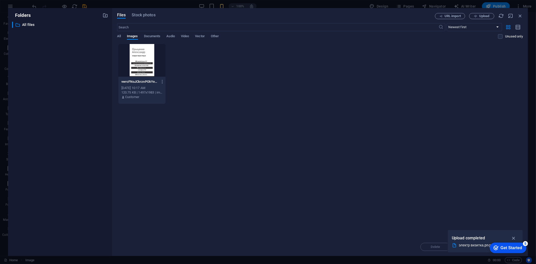
click at [378, 152] on div "Drop files here to upload them instantly vwrcFNoJCkrznPOkYeR73A.png vwrcFNoJCkr…" at bounding box center [320, 141] width 406 height 194
drag, startPoint x: 378, startPoint y: 152, endPoint x: 391, endPoint y: 165, distance: 18.0
click at [380, 155] on div "Drop files here to upload them instantly vwrcFNoJCkrznPOkYeR73A.png vwrcFNoJCkr…" at bounding box center [320, 141] width 406 height 194
click at [438, 216] on icon "button" at bounding box center [514, 238] width 6 height 6
click at [148, 59] on div at bounding box center [141, 60] width 47 height 33
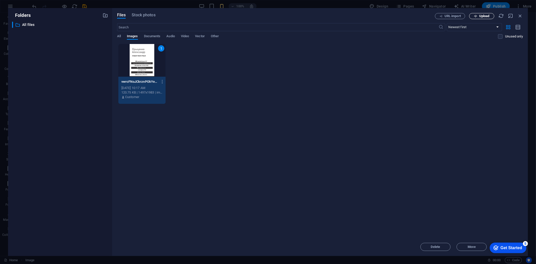
click at [438, 18] on button "Upload" at bounding box center [481, 16] width 25 height 6
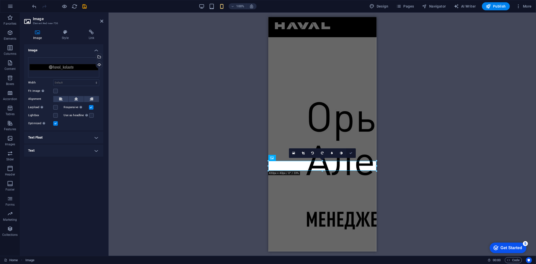
click at [353, 155] on link at bounding box center [351, 153] width 10 height 10
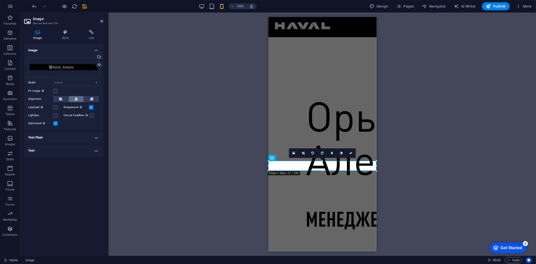
click at [79, 101] on button at bounding box center [76, 99] width 15 height 6
click at [183, 131] on div "Footer Heimdall Container Footer Heimdall Image Menu Bar Logo Button Image Butt…" at bounding box center [322, 134] width 427 height 243
click at [62, 31] on icon at bounding box center [65, 32] width 25 height 5
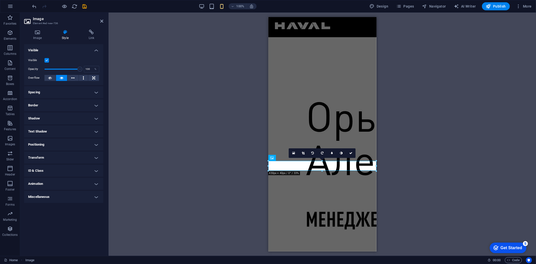
click at [86, 94] on h4 "Spacing" at bounding box center [63, 92] width 79 height 12
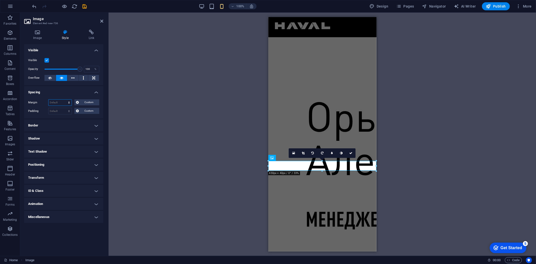
click at [60, 102] on select "Default auto px % rem vw vh Custom" at bounding box center [59, 103] width 23 height 6
select select "px"
click at [65, 100] on select "Default auto px % rem vw vh Custom" at bounding box center [59, 103] width 23 height 6
type input "0"
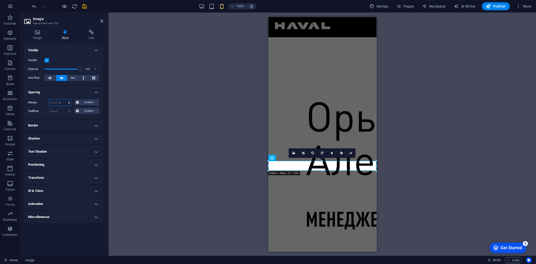
select select "px"
type input "0"
select select "px"
type input "0"
select select "px"
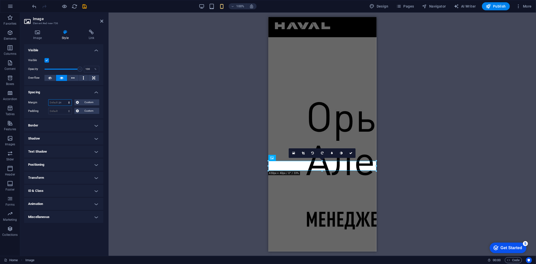
type input "0"
select select "px"
click at [77, 102] on icon at bounding box center [77, 102] width 3 height 6
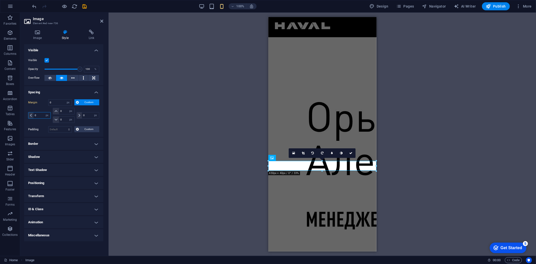
click at [34, 116] on input "0" at bounding box center [41, 115] width 17 height 6
click at [34, 115] on input "0" at bounding box center [41, 115] width 17 height 6
type input "20"
select select "DISABLED_OPTION_VALUE"
click at [87, 116] on input "0" at bounding box center [90, 115] width 17 height 6
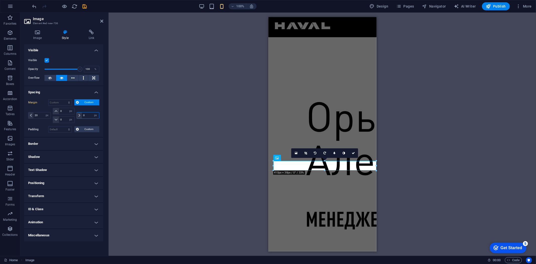
click at [87, 116] on input "0" at bounding box center [90, 115] width 17 height 6
type input "20"
click at [353, 152] on link at bounding box center [351, 153] width 10 height 10
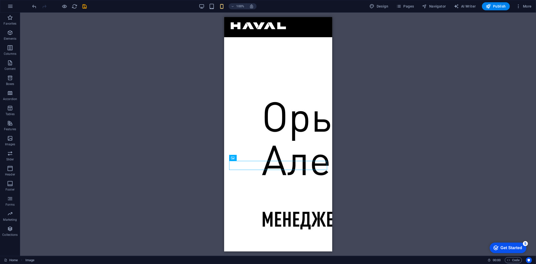
drag, startPoint x: 372, startPoint y: 159, endPoint x: 368, endPoint y: 161, distance: 4.7
click at [370, 160] on div "Footer Heimdall Container Footer Heimdall Image Menu Bar Logo Button Image Butt…" at bounding box center [278, 134] width 516 height 243
select select "px"
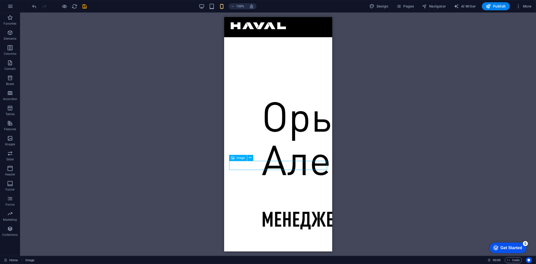
select select "px"
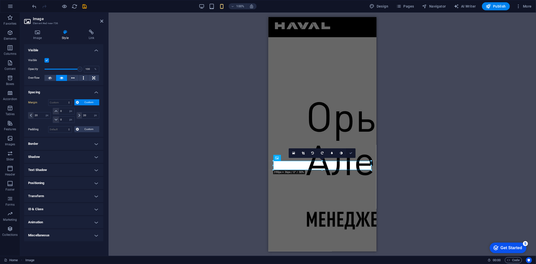
click at [353, 155] on link at bounding box center [351, 153] width 10 height 10
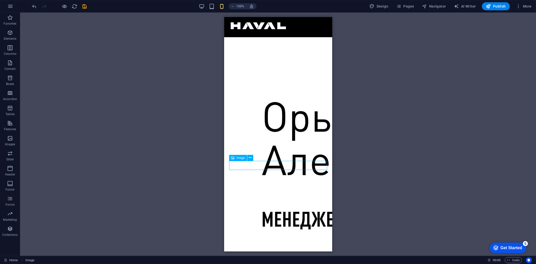
drag, startPoint x: 316, startPoint y: 166, endPoint x: 489, endPoint y: 174, distance: 173.3
select select "px"
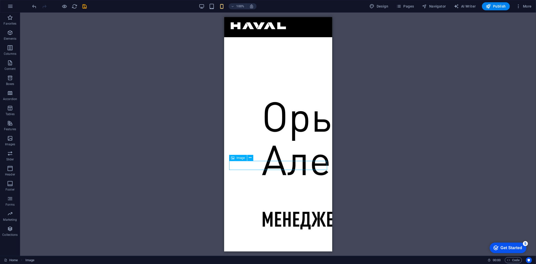
select select "px"
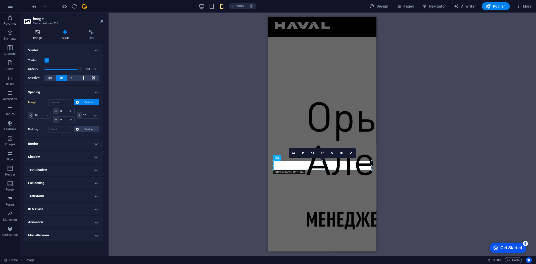
click at [39, 31] on icon at bounding box center [37, 32] width 27 height 5
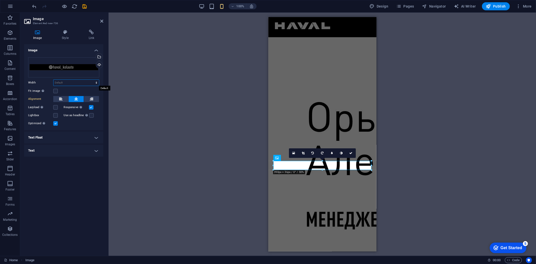
click at [60, 81] on select "Default auto px rem % em vh vw" at bounding box center [76, 83] width 45 height 6
select select "px"
click at [92, 80] on select "Default auto px rem % em vh vw" at bounding box center [76, 83] width 45 height 6
click at [64, 83] on input "390" at bounding box center [76, 83] width 45 height 6
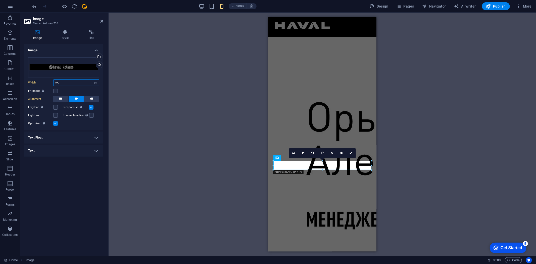
click at [66, 83] on input "490" at bounding box center [76, 83] width 45 height 6
click at [65, 83] on input "490" at bounding box center [76, 83] width 45 height 6
click at [57, 90] on label at bounding box center [55, 91] width 5 height 5
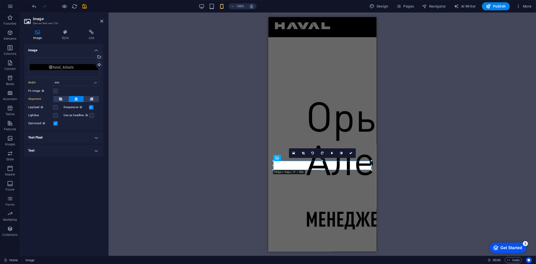
click at [0, 0] on input "Fit image Automatically fit image to a fixed width and height" at bounding box center [0, 0] width 0 height 0
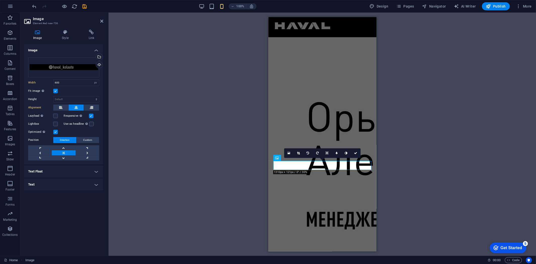
click at [57, 90] on label at bounding box center [55, 91] width 5 height 5
click at [0, 0] on input "Fit image Automatically fit image to a fixed width and height" at bounding box center [0, 0] width 0 height 0
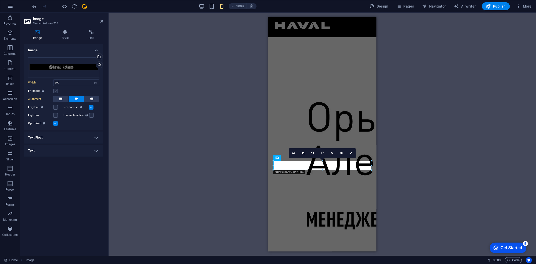
click at [55, 90] on label at bounding box center [55, 91] width 5 height 5
click at [0, 0] on input "Fit image Automatically fit image to a fixed width and height" at bounding box center [0, 0] width 0 height 0
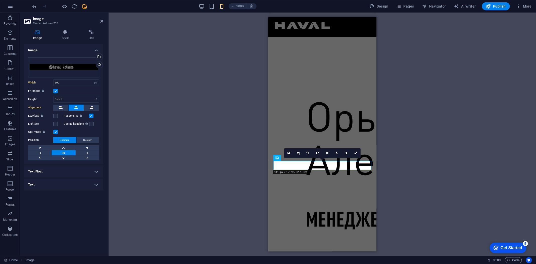
click at [55, 90] on label at bounding box center [55, 91] width 5 height 5
click at [0, 0] on input "Fit image Automatically fit image to a fixed width and height" at bounding box center [0, 0] width 0 height 0
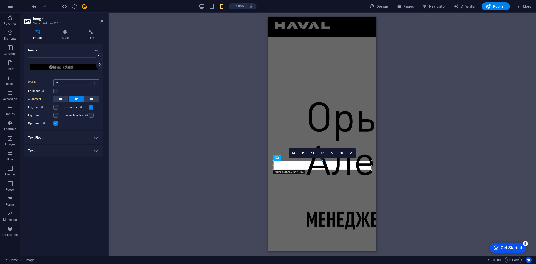
click at [57, 82] on input "600" at bounding box center [76, 83] width 45 height 6
click at [64, 80] on input "500" at bounding box center [76, 83] width 45 height 6
click at [64, 80] on input "20" at bounding box center [76, 83] width 45 height 6
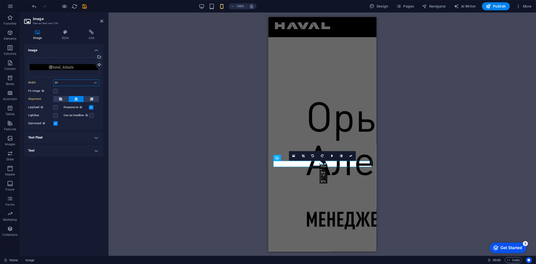
click at [64, 80] on input "20" at bounding box center [76, 83] width 45 height 6
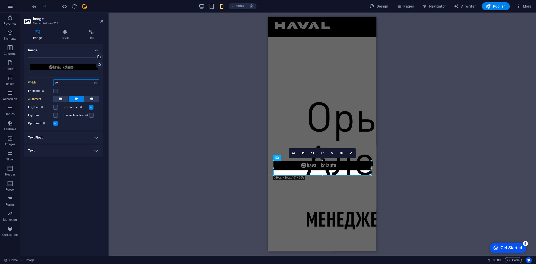
drag, startPoint x: 326, startPoint y: 165, endPoint x: 379, endPoint y: 179, distance: 55.3
type input "389"
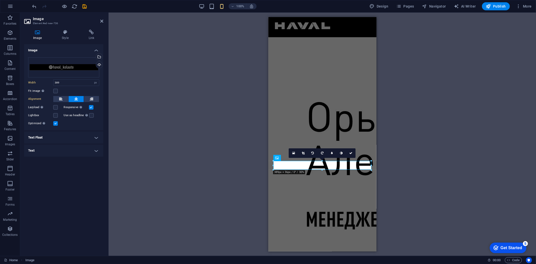
click at [422, 155] on div "Footer Heimdall Container Footer Heimdall Image Menu Bar Logo Button Image Butt…" at bounding box center [322, 134] width 427 height 243
click at [69, 41] on div "Image Style Link Image Drag files here, click to choose files or select files f…" at bounding box center [63, 141] width 79 height 222
click at [66, 35] on h4 "Style" at bounding box center [66, 35] width 27 height 11
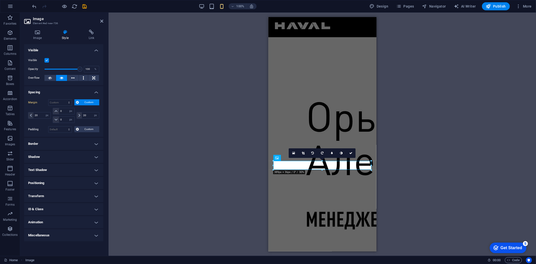
click at [62, 147] on h4 "Border" at bounding box center [63, 144] width 79 height 12
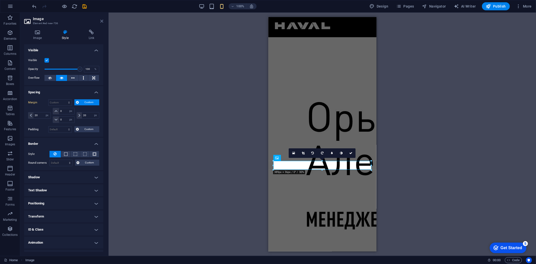
click at [101, 22] on icon at bounding box center [101, 21] width 3 height 4
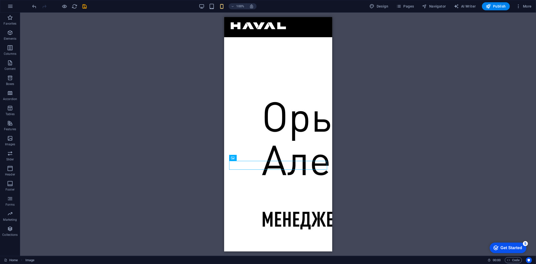
click at [143, 130] on div "Footer Heimdall Container Footer Heimdall Image Menu Bar Logo Button Image Butt…" at bounding box center [278, 134] width 516 height 243
click at [226, 167] on div "Дом О Услуга Контакт Метка ef Метка кнопки" at bounding box center [278, 218] width 108 height 402
click at [227, 166] on div "Дом О Услуга Контакт Метка ef Метка кнопки" at bounding box center [278, 218] width 108 height 402
click at [327, 164] on div "Дом О Услуга Контакт Метка ef Метка кнопки" at bounding box center [278, 218] width 108 height 402
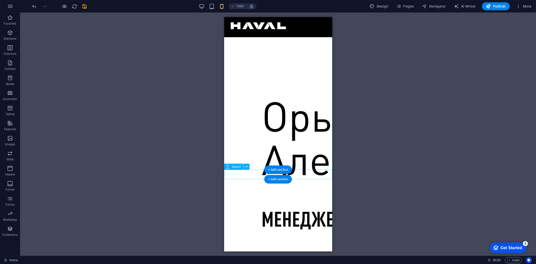
select select "px"
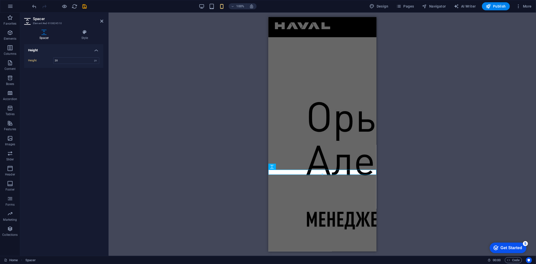
type input "38"
click at [187, 94] on div "Footer Heimdall Container Footer Heimdall Image Menu Bar Logo Button Image Butt…" at bounding box center [322, 134] width 427 height 243
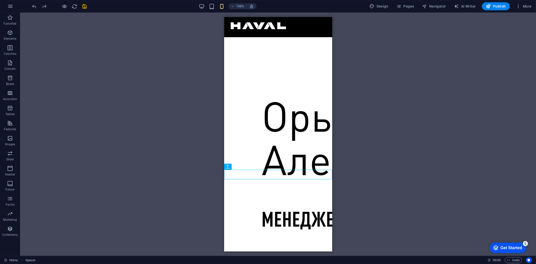
click at [206, 104] on div "Footer Heimdall Container Footer Heimdall Image Menu Bar Logo Button Image Butt…" at bounding box center [278, 134] width 516 height 243
click at [158, 154] on div "Footer Heimdall Container Footer Heimdall Image Menu Bar Logo Button Image Butt…" at bounding box center [278, 134] width 516 height 243
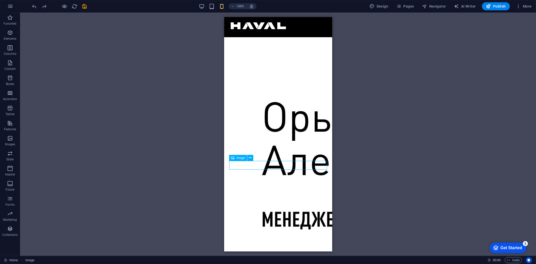
select select "px"
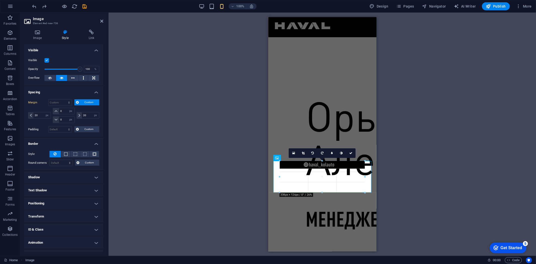
drag, startPoint x: 322, startPoint y: 170, endPoint x: 322, endPoint y: 192, distance: 22.4
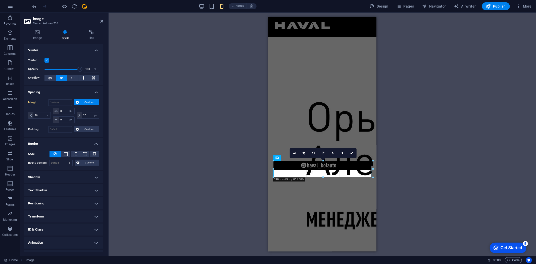
drag, startPoint x: 323, startPoint y: 169, endPoint x: 320, endPoint y: 177, distance: 9.1
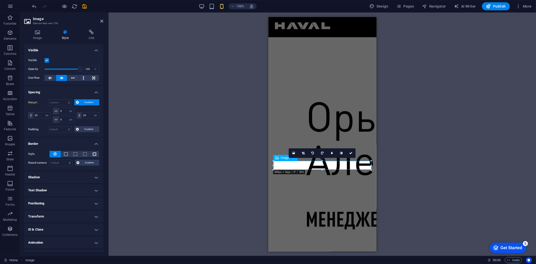
click at [39, 114] on input "20" at bounding box center [41, 115] width 17 height 6
click at [40, 113] on input "20" at bounding box center [41, 115] width 17 height 6
click at [40, 113] on input "0" at bounding box center [41, 115] width 17 height 6
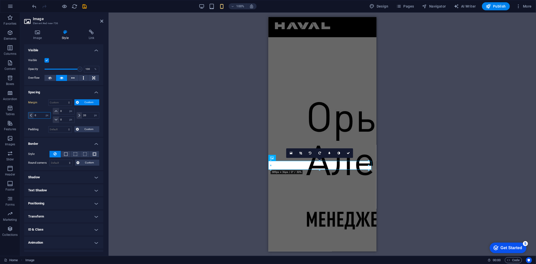
click at [40, 113] on input "0" at bounding box center [41, 115] width 17 height 6
type input "20"
click at [52, 78] on button at bounding box center [49, 78] width 11 height 6
click at [57, 77] on button at bounding box center [61, 78] width 11 height 6
click at [67, 153] on button at bounding box center [65, 154] width 9 height 6
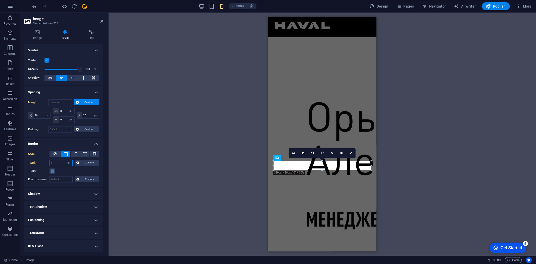
click at [61, 160] on input "1" at bounding box center [61, 163] width 23 height 6
type input "20"
click at [102, 22] on icon at bounding box center [101, 21] width 3 height 4
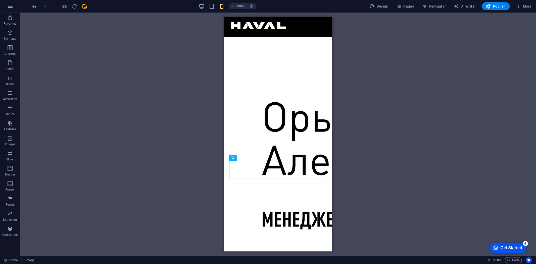
drag, startPoint x: 111, startPoint y: 48, endPoint x: 150, endPoint y: 79, distance: 49.6
click at [111, 48] on div "Footer Heimdall Container Footer Heimdall Image Menu Bar Logo Button Image Butt…" at bounding box center [278, 134] width 516 height 243
select select "px"
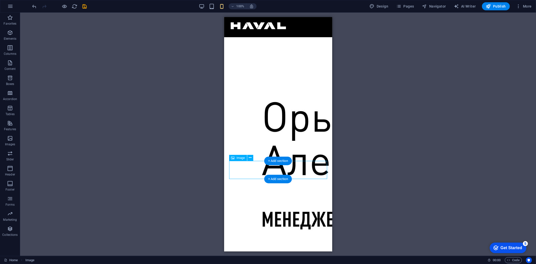
select select "px"
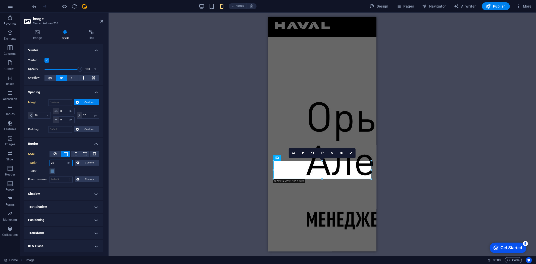
click at [62, 163] on input "20" at bounding box center [61, 163] width 23 height 6
click at [61, 163] on input "20" at bounding box center [61, 163] width 23 height 6
type input "5"
click at [51, 172] on span at bounding box center [52, 171] width 4 height 4
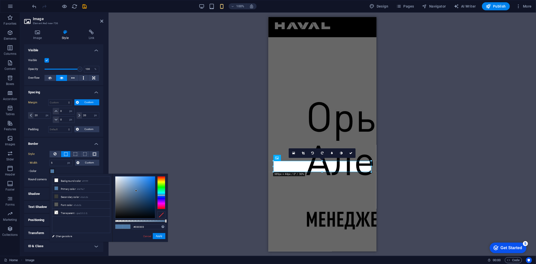
type input "#000000"
drag, startPoint x: 127, startPoint y: 196, endPoint x: 103, endPoint y: 230, distance: 42.9
click at [103, 216] on div "less Background color #ffffff Primary color #4e79a7 Secondary color #3a3c3b Fon…" at bounding box center [109, 208] width 118 height 68
click at [163, 216] on button "Apply" at bounding box center [159, 236] width 13 height 6
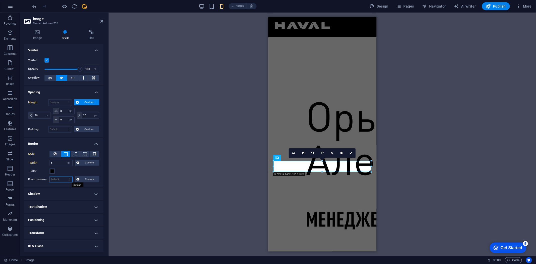
click at [64, 180] on select "Default px rem % vh vw Custom" at bounding box center [61, 179] width 23 height 6
click at [85, 155] on span at bounding box center [85, 154] width 4 height 4
click at [94, 155] on span at bounding box center [95, 154] width 4 height 4
click at [51, 152] on button at bounding box center [55, 154] width 11 height 7
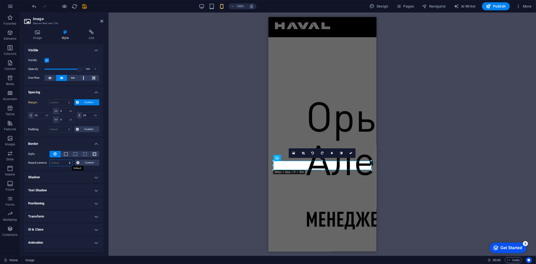
click at [58, 164] on select "Default px rem % vh vw Custom" at bounding box center [61, 163] width 23 height 6
select select "px"
click at [65, 160] on select "Default px rem % vh vw Custom" at bounding box center [61, 163] width 23 height 6
click at [57, 161] on input "50" at bounding box center [61, 163] width 23 height 6
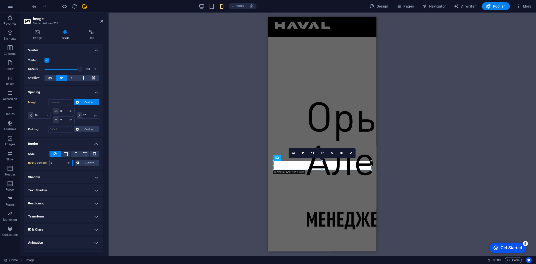
type input "0"
click at [44, 33] on icon at bounding box center [37, 32] width 27 height 5
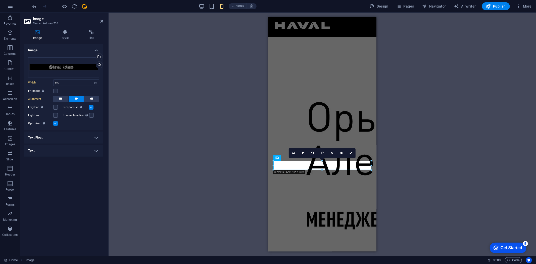
click at [63, 139] on h4 "Text Float" at bounding box center [63, 137] width 79 height 12
click at [63, 139] on h4 "Text Float" at bounding box center [63, 135] width 79 height 9
click at [59, 151] on h4 "Text" at bounding box center [63, 150] width 79 height 12
click at [67, 137] on h4 "Text Float" at bounding box center [63, 137] width 79 height 12
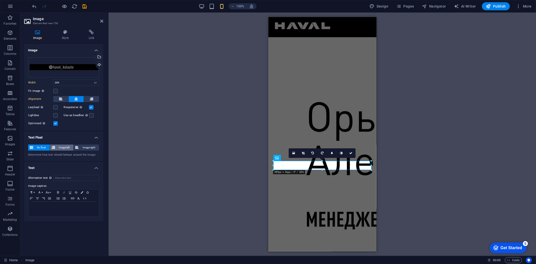
click at [61, 147] on span "Image left" at bounding box center [65, 147] width 16 height 6
click at [31, 148] on icon at bounding box center [32, 147] width 4 height 6
click at [53, 148] on icon at bounding box center [54, 147] width 4 height 6
click at [41, 149] on span "No float" at bounding box center [42, 147] width 14 height 6
click at [95, 145] on span "Image right" at bounding box center [88, 147] width 17 height 6
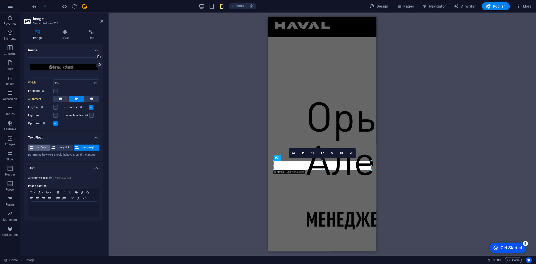
click at [41, 150] on span "No float" at bounding box center [42, 147] width 14 height 6
click at [56, 125] on label at bounding box center [55, 123] width 5 height 5
click at [0, 0] on input "Optimized Images are compressed to improve page speed." at bounding box center [0, 0] width 0 height 0
click at [56, 124] on label at bounding box center [55, 123] width 5 height 5
click at [0, 0] on input "Optimized Images are compressed to improve page speed." at bounding box center [0, 0] width 0 height 0
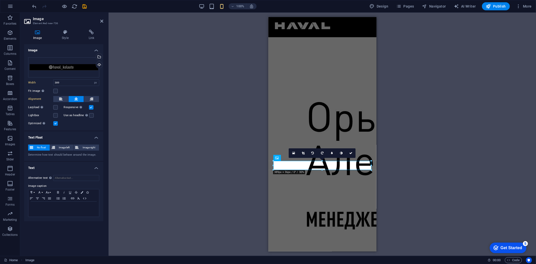
click at [56, 124] on label at bounding box center [55, 123] width 5 height 5
click at [0, 0] on input "Optimized Images are compressed to improve page speed." at bounding box center [0, 0] width 0 height 0
click at [56, 123] on label at bounding box center [55, 123] width 5 height 5
click at [0, 0] on input "Optimized Images are compressed to improve page speed." at bounding box center [0, 0] width 0 height 0
click at [349, 152] on icon at bounding box center [350, 153] width 3 height 3
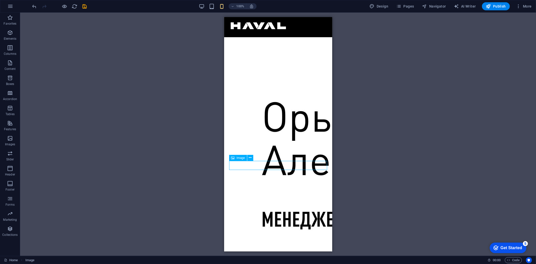
select select "px"
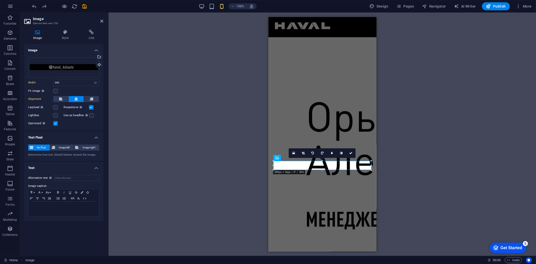
click at [57, 121] on label at bounding box center [55, 123] width 5 height 5
click at [0, 0] on input "Optimized Images are compressed to improve page speed." at bounding box center [0, 0] width 0 height 0
click at [57, 121] on label at bounding box center [55, 123] width 5 height 5
click at [0, 0] on input "Optimized Images are compressed to improve page speed." at bounding box center [0, 0] width 0 height 0
click at [55, 115] on label at bounding box center [55, 115] width 5 height 5
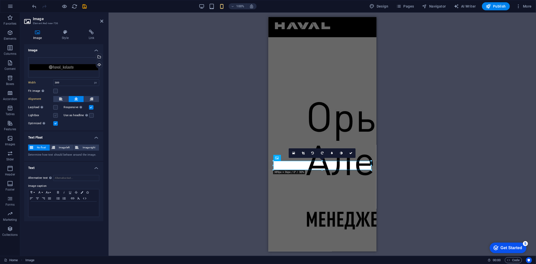
click at [0, 0] on input "Lightbox" at bounding box center [0, 0] width 0 height 0
click at [55, 109] on label at bounding box center [55, 107] width 5 height 5
click at [0, 0] on input "Lazyload Loading images after the page loads improves page speed." at bounding box center [0, 0] width 0 height 0
click at [54, 118] on div "Drag files here, click to choose files or select files from Files or our free s…" at bounding box center [63, 91] width 79 height 77
click at [54, 122] on label at bounding box center [55, 123] width 5 height 5
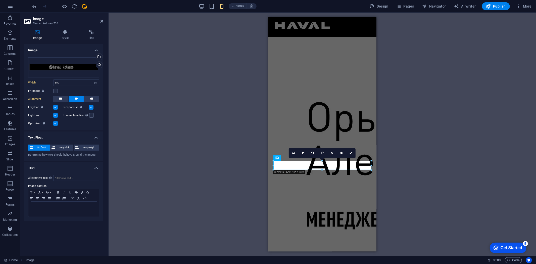
click at [0, 0] on input "Optimized Images are compressed to improve page speed." at bounding box center [0, 0] width 0 height 0
click at [56, 116] on label at bounding box center [55, 115] width 5 height 5
click at [0, 0] on input "Lightbox" at bounding box center [0, 0] width 0 height 0
click at [54, 108] on label at bounding box center [55, 107] width 5 height 5
click at [0, 0] on input "Lazyload Loading images after the page loads improves page speed." at bounding box center [0, 0] width 0 height 0
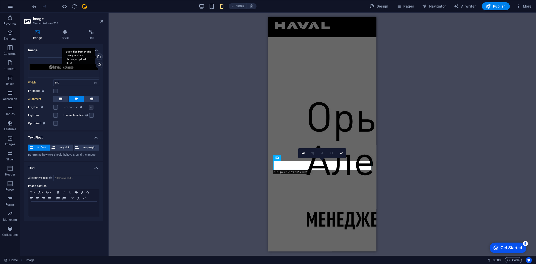
click at [99, 57] on div "Select files from the file manager, stock photos, or upload file(s)" at bounding box center [99, 58] width 8 height 8
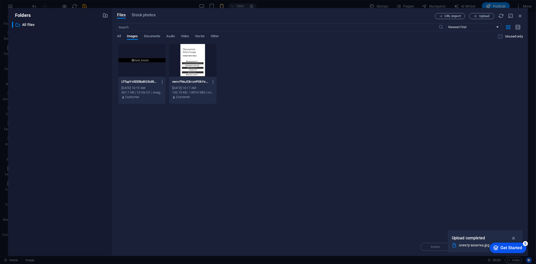
click at [154, 67] on div at bounding box center [141, 60] width 47 height 33
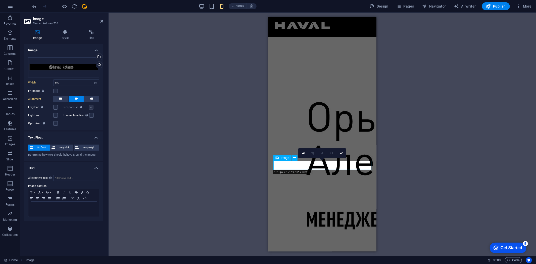
click at [342, 155] on link at bounding box center [341, 153] width 10 height 10
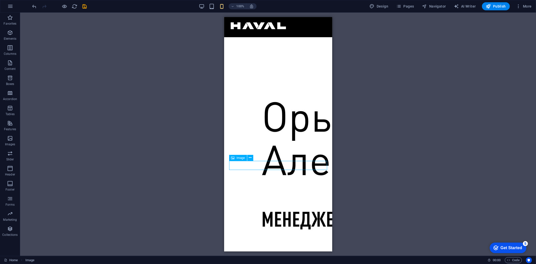
select select "px"
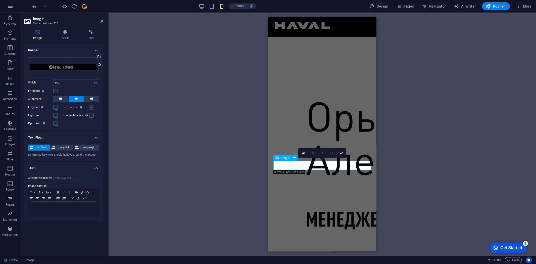
click at [295, 158] on icon at bounding box center [294, 157] width 3 height 5
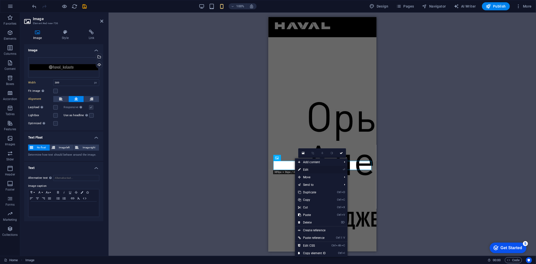
click at [303, 167] on link "⏎ Edit" at bounding box center [312, 170] width 34 height 8
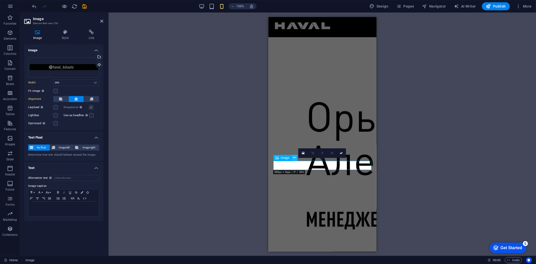
click at [294, 157] on icon at bounding box center [294, 157] width 3 height 5
click at [70, 36] on h4 "Style" at bounding box center [66, 35] width 27 height 11
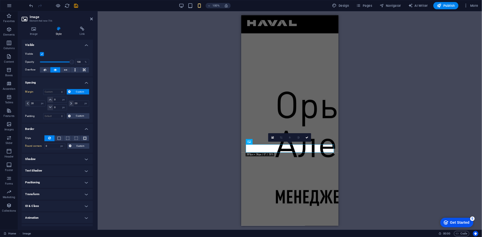
scroll to position [9, 0]
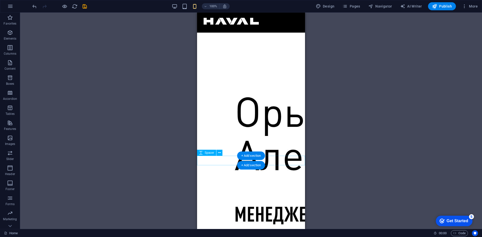
select select "px"
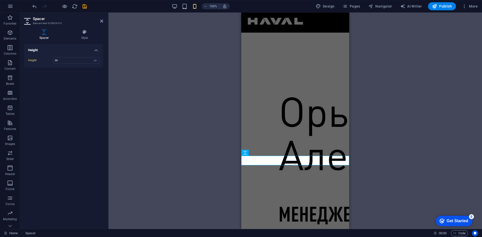
click at [103, 19] on icon at bounding box center [101, 21] width 3 height 4
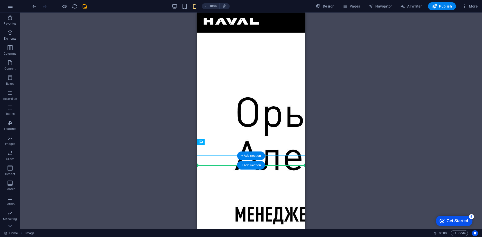
drag, startPoint x: 278, startPoint y: 155, endPoint x: 278, endPoint y: 162, distance: 7.6
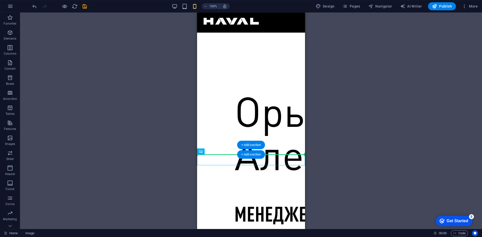
drag, startPoint x: 276, startPoint y: 160, endPoint x: 275, endPoint y: 151, distance: 8.9
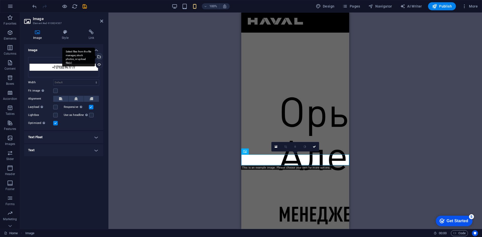
click at [100, 57] on div "Select files from the file manager, stock photos, or upload file(s)" at bounding box center [99, 58] width 8 height 8
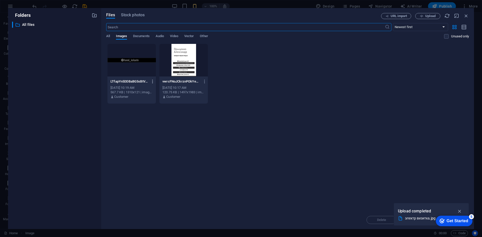
click at [153, 81] on icon "button" at bounding box center [153, 81] width 5 height 5
click at [156, 174] on li "Delete" at bounding box center [151, 179] width 36 height 12
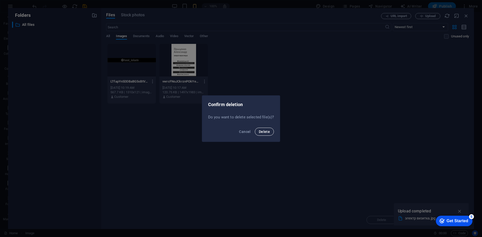
click at [270, 133] on button "Delete" at bounding box center [264, 132] width 19 height 8
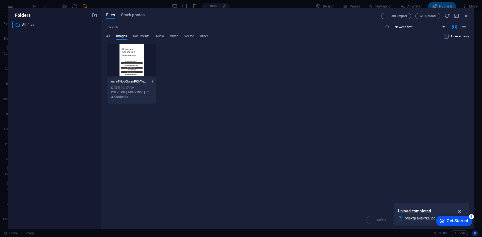
click at [438, 211] on icon "button" at bounding box center [460, 212] width 6 height 6
click at [430, 16] on span "Upload" at bounding box center [431, 16] width 10 height 3
click at [438, 210] on icon "button" at bounding box center [460, 212] width 6 height 6
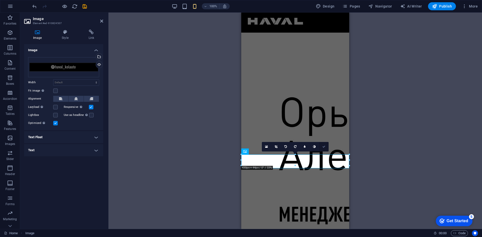
click at [326, 148] on link at bounding box center [324, 147] width 10 height 10
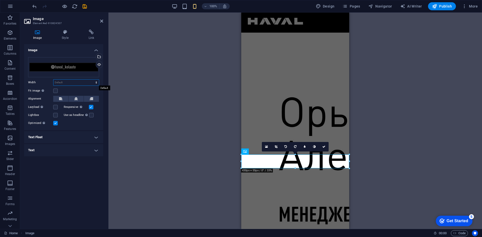
click at [61, 83] on select "Default auto px rem % em vh vw" at bounding box center [76, 83] width 45 height 6
click at [54, 80] on select "Default auto px rem % em vh vw" at bounding box center [76, 83] width 45 height 6
click at [64, 81] on select "Default auto px rem % em vh vw" at bounding box center [76, 83] width 45 height 6
select select "%"
click at [92, 80] on select "Default auto px rem % em vh vw" at bounding box center [76, 83] width 45 height 6
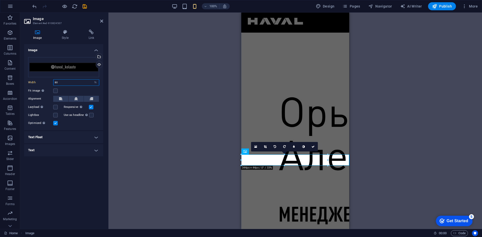
click at [62, 84] on input "80" at bounding box center [76, 83] width 45 height 6
type input "90"
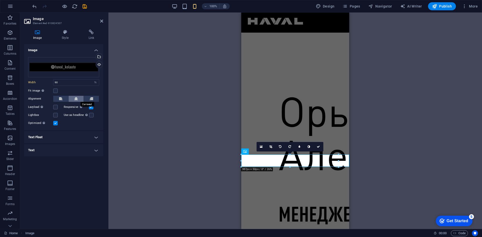
click at [79, 100] on button at bounding box center [76, 99] width 15 height 6
click at [327, 148] on link at bounding box center [324, 147] width 10 height 10
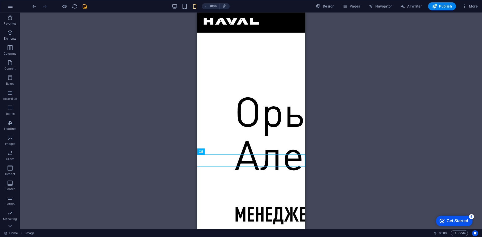
click at [345, 175] on div "Footer Heimdall Container Footer Heimdall Image Menu Bar Logo Button Image Butt…" at bounding box center [251, 121] width 462 height 217
drag, startPoint x: 298, startPoint y: 162, endPoint x: 443, endPoint y: 142, distance: 147.2
select select "%"
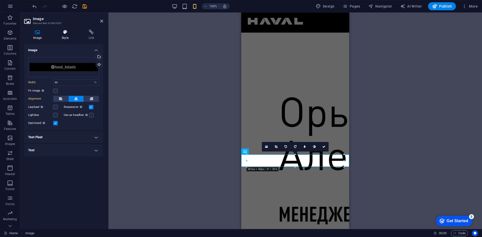
click at [63, 37] on h4 "Style" at bounding box center [66, 35] width 27 height 11
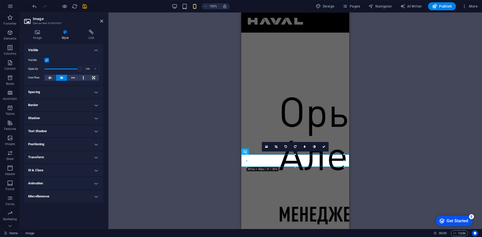
click at [94, 105] on h4 "Border" at bounding box center [63, 105] width 79 height 12
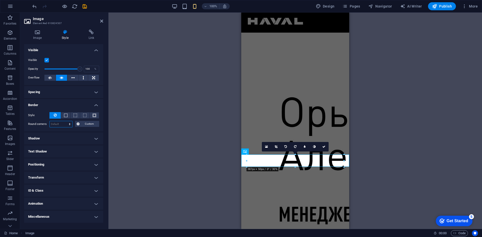
click at [59, 125] on select "Default px rem % vh vw Custom" at bounding box center [61, 124] width 23 height 6
click at [59, 124] on select "Default px rem % vh vw Custom" at bounding box center [61, 124] width 23 height 6
select select "px"
click at [65, 121] on select "Default px rem % vh vw Custom" at bounding box center [61, 124] width 23 height 6
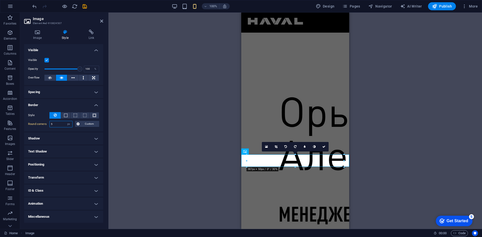
click at [62, 125] on input "5" at bounding box center [61, 124] width 23 height 6
click at [63, 126] on input "10" at bounding box center [61, 124] width 23 height 6
drag, startPoint x: 63, startPoint y: 126, endPoint x: 69, endPoint y: 124, distance: 6.8
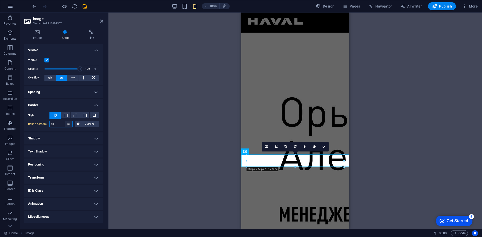
click at [64, 126] on input "10" at bounding box center [61, 124] width 23 height 6
click at [70, 124] on select "Default px rem % vh vw Custom" at bounding box center [68, 124] width 7 height 6
click at [59, 122] on input "10" at bounding box center [61, 124] width 23 height 6
type input "5"
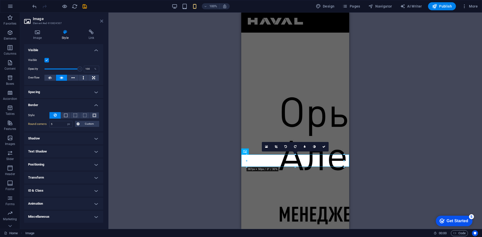
click at [101, 21] on icon at bounding box center [101, 21] width 3 height 4
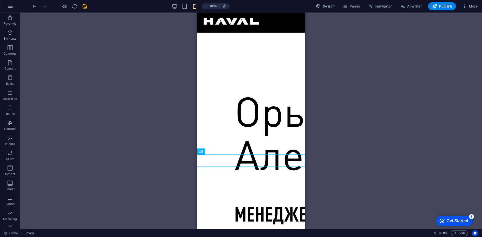
click at [126, 134] on div "Footer Heimdall Container Footer Heimdall Image Menu Bar Logo Button Image Butt…" at bounding box center [251, 121] width 462 height 217
select select "px"
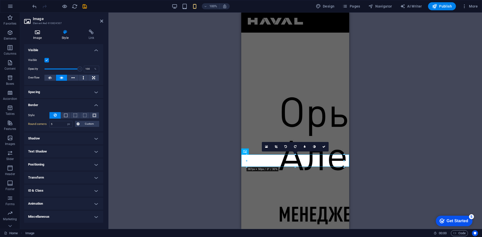
click at [39, 30] on icon at bounding box center [37, 32] width 27 height 5
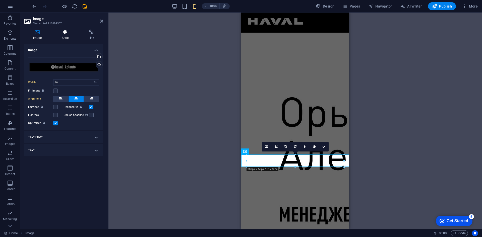
click at [63, 33] on icon at bounding box center [65, 32] width 25 height 5
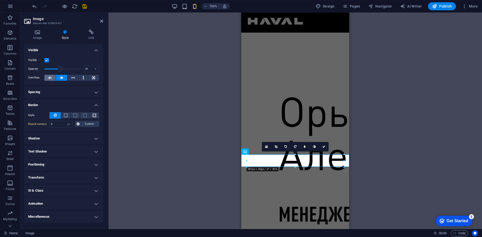
drag, startPoint x: 79, startPoint y: 70, endPoint x: 55, endPoint y: 76, distance: 24.1
click at [55, 76] on div "Visible Opacity 31 % Overflow" at bounding box center [63, 69] width 79 height 32
type input "100"
drag, startPoint x: 56, startPoint y: 69, endPoint x: 130, endPoint y: 70, distance: 74.4
click at [131, 70] on div "Image Element #ed-910824507 Image Style Link Image Drag files here, click to ch…" at bounding box center [251, 121] width 462 height 217
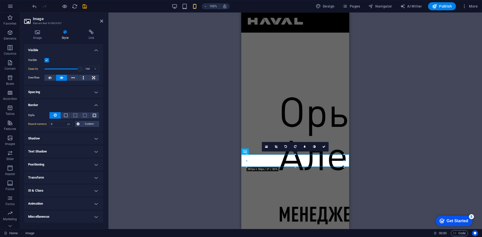
click at [94, 102] on h4 "Border" at bounding box center [63, 103] width 79 height 9
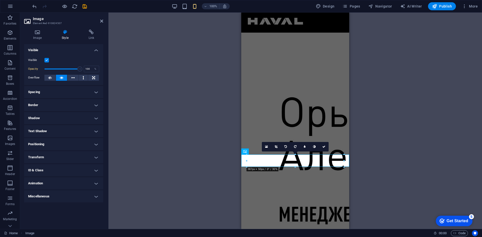
click at [98, 92] on h4 "Spacing" at bounding box center [63, 92] width 79 height 12
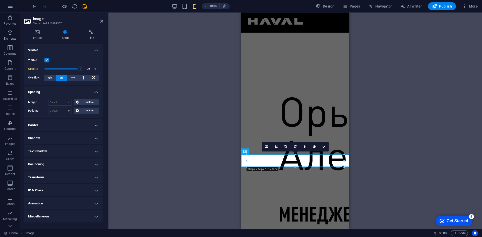
click at [176, 136] on div "Footer Heimdall Container Footer Heimdall Image Menu Bar Logo Button Image Butt…" at bounding box center [296, 121] width 374 height 217
click at [320, 147] on link at bounding box center [324, 147] width 10 height 10
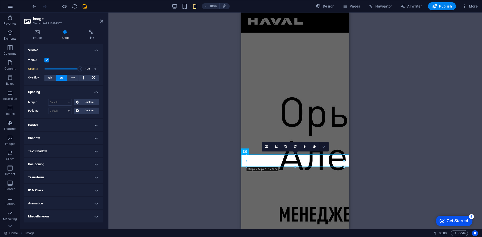
click at [325, 148] on icon at bounding box center [324, 146] width 3 height 3
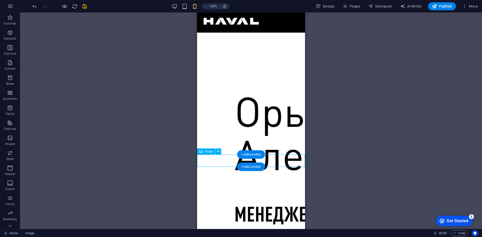
select select "%"
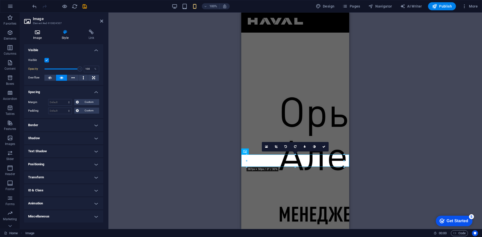
click at [41, 36] on h4 "Image" at bounding box center [38, 35] width 29 height 11
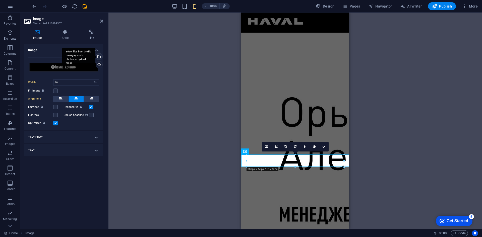
click at [101, 56] on div "Select files from the file manager, stock photos, or upload file(s)" at bounding box center [99, 58] width 8 height 8
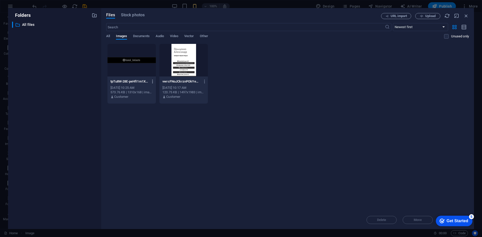
click at [153, 80] on icon "button" at bounding box center [153, 81] width 5 height 5
click at [157, 176] on li "Delete" at bounding box center [151, 179] width 36 height 12
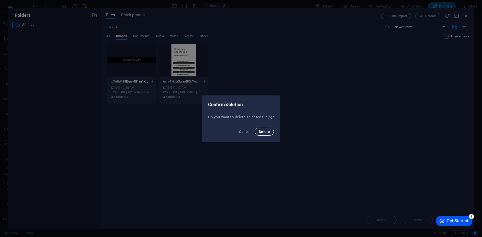
click at [271, 130] on button "Delete" at bounding box center [264, 132] width 19 height 8
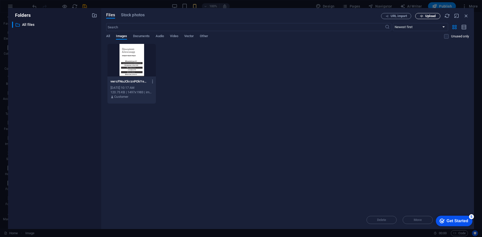
click at [436, 15] on span "Upload" at bounding box center [428, 16] width 21 height 3
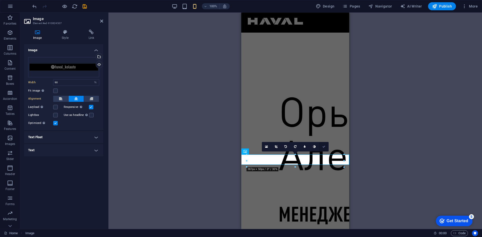
click at [324, 146] on icon at bounding box center [324, 146] width 3 height 3
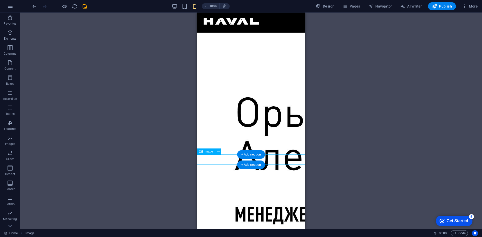
select select "%"
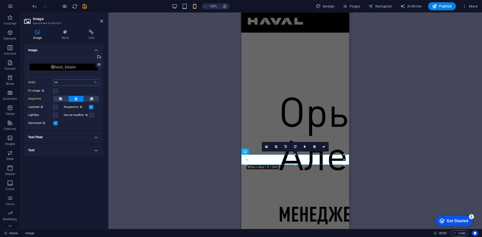
click at [67, 83] on input "90" at bounding box center [76, 83] width 45 height 6
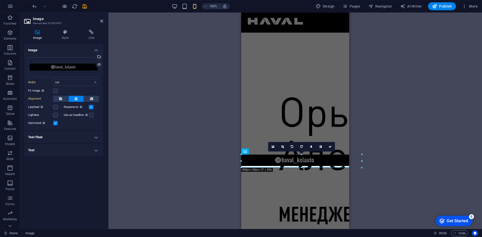
type input "376"
select select "px"
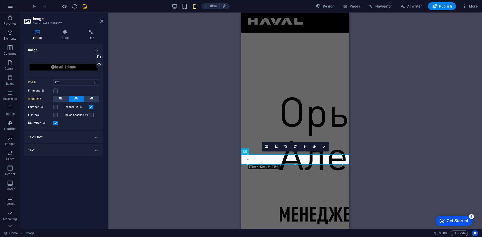
drag, startPoint x: 79, startPoint y: 107, endPoint x: 95, endPoint y: 109, distance: 15.5
drag, startPoint x: 95, startPoint y: 109, endPoint x: 96, endPoint y: 90, distance: 19.7
click at [97, 90] on div "Fit image Automatically fit image to a fixed width and height" at bounding box center [63, 91] width 71 height 6
click at [54, 90] on label at bounding box center [55, 91] width 5 height 5
click at [0, 0] on input "Fit image Automatically fit image to a fixed width and height" at bounding box center [0, 0] width 0 height 0
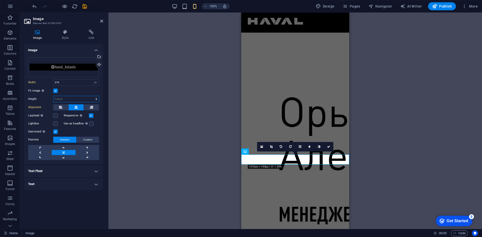
click at [62, 97] on select "Default auto px" at bounding box center [76, 99] width 45 height 6
select select "px"
click at [92, 96] on select "Default auto px" at bounding box center [76, 99] width 45 height 6
type input "40"
click at [64, 80] on div "Drag files here, click to choose files or select files from Files or our free s…" at bounding box center [63, 108] width 79 height 111
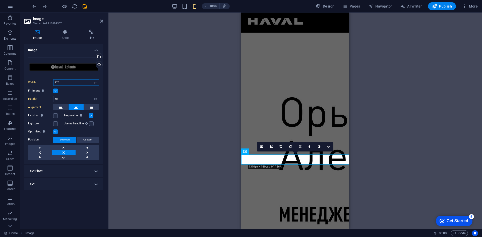
click at [64, 81] on input "376" at bounding box center [76, 83] width 45 height 6
click at [65, 81] on input "400" at bounding box center [76, 83] width 45 height 6
type input "450"
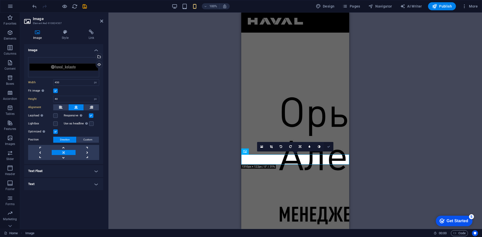
click at [327, 147] on link at bounding box center [329, 147] width 10 height 10
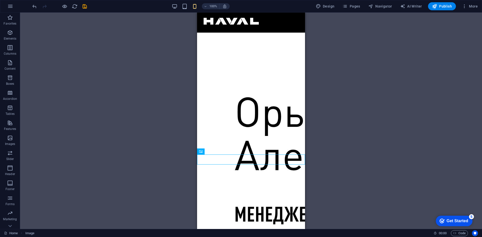
click at [330, 161] on div "Footer Heimdall Container Footer Heimdall Image Menu Bar Logo Button Image Butt…" at bounding box center [251, 121] width 462 height 217
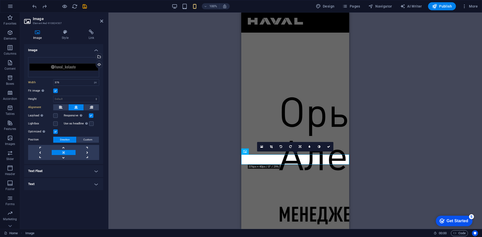
click at [56, 88] on div "Fit image Automatically fit image to a fixed width and height" at bounding box center [63, 91] width 71 height 6
click at [56, 90] on label at bounding box center [55, 91] width 5 height 5
click at [0, 0] on input "Fit image Automatically fit image to a fixed width and height" at bounding box center [0, 0] width 0 height 0
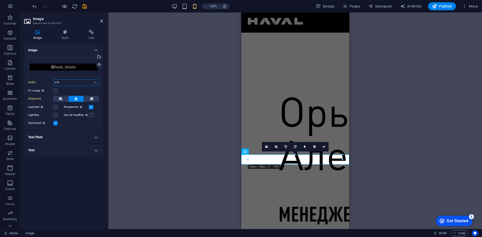
click at [70, 82] on input "376" at bounding box center [76, 83] width 45 height 6
click at [66, 84] on input "376" at bounding box center [76, 83] width 45 height 6
click at [93, 82] on select "Default auto px rem % em vh vw" at bounding box center [95, 83] width 7 height 6
select select "auto"
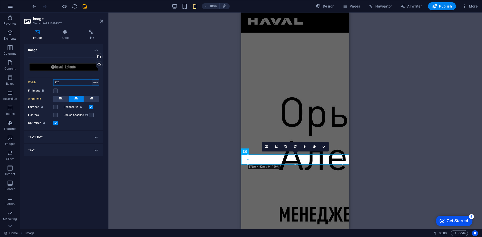
click at [92, 80] on select "Default auto px rem % em vh vw" at bounding box center [95, 83] width 7 height 6
select select "DISABLED_OPTION_VALUE"
click at [327, 149] on link at bounding box center [324, 147] width 10 height 10
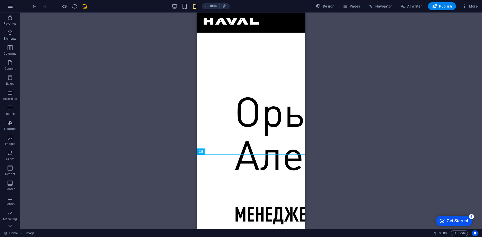
click at [342, 164] on div "Footer Heimdall Container Footer Heimdall Image Menu Bar Logo Button Image Butt…" at bounding box center [251, 121] width 462 height 217
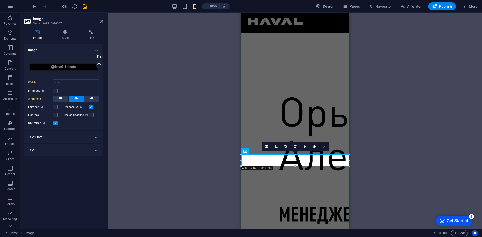
click at [326, 149] on link at bounding box center [324, 147] width 10 height 10
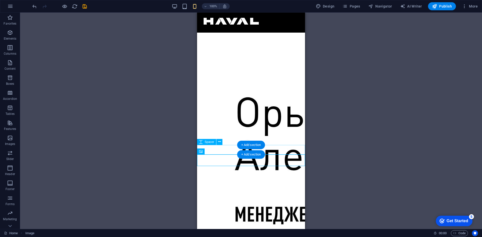
drag, startPoint x: 459, startPoint y: 183, endPoint x: 266, endPoint y: 152, distance: 195.7
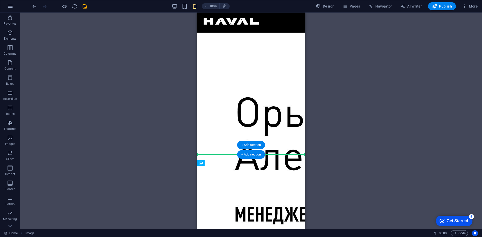
drag, startPoint x: 284, startPoint y: 174, endPoint x: 283, endPoint y: 151, distance: 23.7
click at [330, 155] on div "Footer Heimdall Container Footer Heimdall Image Menu Bar Logo Button Image Butt…" at bounding box center [251, 121] width 462 height 217
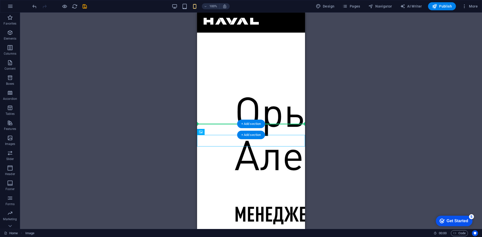
drag, startPoint x: 287, startPoint y: 139, endPoint x: 288, endPoint y: 128, distance: 10.9
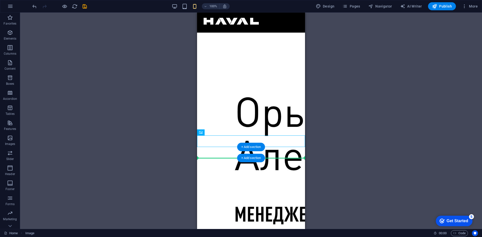
drag, startPoint x: 284, startPoint y: 141, endPoint x: 282, endPoint y: 155, distance: 13.7
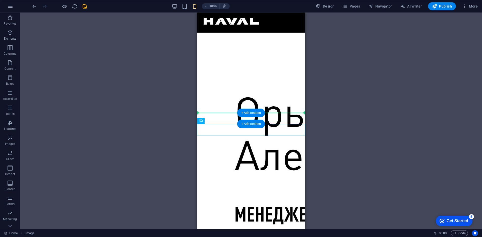
drag, startPoint x: 282, startPoint y: 133, endPoint x: 284, endPoint y: 116, distance: 17.4
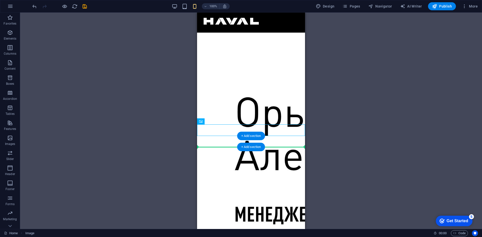
drag, startPoint x: 287, startPoint y: 132, endPoint x: 287, endPoint y: 144, distance: 12.1
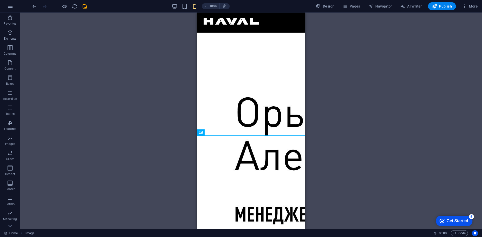
click at [346, 142] on div "Footer Heimdall Container Footer Heimdall Image Menu Bar Logo Button Image Butt…" at bounding box center [251, 121] width 462 height 217
click at [258, 139] on div "+ Add section" at bounding box center [251, 135] width 28 height 9
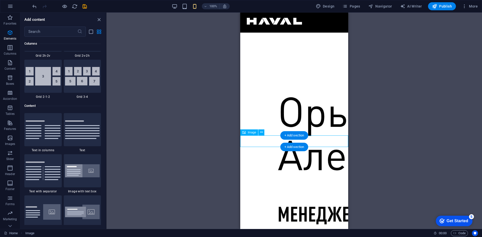
scroll to position [879, 0]
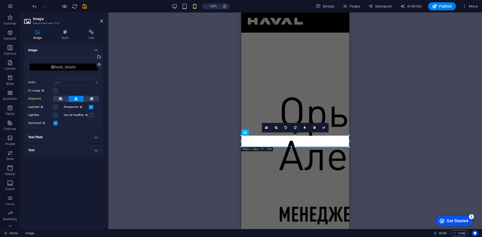
click at [103, 57] on div "Drag files here, click to choose files or select files from Files or our free s…" at bounding box center [63, 91] width 79 height 77
click at [100, 56] on div "Select files from the file manager, stock photos, or upload file(s)" at bounding box center [99, 58] width 8 height 8
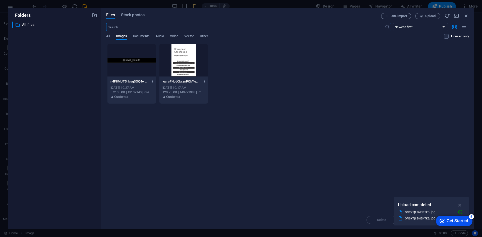
click at [438, 204] on icon "button" at bounding box center [460, 206] width 6 height 6
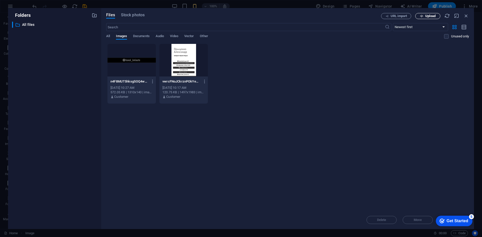
click at [423, 17] on icon "button" at bounding box center [421, 16] width 3 height 3
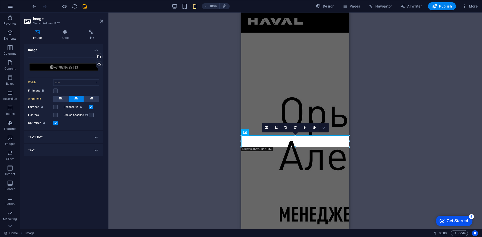
click at [324, 127] on icon at bounding box center [324, 127] width 3 height 3
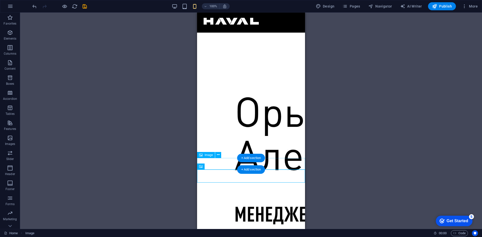
drag, startPoint x: 504, startPoint y: 190, endPoint x: 266, endPoint y: 164, distance: 239.4
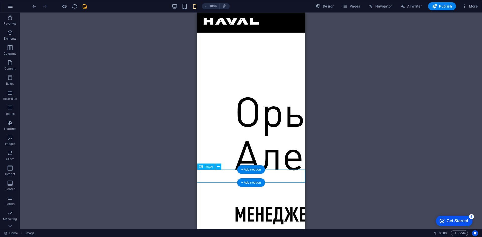
select select "px"
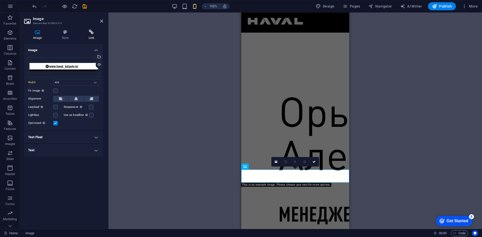
click at [93, 33] on icon at bounding box center [92, 32] width 24 height 5
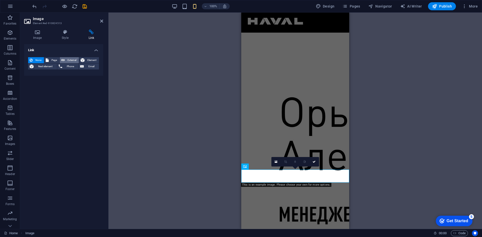
click at [66, 59] on button "External" at bounding box center [69, 60] width 19 height 6
select select "blank"
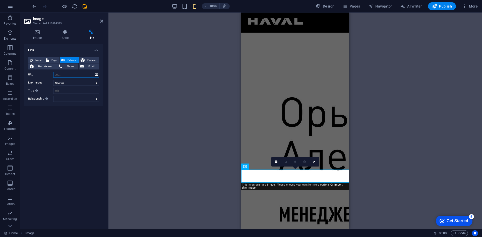
paste input "https://haval-kolauto.kz/"
type input "https://haval-kolauto.kz/"
click at [91, 83] on select "New tab Same tab Overlay" at bounding box center [76, 83] width 46 height 6
click at [86, 91] on input "Title Additional link description, should not be the same as the link text. The…" at bounding box center [76, 91] width 46 height 6
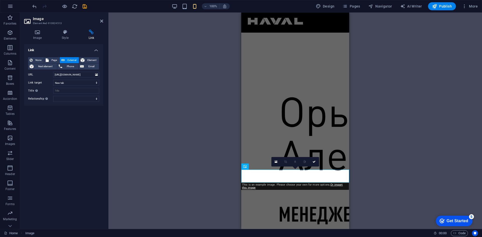
click at [99, 50] on h4 "Link" at bounding box center [63, 48] width 79 height 9
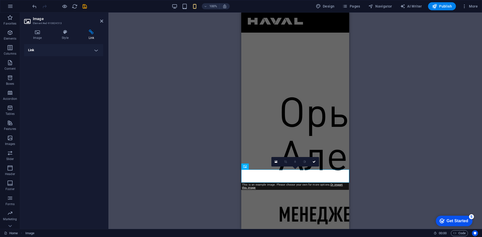
click at [98, 51] on h4 "Link" at bounding box center [63, 50] width 79 height 12
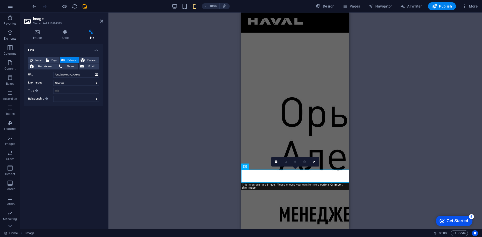
drag, startPoint x: 50, startPoint y: 166, endPoint x: 66, endPoint y: 149, distance: 23.6
click at [51, 165] on div "Link None Page External Element Next element Phone Email Page Home Legal Notice…" at bounding box center [63, 134] width 79 height 181
click at [88, 62] on span "Element" at bounding box center [91, 60] width 11 height 6
click at [73, 61] on span "External" at bounding box center [71, 60] width 11 height 6
select select "blank"
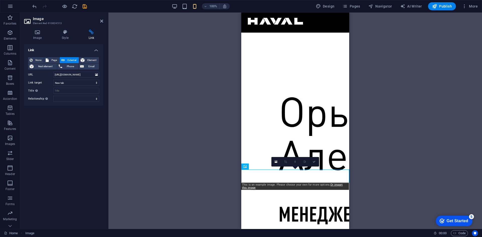
click at [315, 164] on icon at bounding box center [314, 162] width 3 height 3
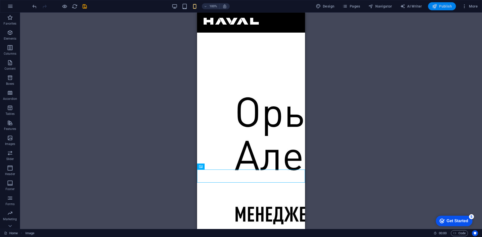
click at [438, 7] on span "Publish" at bounding box center [442, 6] width 20 height 5
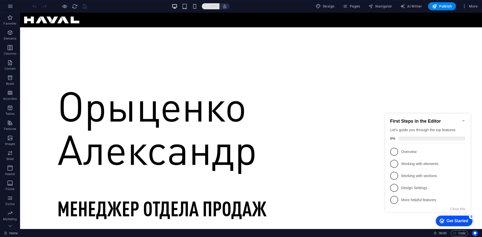
click at [209, 6] on span "100%" at bounding box center [211, 6] width 14 height 6
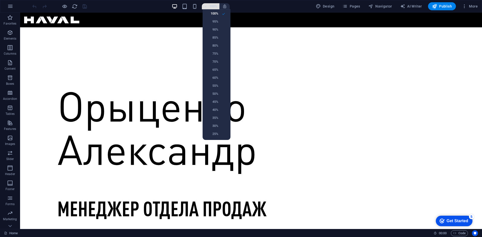
click at [209, 6] on div at bounding box center [241, 118] width 482 height 237
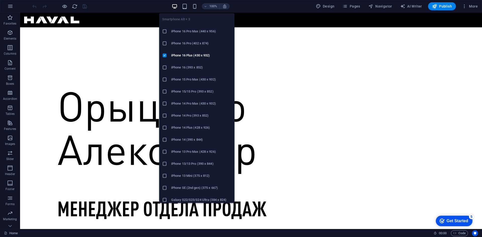
click at [194, 5] on icon "button" at bounding box center [195, 7] width 6 height 6
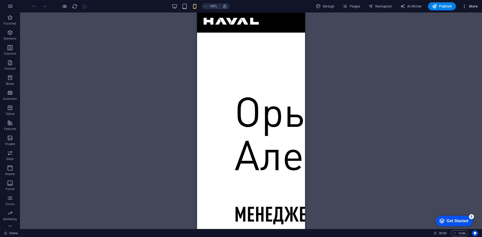
drag, startPoint x: 482, startPoint y: 9, endPoint x: 473, endPoint y: 7, distance: 9.3
click at [480, 8] on header "100% Design Pages Navigator AI Writer Publish More" at bounding box center [241, 6] width 482 height 13
click at [473, 7] on span "More" at bounding box center [470, 6] width 16 height 5
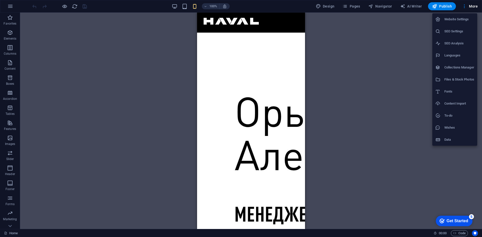
drag, startPoint x: 385, startPoint y: 154, endPoint x: 382, endPoint y: 153, distance: 2.6
click at [382, 153] on div at bounding box center [241, 118] width 482 height 237
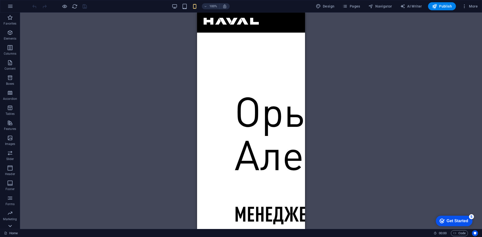
click at [8, 227] on icon at bounding box center [10, 226] width 7 height 7
click at [8, 227] on p "Collections" at bounding box center [9, 225] width 15 height 4
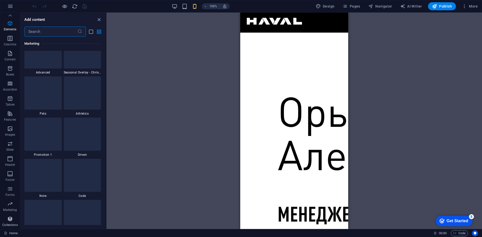
scroll to position [4600, 0]
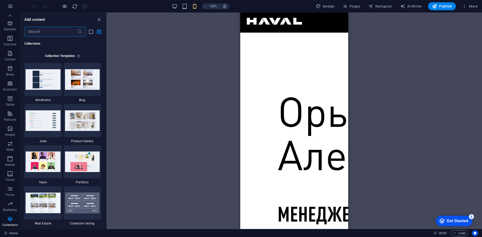
click at [94, 17] on div "Add content" at bounding box center [63, 20] width 86 height 6
click at [96, 19] on div "Add content" at bounding box center [63, 20] width 86 height 6
click at [96, 19] on icon "close panel" at bounding box center [99, 20] width 6 height 6
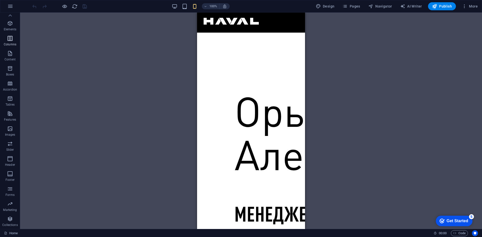
scroll to position [0, 0]
click at [7, 1] on button "button" at bounding box center [10, 6] width 12 height 12
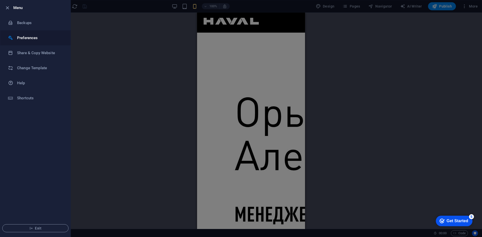
click at [38, 39] on h6 "Preferences" at bounding box center [40, 38] width 46 height 6
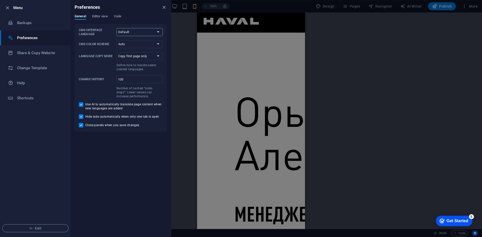
click at [129, 33] on select "Default Deutsch English Español Français Magyar Italiano Nederlands Polski Port…" at bounding box center [140, 32] width 46 height 8
click at [129, 44] on select "Auto Dark Light" at bounding box center [140, 44] width 46 height 8
click at [107, 15] on span "Editor view" at bounding box center [100, 16] width 16 height 7
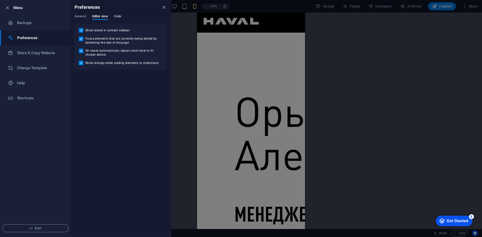
click at [120, 16] on span "Code" at bounding box center [117, 16] width 7 height 7
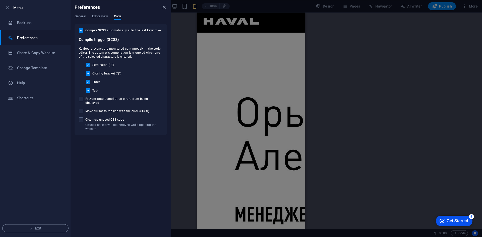
click at [161, 6] on icon "close" at bounding box center [164, 8] width 6 height 6
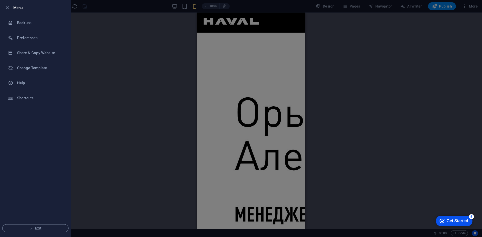
click at [173, 6] on div at bounding box center [241, 118] width 482 height 237
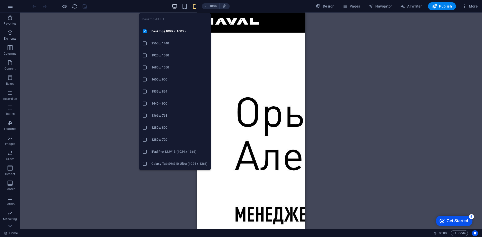
click at [174, 6] on icon "button" at bounding box center [175, 7] width 6 height 6
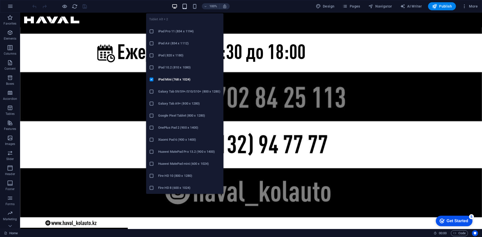
click at [184, 6] on icon "button" at bounding box center [185, 7] width 6 height 6
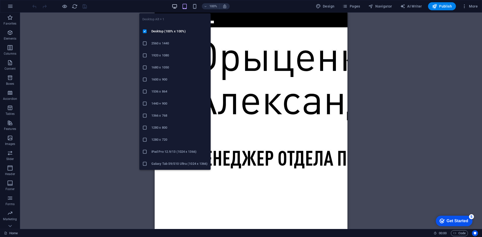
click at [174, 7] on icon "button" at bounding box center [175, 7] width 6 height 6
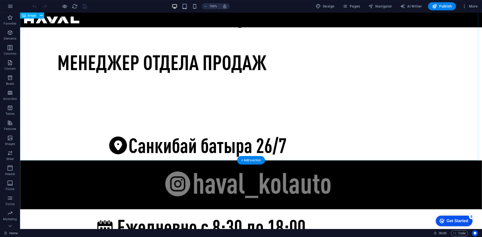
scroll to position [121, 0]
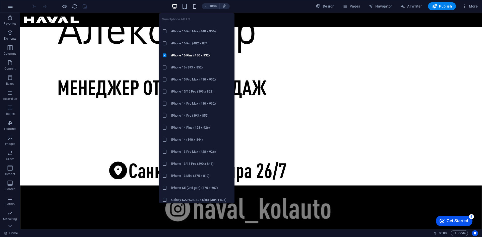
click at [194, 6] on icon "button" at bounding box center [195, 7] width 6 height 6
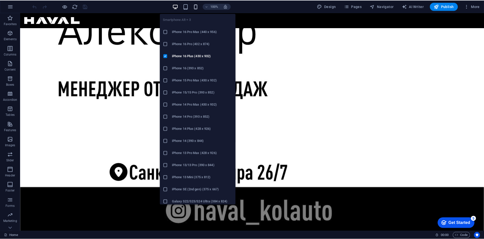
scroll to position [0, 0]
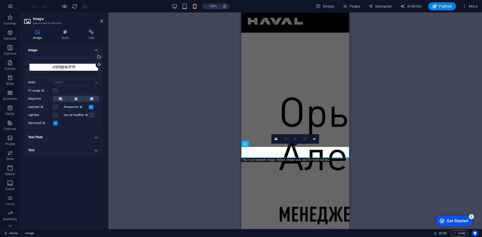
click at [61, 28] on div "Image Style Link Image Drag files here, click to choose files or select files f…" at bounding box center [63, 128] width 87 height 204
click at [65, 33] on icon at bounding box center [65, 32] width 25 height 5
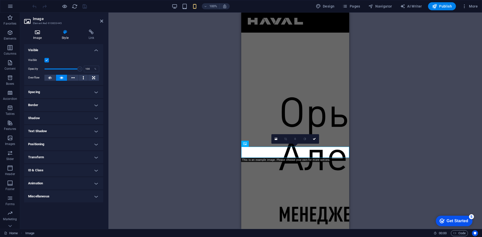
click at [38, 36] on h4 "Image" at bounding box center [38, 35] width 29 height 11
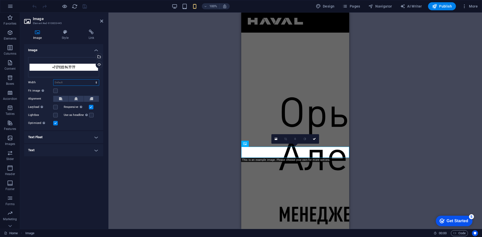
click at [76, 85] on select "Default auto px rem % em vh vw" at bounding box center [76, 83] width 45 height 6
select select "px"
click at [92, 80] on select "Default auto px rem % em vh vw" at bounding box center [76, 83] width 45 height 6
click at [90, 108] on label at bounding box center [91, 107] width 5 height 5
click at [0, 0] on input "Responsive Automatically load retina image and smartphone optimized sizes." at bounding box center [0, 0] width 0 height 0
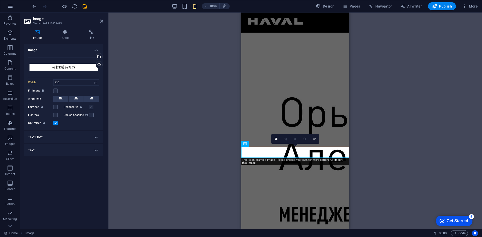
click at [90, 108] on label at bounding box center [91, 107] width 5 height 5
click at [0, 0] on input "Responsive Automatically load retina image and smartphone optimized sizes." at bounding box center [0, 0] width 0 height 0
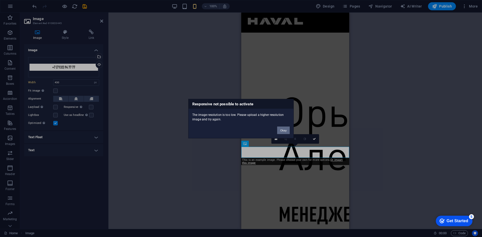
click at [284, 130] on button "Okay" at bounding box center [283, 131] width 13 height 8
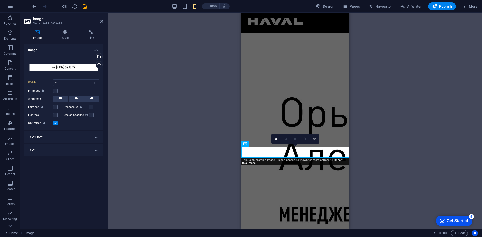
drag, startPoint x: 174, startPoint y: 125, endPoint x: 222, endPoint y: 134, distance: 48.9
click at [174, 125] on div "Menu Bar Logo Image Image Image Image Image Image Image 180 170 160 150 140 130…" at bounding box center [296, 121] width 374 height 217
click at [76, 82] on input "430" at bounding box center [76, 83] width 45 height 6
type input "480"
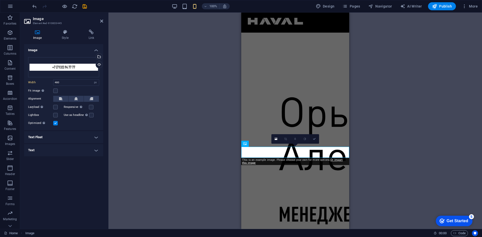
click at [315, 140] on icon at bounding box center [314, 139] width 3 height 3
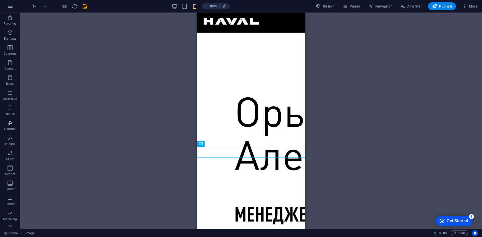
click at [351, 159] on div "Menu Bar Logo Image Image Image Image Image Image Image" at bounding box center [251, 121] width 462 height 217
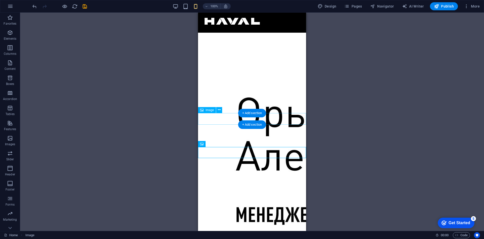
click at [325, 112] on div "Menu Bar Logo Image Image Image Image Image Image Image" at bounding box center [252, 122] width 464 height 218
click at [365, 127] on div "Menu Bar Logo Image Image Image Image Image Image Image" at bounding box center [252, 122] width 464 height 218
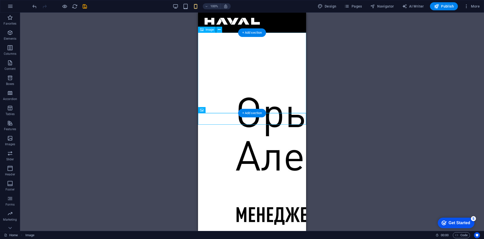
click at [267, 107] on figure at bounding box center [252, 173] width 108 height 280
click at [242, 90] on figure at bounding box center [252, 173] width 108 height 280
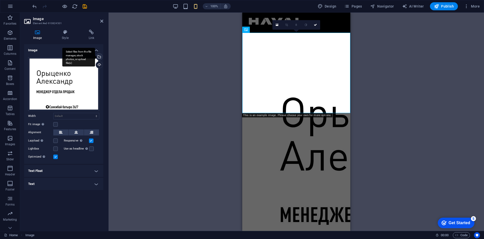
click at [100, 56] on div "Select files from the file manager, stock photos, or upload file(s)" at bounding box center [99, 58] width 8 height 8
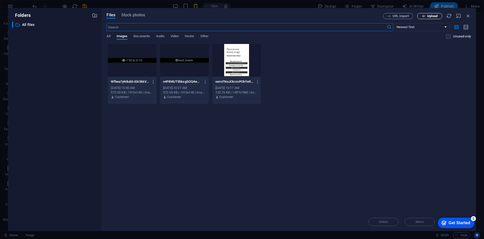
click at [425, 18] on button "Upload" at bounding box center [429, 16] width 25 height 6
click at [463, 214] on icon "button" at bounding box center [462, 213] width 6 height 6
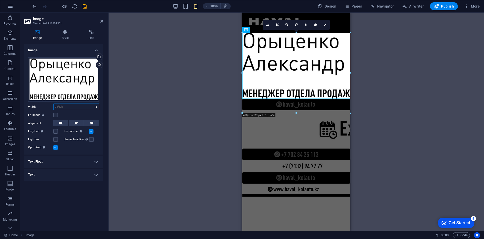
click at [69, 108] on select "Default auto px rem % em vh vw" at bounding box center [76, 107] width 45 height 6
click at [54, 104] on select "Default auto px rem % em vh vw" at bounding box center [76, 107] width 45 height 6
click at [67, 108] on select "Default auto px rem % em vh vw" at bounding box center [76, 107] width 45 height 6
select select "px"
click at [92, 104] on select "Default auto px rem % em vh vw" at bounding box center [76, 107] width 45 height 6
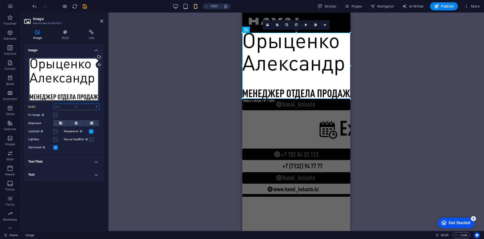
type input "430"
click at [92, 106] on select "Default auto px rem % em vh vw" at bounding box center [95, 107] width 7 height 6
select select "%"
click at [92, 104] on select "Default auto px rem % em vh vw" at bounding box center [95, 107] width 7 height 6
click at [71, 106] on input "100" at bounding box center [76, 107] width 45 height 6
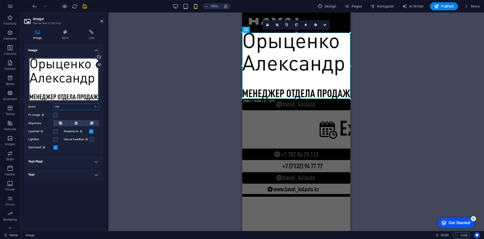
click at [71, 106] on input "100" at bounding box center [76, 107] width 45 height 6
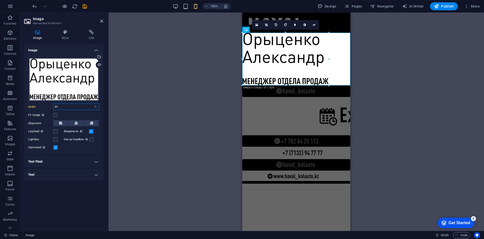
click at [70, 108] on input "80" at bounding box center [76, 107] width 45 height 6
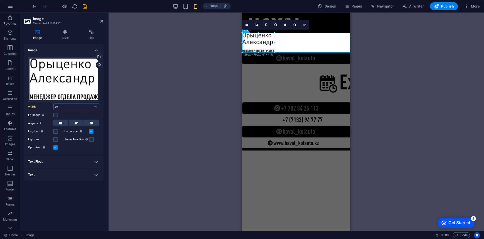
click at [70, 108] on input "30" at bounding box center [76, 107] width 45 height 6
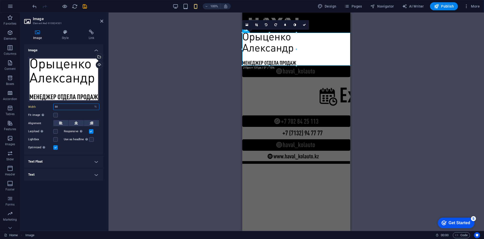
click at [70, 108] on input "50" at bounding box center [76, 107] width 45 height 6
type input "60"
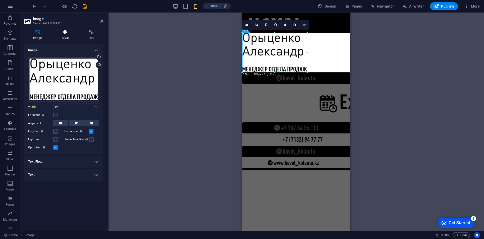
click at [64, 32] on icon at bounding box center [65, 32] width 25 height 5
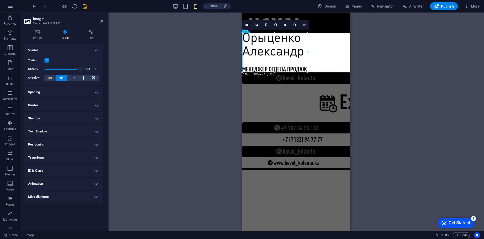
click at [67, 93] on h4 "Spacing" at bounding box center [63, 92] width 79 height 12
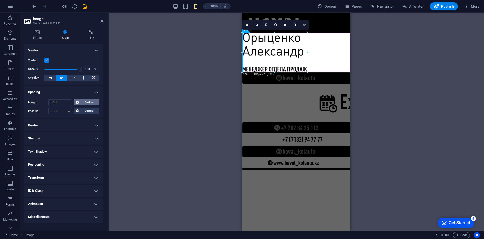
click at [77, 102] on icon at bounding box center [77, 102] width 3 height 6
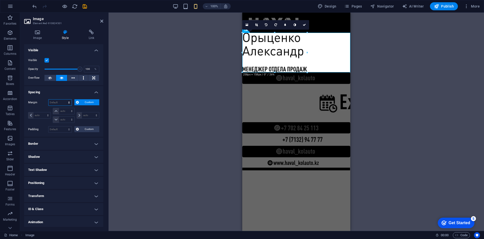
click at [65, 103] on select "Default auto px % rem vw vh Custom" at bounding box center [59, 103] width 23 height 6
select select "px"
click at [65, 100] on select "Default auto px % rem vw vh Custom" at bounding box center [59, 103] width 23 height 6
type input "0"
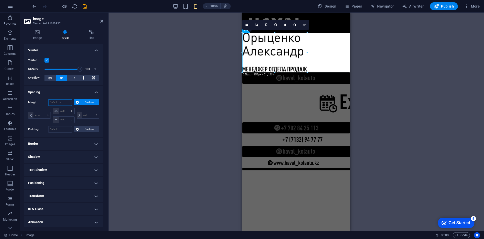
select select "px"
type input "0"
select select "px"
type input "0"
select select "px"
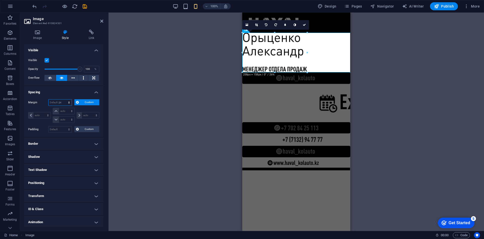
type input "0"
select select "px"
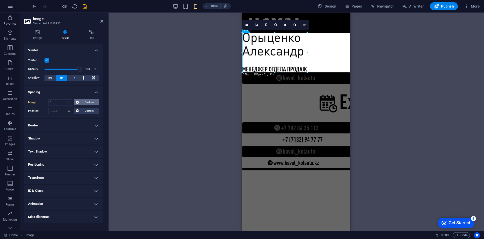
click at [75, 103] on button "Custom" at bounding box center [86, 102] width 25 height 6
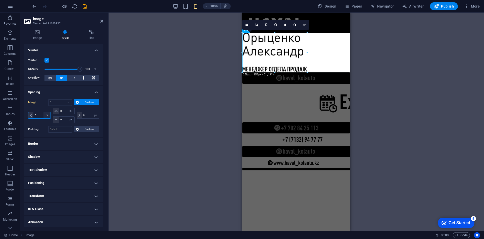
click at [44, 116] on select "auto px % rem vw vh" at bounding box center [46, 115] width 7 height 6
click at [42, 115] on input "0" at bounding box center [41, 115] width 17 height 6
click at [41, 115] on input "0" at bounding box center [41, 115] width 17 height 6
click at [42, 114] on input "0" at bounding box center [41, 115] width 17 height 6
type input "50"
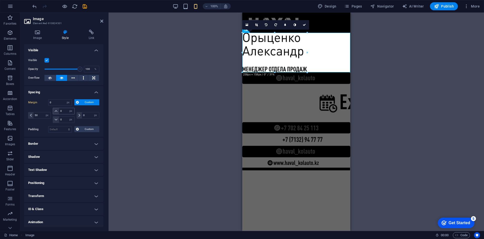
select select "DISABLED_OPTION_VALUE"
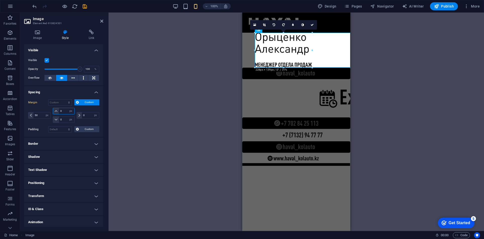
click at [63, 110] on input "0" at bounding box center [66, 111] width 15 height 6
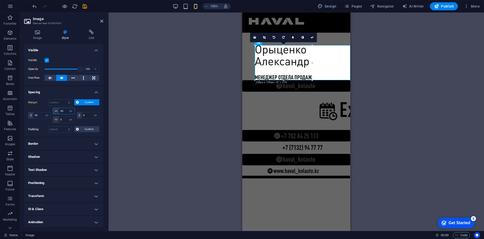
click at [62, 109] on input "50" at bounding box center [66, 111] width 15 height 6
click at [63, 109] on input "50" at bounding box center [66, 111] width 15 height 6
type input "80"
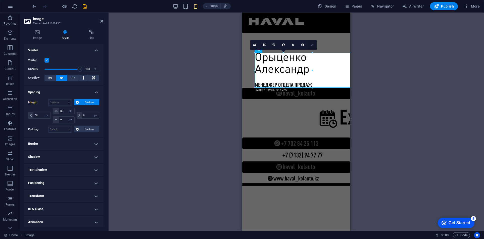
click at [311, 48] on link at bounding box center [312, 45] width 10 height 10
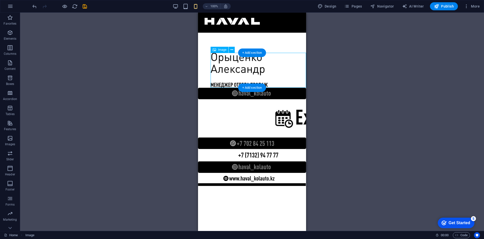
click at [277, 79] on figure at bounding box center [258, 70] width 95 height 35
select select "px"
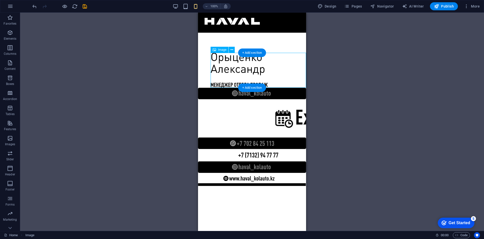
select select "px"
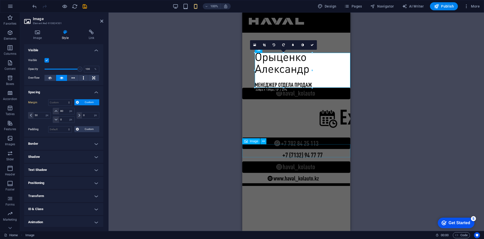
click at [321, 173] on figure at bounding box center [296, 179] width 108 height 13
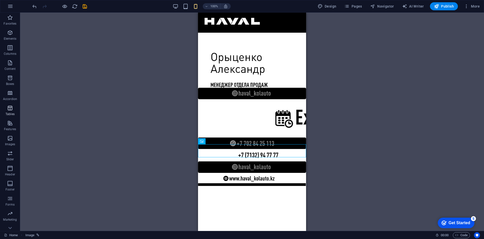
scroll to position [8, 0]
click at [11, 27] on icon "button" at bounding box center [10, 25] width 6 height 6
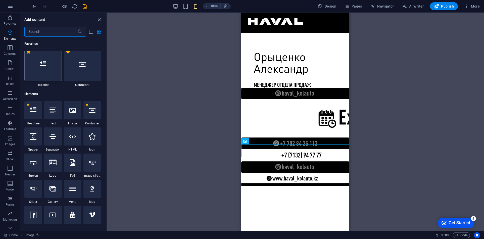
scroll to position [0, 0]
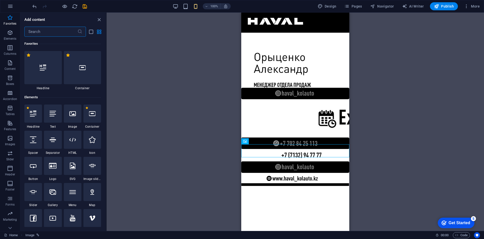
click at [32, 147] on div at bounding box center [33, 140] width 18 height 18
select select "px"
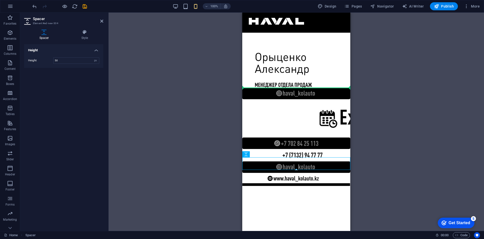
drag, startPoint x: 284, startPoint y: 164, endPoint x: 290, endPoint y: 90, distance: 74.1
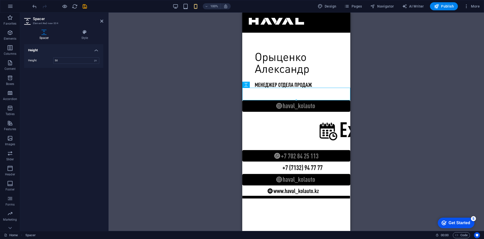
click at [210, 77] on div "Menu Bar Menu Bar Logo Image Image Image Image Image Image Image Spacer" at bounding box center [296, 122] width 375 height 218
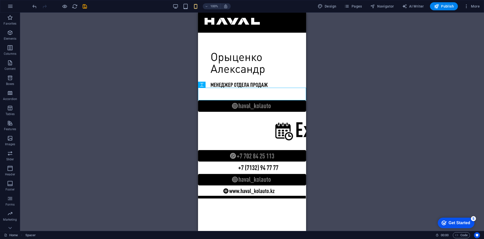
click at [342, 84] on div "Menu Bar Menu Bar Logo Image Image Image Image Image Image Image Spacer" at bounding box center [252, 122] width 464 height 218
click at [344, 104] on div "Menu Bar Menu Bar Logo Image Image Image Image Image Image Image Spacer" at bounding box center [252, 122] width 464 height 218
click at [268, 108] on figure at bounding box center [252, 106] width 108 height 12
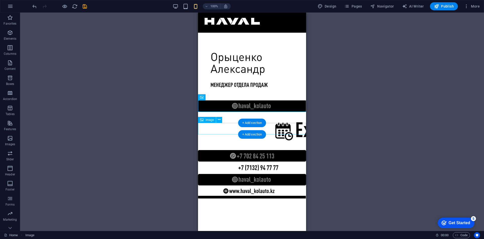
click at [267, 150] on figure at bounding box center [252, 156] width 108 height 12
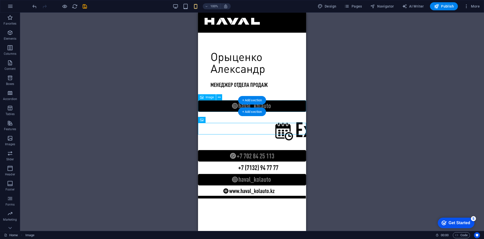
click at [287, 106] on figure at bounding box center [252, 106] width 108 height 12
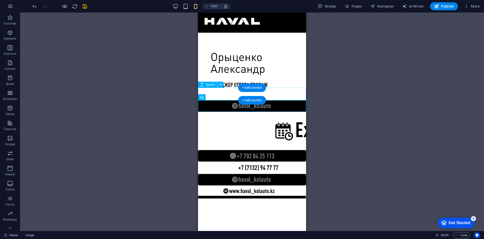
click at [281, 100] on div at bounding box center [252, 94] width 108 height 13
click at [275, 104] on figure at bounding box center [252, 106] width 108 height 12
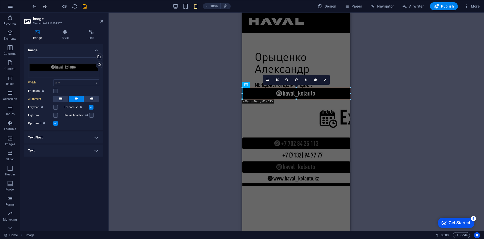
click at [46, 7] on icon "redo" at bounding box center [45, 7] width 6 height 6
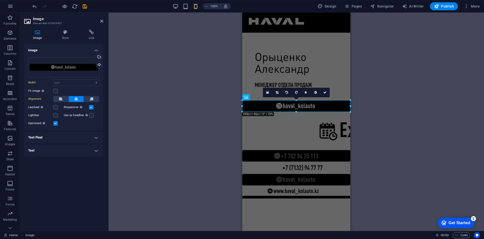
click at [324, 91] on icon at bounding box center [324, 92] width 3 height 3
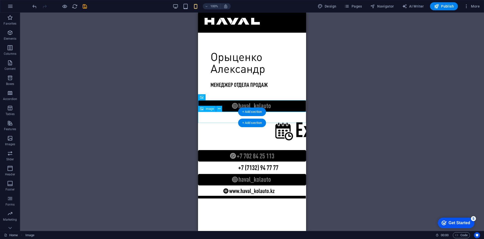
click at [276, 117] on figure at bounding box center [252, 131] width 108 height 38
click at [279, 107] on figure at bounding box center [252, 106] width 108 height 12
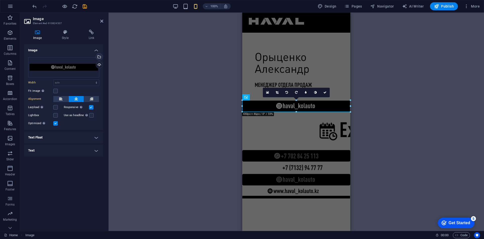
click at [103, 57] on link "Select files from the file manager, stock photos, or upload file(s)" at bounding box center [99, 56] width 7 height 7
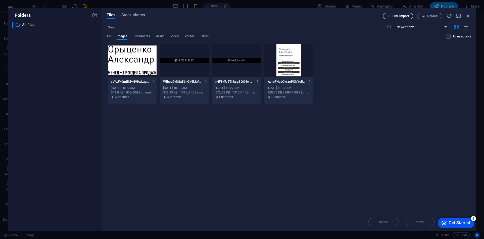
click at [407, 15] on span "URL import" at bounding box center [401, 16] width 16 height 3
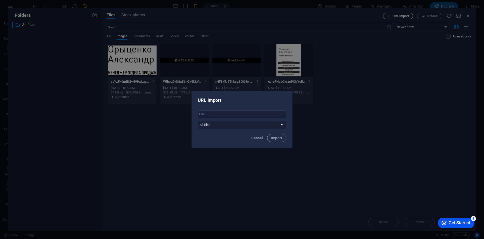
click at [407, 14] on div "URL import ​ All files Cancel Import" at bounding box center [242, 119] width 484 height 239
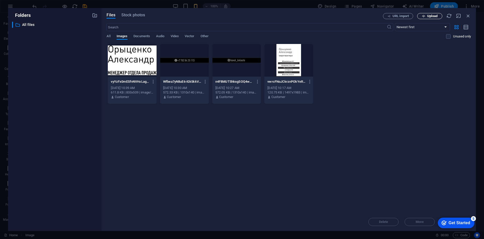
click at [430, 17] on span "Upload" at bounding box center [432, 16] width 10 height 3
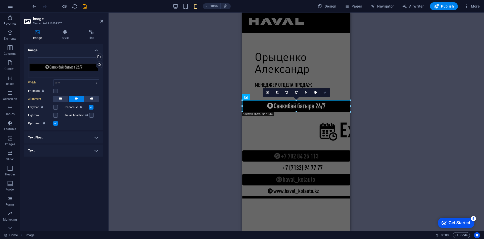
click at [322, 92] on link at bounding box center [325, 93] width 10 height 10
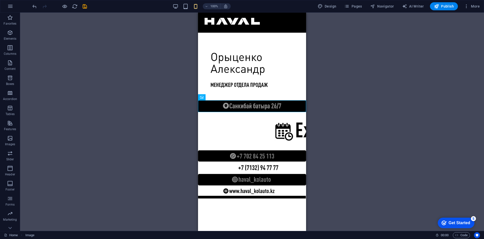
click at [321, 127] on div "Menu Bar Menu Bar Logo Image Image Image Image Image Image Image Spacer" at bounding box center [252, 122] width 464 height 218
click at [225, 107] on figure at bounding box center [252, 106] width 108 height 12
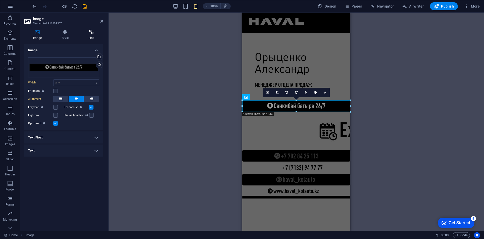
click at [85, 32] on icon at bounding box center [92, 32] width 24 height 5
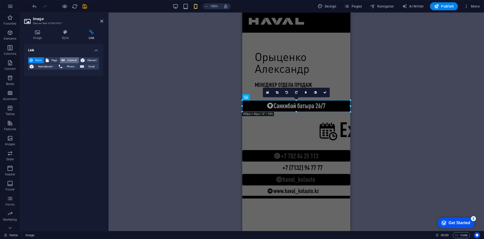
click at [75, 60] on span "External" at bounding box center [71, 60] width 11 height 6
select select "blank"
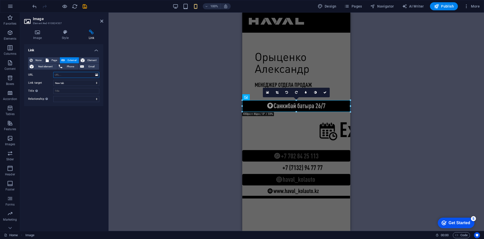
paste input "https://go.2gis.com/lu9KJ"
type input "https://go.2gis.com/lu9KJ"
click at [323, 90] on link at bounding box center [325, 93] width 10 height 10
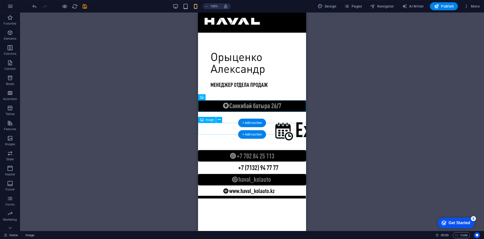
click at [276, 150] on figure at bounding box center [252, 156] width 108 height 12
click at [225, 150] on figure at bounding box center [252, 156] width 108 height 12
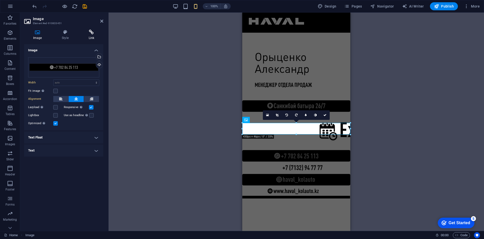
click at [93, 32] on icon at bounding box center [92, 32] width 24 height 5
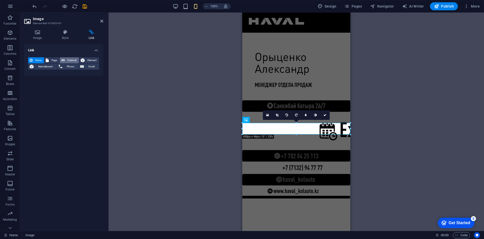
click at [75, 61] on span "External" at bounding box center [71, 60] width 11 height 6
select select "blank"
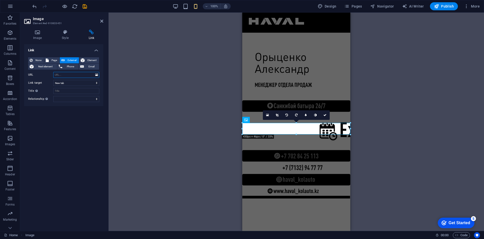
paste input "[URL][DOMAIN_NAME]"
type input "[URL][DOMAIN_NAME]"
click at [83, 134] on div "Link None Page External Element Next element Phone Email Page Home Legal Notice…" at bounding box center [63, 135] width 79 height 183
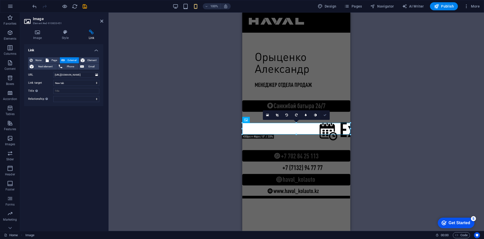
click at [324, 117] on link at bounding box center [325, 115] width 10 height 10
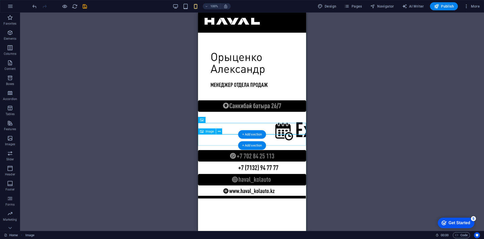
click at [279, 162] on figure at bounding box center [252, 168] width 108 height 12
select select "px"
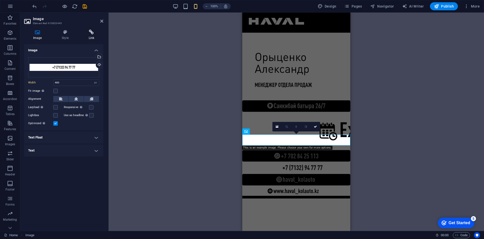
click at [89, 34] on h4 "Link" at bounding box center [92, 35] width 24 height 11
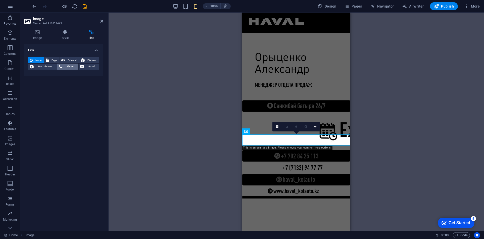
click at [70, 69] on span "Phone" at bounding box center [70, 67] width 13 height 6
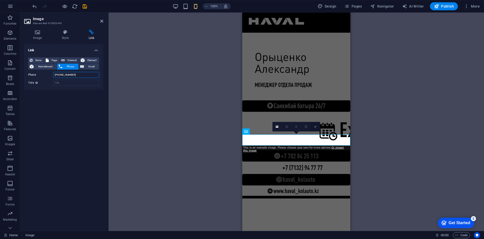
type input "+77132947777"
click at [317, 127] on link at bounding box center [316, 127] width 10 height 10
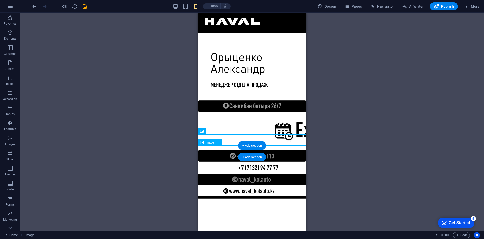
click at [288, 174] on figure at bounding box center [252, 180] width 108 height 12
click at [229, 174] on figure at bounding box center [252, 180] width 108 height 12
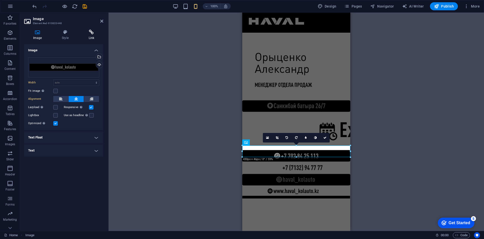
click at [86, 32] on icon at bounding box center [92, 32] width 24 height 5
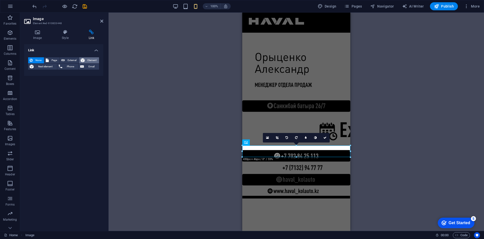
click at [88, 59] on span "Element" at bounding box center [91, 60] width 11 height 6
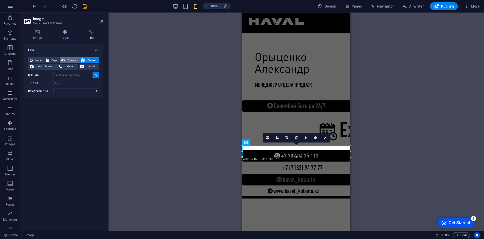
click at [69, 62] on span "External" at bounding box center [71, 60] width 11 height 6
select select "blank"
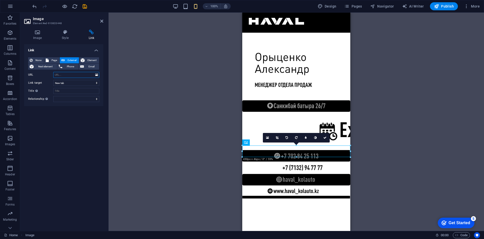
click at [71, 73] on input "URL" at bounding box center [76, 75] width 46 height 6
paste input "https://www.instagram.com/haval_kolauto/"
type input "https://www.instagram.com/haval_kolauto/"
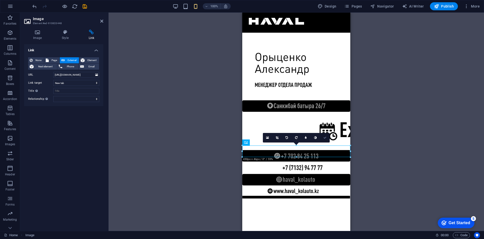
click at [323, 139] on icon at bounding box center [324, 137] width 3 height 3
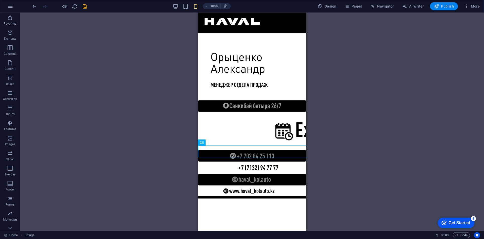
click at [448, 9] on button "Publish" at bounding box center [444, 6] width 28 height 8
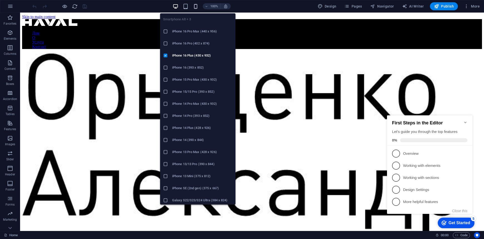
click at [194, 7] on icon "button" at bounding box center [196, 7] width 6 height 6
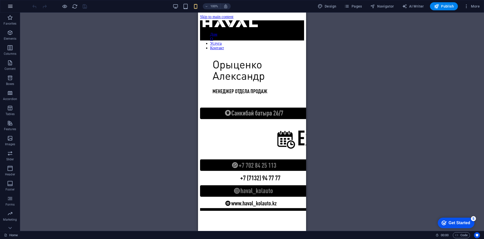
click at [11, 7] on icon "button" at bounding box center [10, 6] width 6 height 6
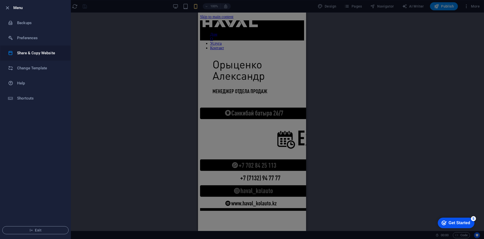
click at [40, 51] on h6 "Share & Copy Website" at bounding box center [40, 53] width 46 height 6
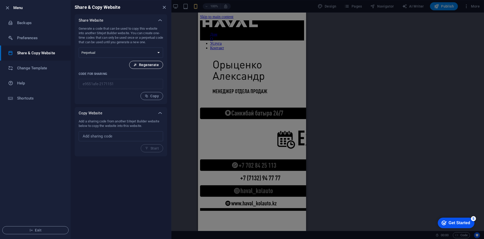
click at [151, 63] on span "Regenerate" at bounding box center [145, 65] width 25 height 4
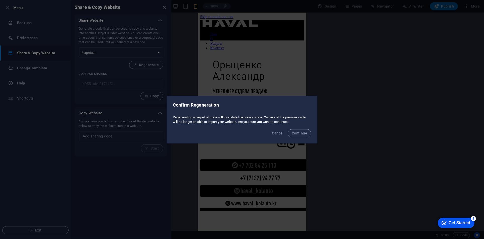
click at [300, 137] on button "Continue" at bounding box center [299, 133] width 23 height 8
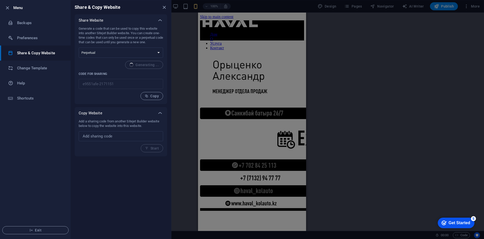
type input "03ca08d4-2171151"
click at [156, 95] on span "Copy" at bounding box center [152, 96] width 14 height 4
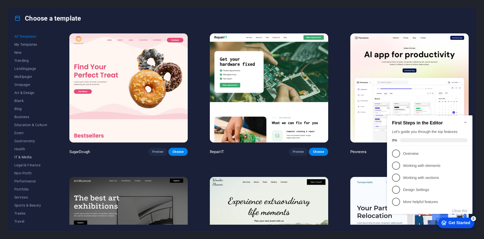
scroll to position [9, 0]
click at [21, 91] on span "Blank" at bounding box center [30, 92] width 33 height 4
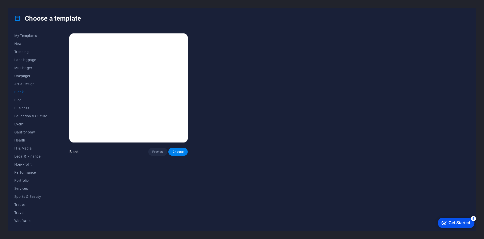
click at [165, 122] on img at bounding box center [128, 87] width 118 height 109
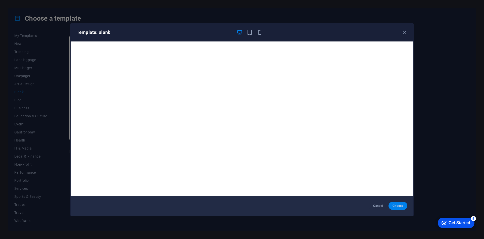
click at [402, 206] on span "Choose" at bounding box center [398, 206] width 11 height 4
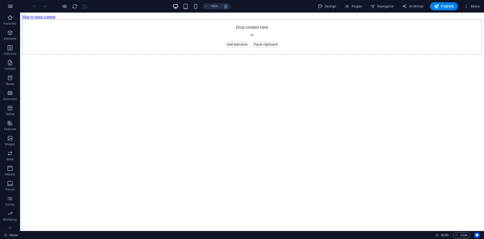
click at [11, 7] on icon "button" at bounding box center [10, 6] width 6 height 6
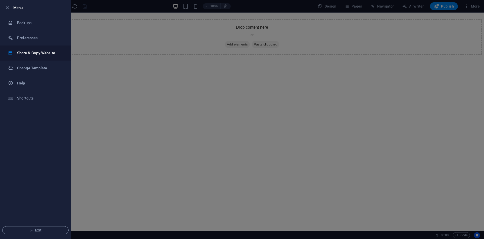
click at [36, 47] on li "Share & Copy Website" at bounding box center [35, 52] width 70 height 15
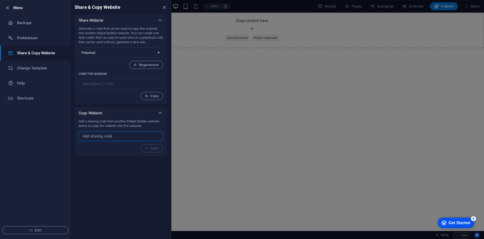
click at [114, 135] on input "text" at bounding box center [121, 136] width 84 height 10
paste input "03ca08d4-2171151"
type input "03ca08d4-2171151"
click at [154, 148] on span "Start" at bounding box center [152, 148] width 14 height 4
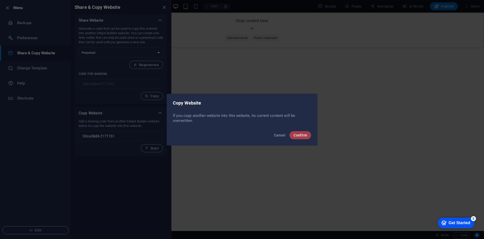
click at [296, 137] on button "Confirm" at bounding box center [300, 135] width 22 height 8
click at [301, 134] on span "Confirm" at bounding box center [301, 135] width 14 height 4
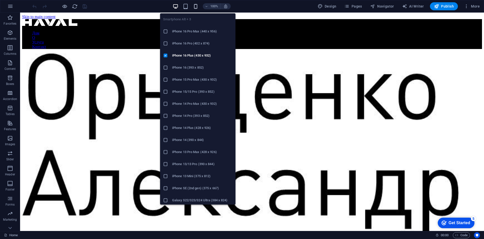
click at [195, 7] on icon "button" at bounding box center [196, 7] width 6 height 6
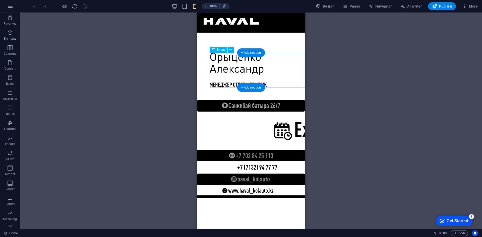
click at [247, 76] on figure at bounding box center [257, 70] width 95 height 35
select select "%"
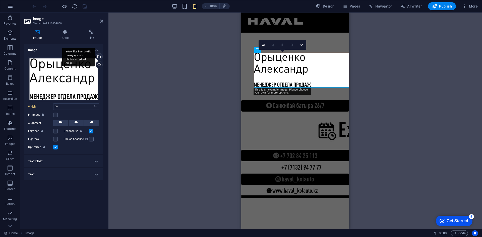
click at [100, 55] on div "Select files from the file manager, stock photos, or upload file(s)" at bounding box center [99, 58] width 8 height 8
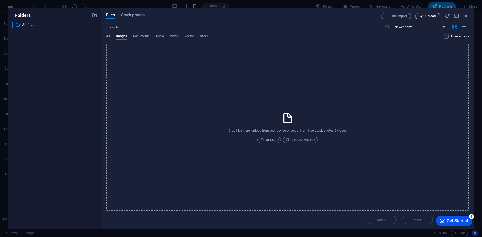
click at [429, 18] on span "Upload" at bounding box center [431, 16] width 10 height 3
click at [461, 211] on icon "button" at bounding box center [460, 212] width 6 height 6
click at [462, 205] on div "Drop files here, upload from your device or select from free stock photos & vid…" at bounding box center [287, 128] width 363 height 168
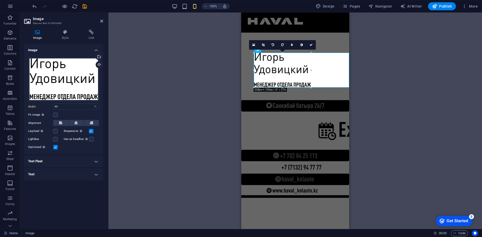
click at [204, 103] on div "Image Image Menu Bar Spacer Image Image Image Image Image 180 170 160 150 140 1…" at bounding box center [296, 121] width 374 height 217
click at [305, 150] on figure at bounding box center [295, 156] width 108 height 12
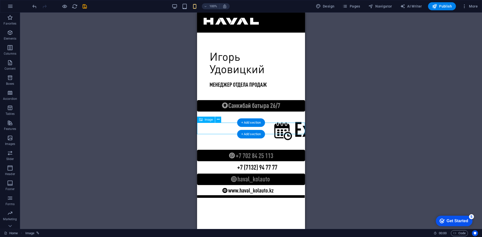
click at [276, 150] on figure at bounding box center [251, 156] width 108 height 12
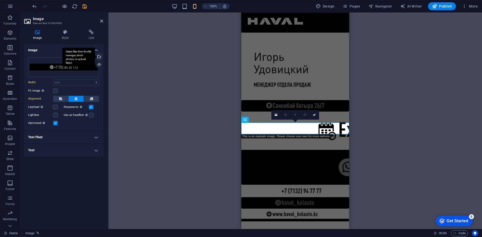
click at [101, 57] on div "Select files from the file manager, stock photos, or upload file(s)" at bounding box center [99, 58] width 8 height 8
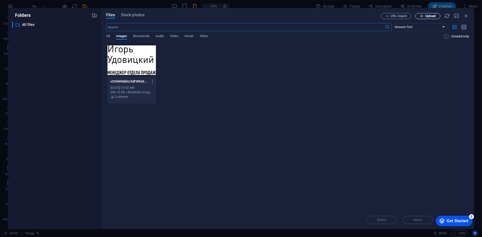
click at [426, 16] on span "Upload" at bounding box center [431, 16] width 10 height 3
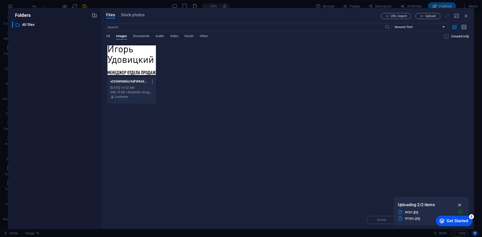
click at [462, 204] on icon "button" at bounding box center [460, 206] width 6 height 6
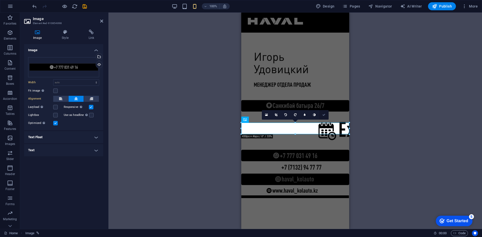
click at [324, 115] on icon at bounding box center [324, 115] width 3 height 3
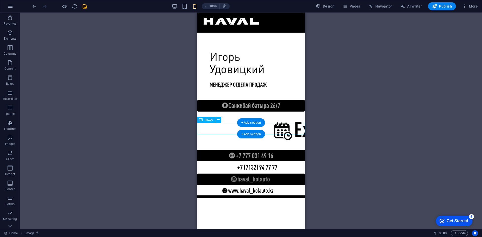
click at [217, 150] on figure at bounding box center [251, 156] width 108 height 12
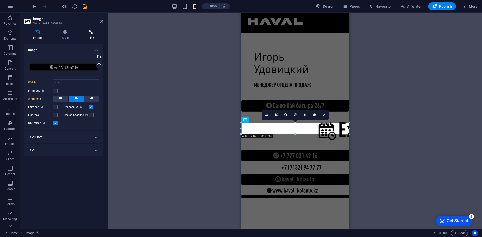
click at [95, 35] on h4 "Link" at bounding box center [92, 35] width 24 height 11
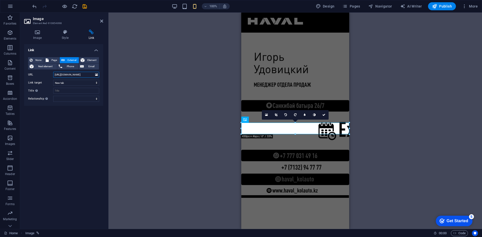
click at [76, 74] on input "[URL][DOMAIN_NAME]" at bounding box center [76, 75] width 46 height 6
paste input "770314916?text=%D0%97%D0%B4%D1%80%D0%B0%D0%B2%D1%81%D1%82%D0%B2%D1%83%D0%B9%D1%…"
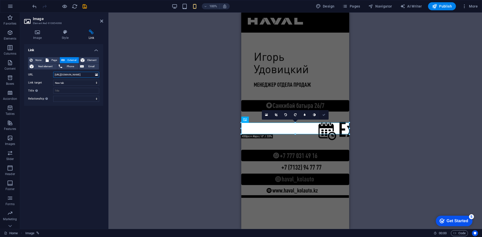
type input "[URL][DOMAIN_NAME]"
click at [322, 115] on link at bounding box center [324, 115] width 10 height 10
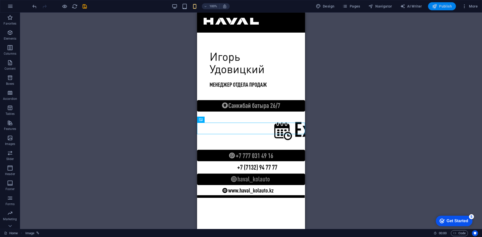
click at [439, 6] on span "Publish" at bounding box center [442, 6] width 20 height 5
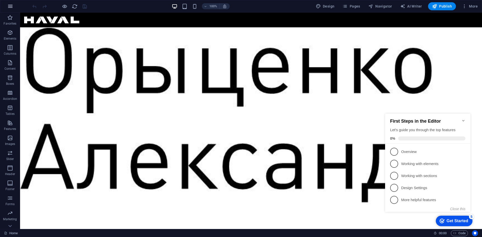
click at [13, 7] on icon "button" at bounding box center [10, 6] width 6 height 6
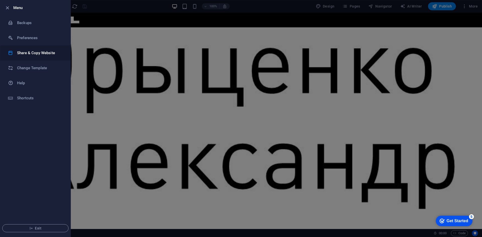
click at [40, 53] on h6 "Share & Copy Website" at bounding box center [40, 53] width 46 height 6
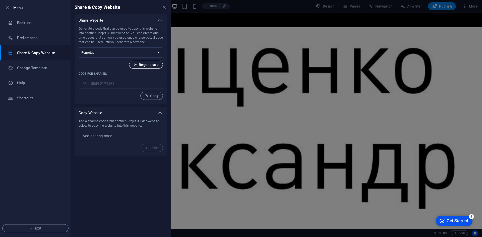
click at [151, 67] on button "Regenerate" at bounding box center [146, 65] width 34 height 8
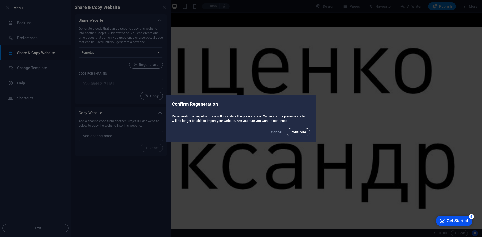
click at [295, 134] on span "Continue" at bounding box center [298, 132] width 15 height 4
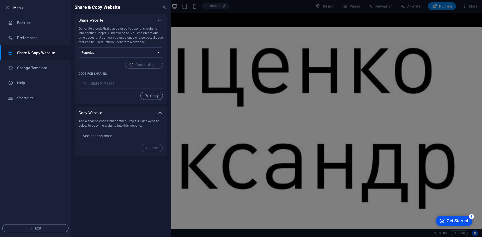
type input "750fbc4a-2171151"
click at [158, 97] on span "Copy" at bounding box center [152, 96] width 14 height 4
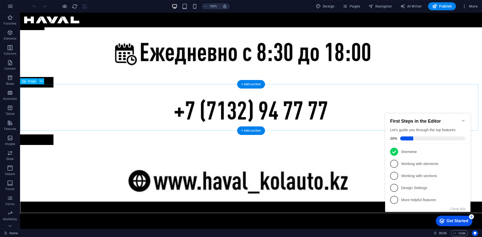
scroll to position [408, 0]
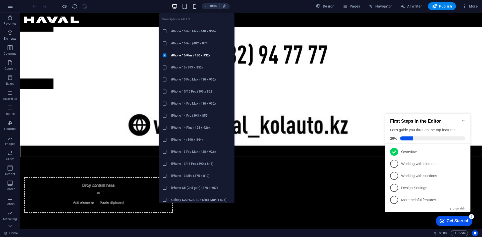
click at [195, 8] on icon "button" at bounding box center [195, 7] width 6 height 6
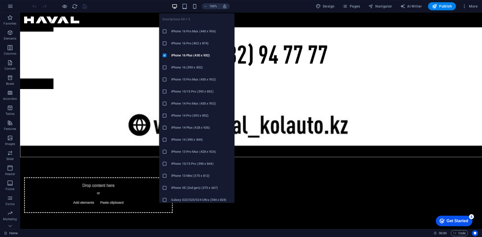
scroll to position [0, 0]
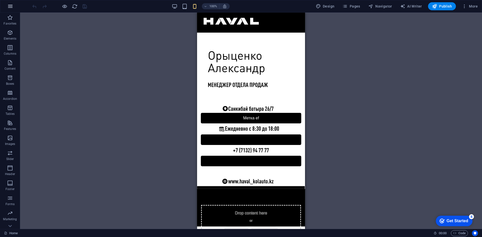
click at [9, 7] on icon "button" at bounding box center [10, 6] width 6 height 6
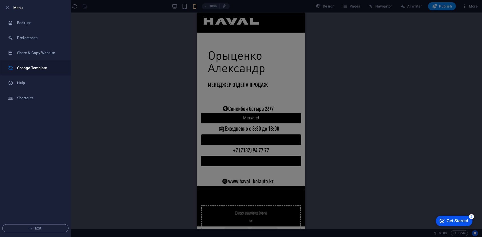
drag, startPoint x: 36, startPoint y: 50, endPoint x: 56, endPoint y: 67, distance: 26.8
click at [36, 51] on h6 "Share & Copy Website" at bounding box center [40, 53] width 46 height 6
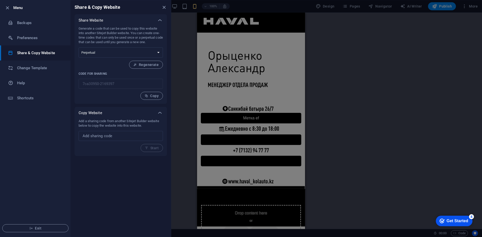
click at [122, 130] on div "Add a sharing code from another Sitejet Builder website below to copy the websi…" at bounding box center [121, 135] width 84 height 33
click at [122, 131] on input "text" at bounding box center [121, 136] width 84 height 10
paste input "750fbc4a-2171151"
type input "750fbc4a-2171151"
click at [153, 149] on span "Start" at bounding box center [152, 148] width 14 height 4
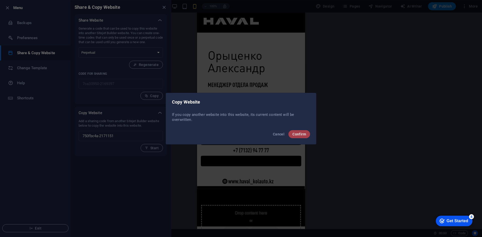
click at [303, 133] on span "Confirm" at bounding box center [300, 134] width 14 height 4
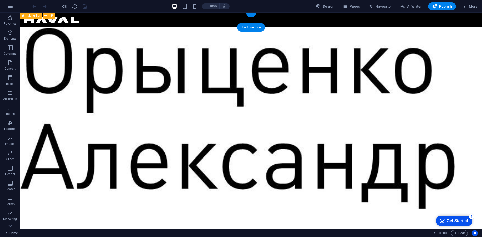
click at [194, 10] on div "100%" at bounding box center [201, 6] width 58 height 8
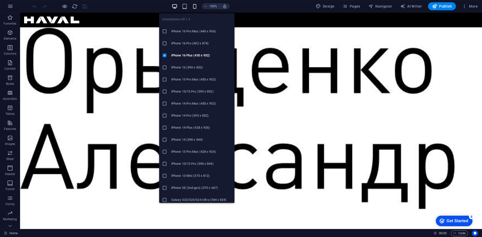
click at [196, 7] on icon "button" at bounding box center [195, 7] width 6 height 6
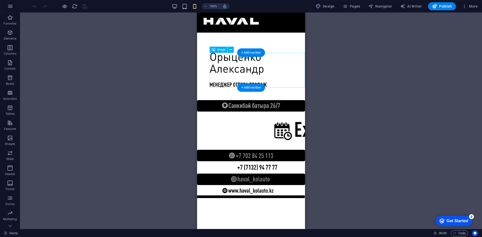
click at [227, 59] on figure at bounding box center [257, 70] width 95 height 35
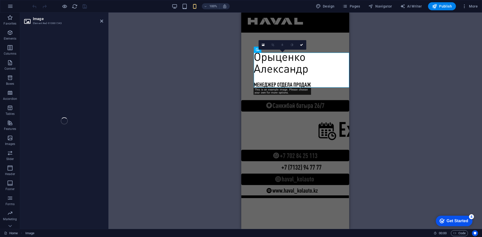
select select "%"
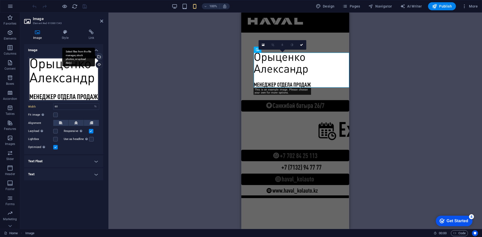
click at [100, 55] on div "Select files from the file manager, stock photos, or upload file(s)" at bounding box center [99, 58] width 8 height 8
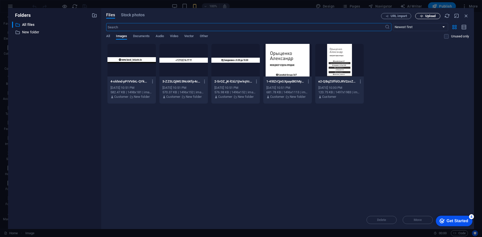
click at [424, 15] on span "Upload" at bounding box center [428, 16] width 21 height 3
click at [459, 209] on icon "button" at bounding box center [460, 212] width 6 height 6
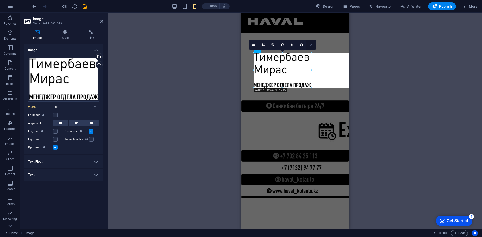
click at [313, 46] on link at bounding box center [312, 45] width 10 height 10
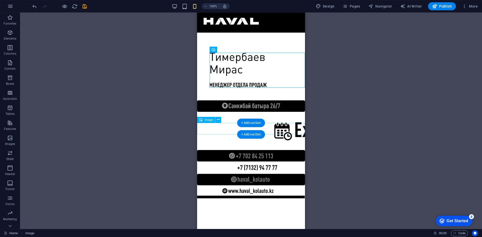
click at [273, 150] on figure at bounding box center [251, 156] width 108 height 12
click at [272, 150] on figure at bounding box center [251, 156] width 108 height 12
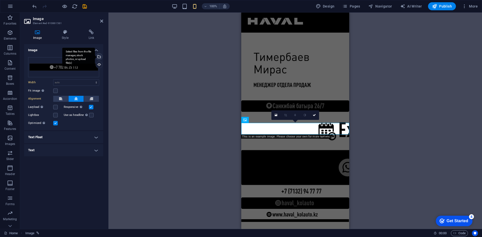
click at [102, 58] on div "Select files from the file manager, stock photos, or upload file(s)" at bounding box center [99, 58] width 8 height 8
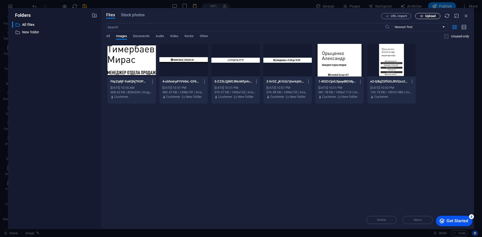
click at [427, 16] on span "Upload" at bounding box center [431, 16] width 10 height 3
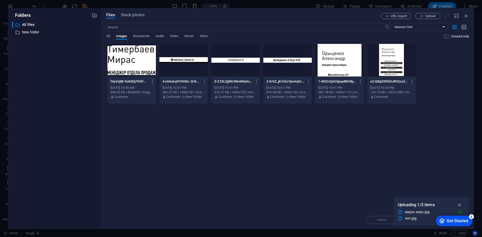
click at [359, 206] on div "Image Image Menu Bar Spacer Image Image Image Image Image 180 170 160 150 140 1…" at bounding box center [234, 121] width 251 height 217
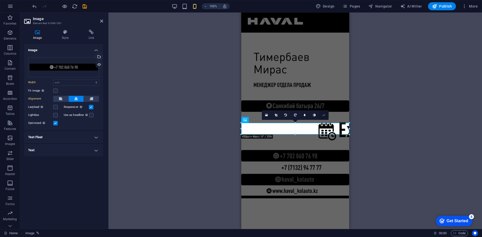
click at [325, 116] on icon at bounding box center [324, 115] width 3 height 3
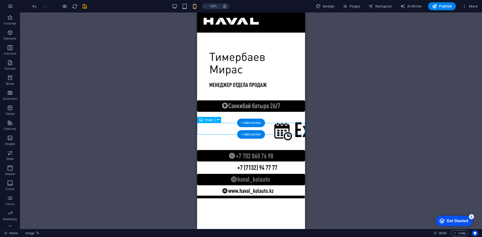
click at [231, 150] on figure at bounding box center [251, 156] width 108 height 12
drag, startPoint x: 231, startPoint y: 129, endPoint x: 343, endPoint y: 96, distance: 117.1
click at [231, 150] on figure at bounding box center [251, 156] width 108 height 12
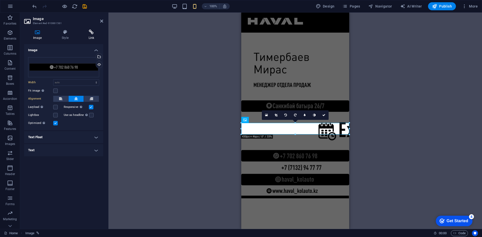
click at [93, 32] on icon at bounding box center [92, 32] width 24 height 5
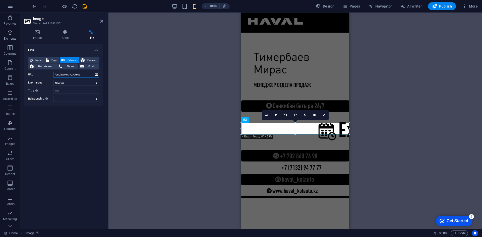
click at [78, 74] on input "[URL][DOMAIN_NAME]" at bounding box center [76, 75] width 46 height 6
paste input "607698?text=%D0%97%D0%B4%D1%80%D0%B0%D0%B2%D1%81%D1%82%D0%B2%D1%83%D0%B9%D1%82%…"
drag, startPoint x: 67, startPoint y: 77, endPoint x: 32, endPoint y: 83, distance: 35.8
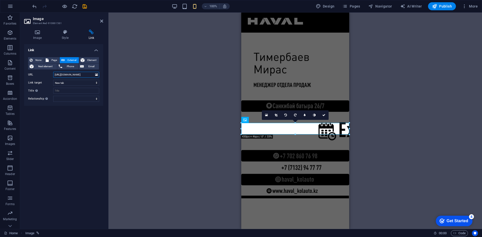
click at [16, 82] on section "Favorites Elements Columns Content Boxes Accordion Tables Features Images Slide…" at bounding box center [241, 121] width 482 height 217
type input "[URL][DOMAIN_NAME]"
click at [323, 116] on icon at bounding box center [324, 115] width 3 height 3
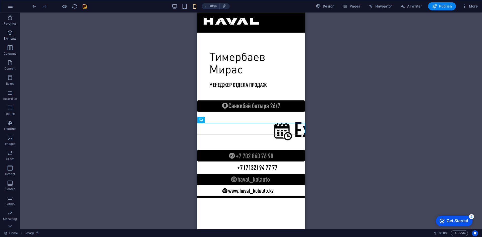
click at [441, 7] on span "Publish" at bounding box center [442, 6] width 20 height 5
